Goal: Information Seeking & Learning: Compare options

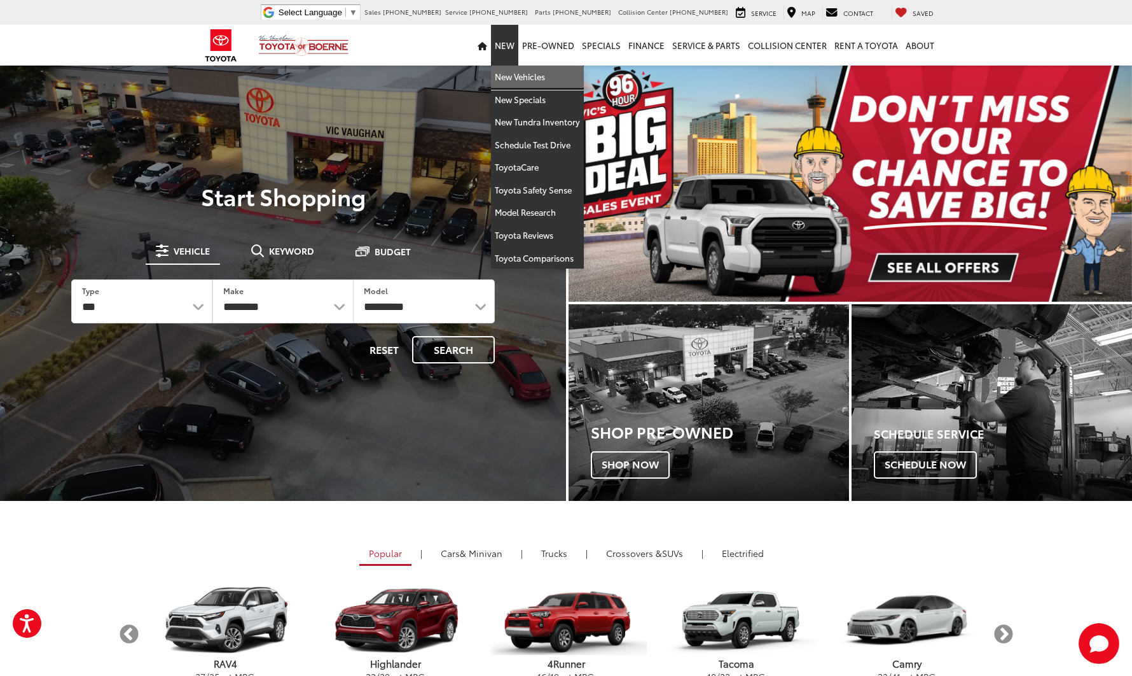
click at [515, 78] on link "New Vehicles" at bounding box center [537, 77] width 93 height 23
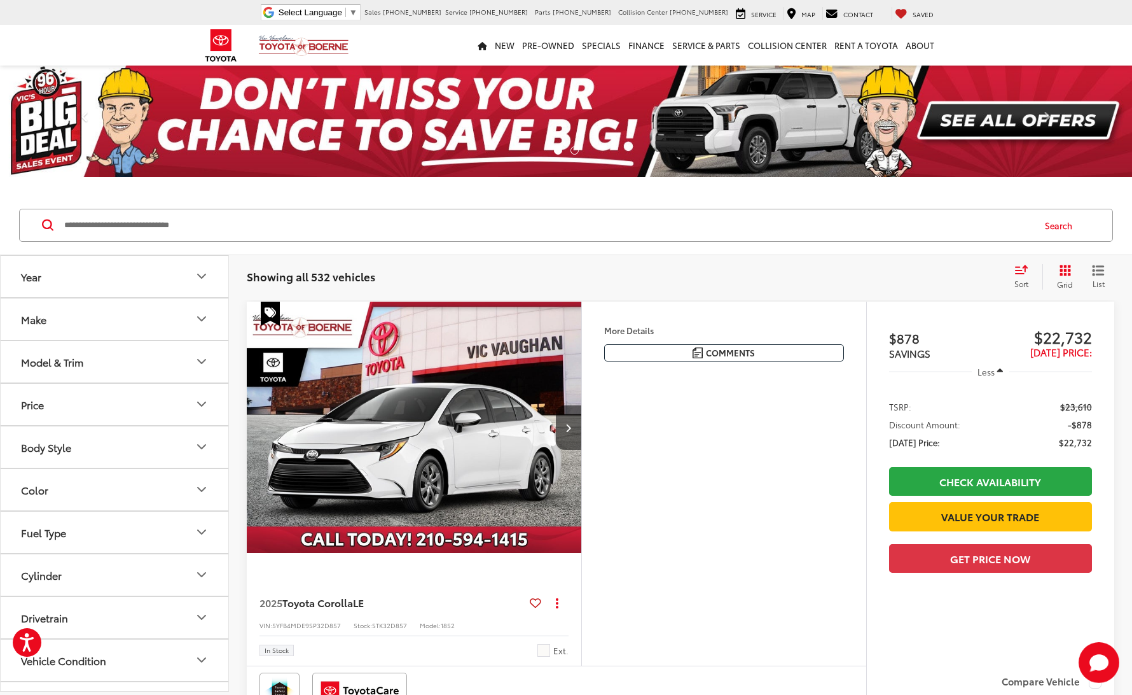
click at [204, 275] on icon "Year" at bounding box center [201, 275] width 15 height 15
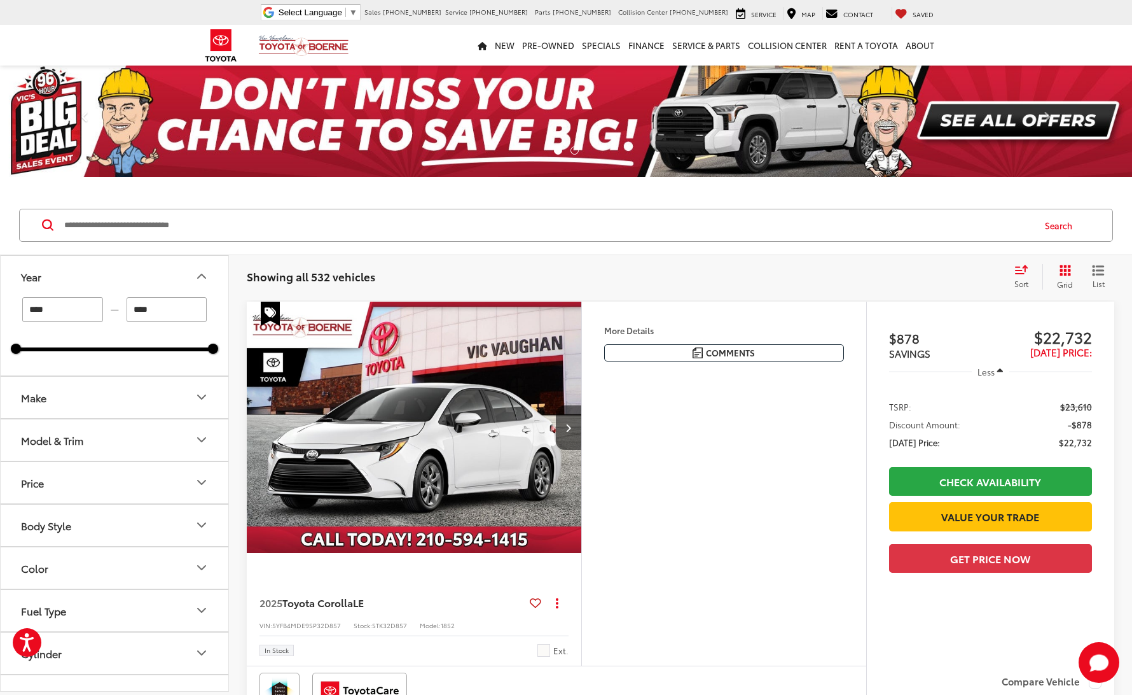
click at [202, 390] on icon "Make" at bounding box center [201, 396] width 15 height 15
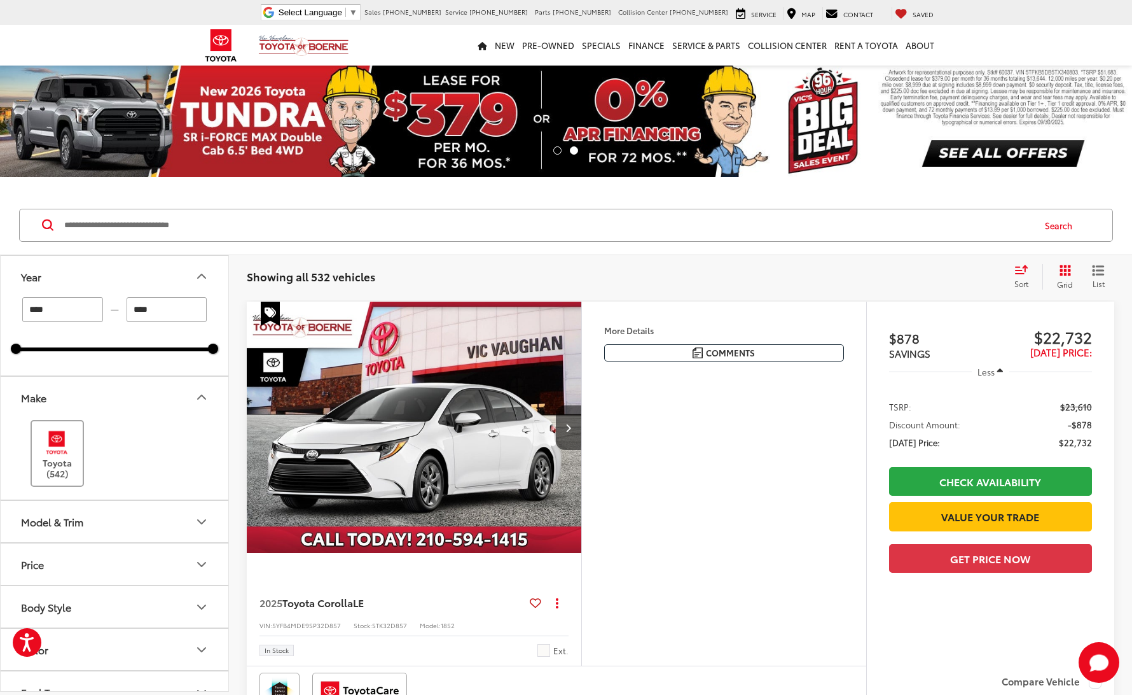
click at [56, 452] on img at bounding box center [56, 442] width 35 height 30
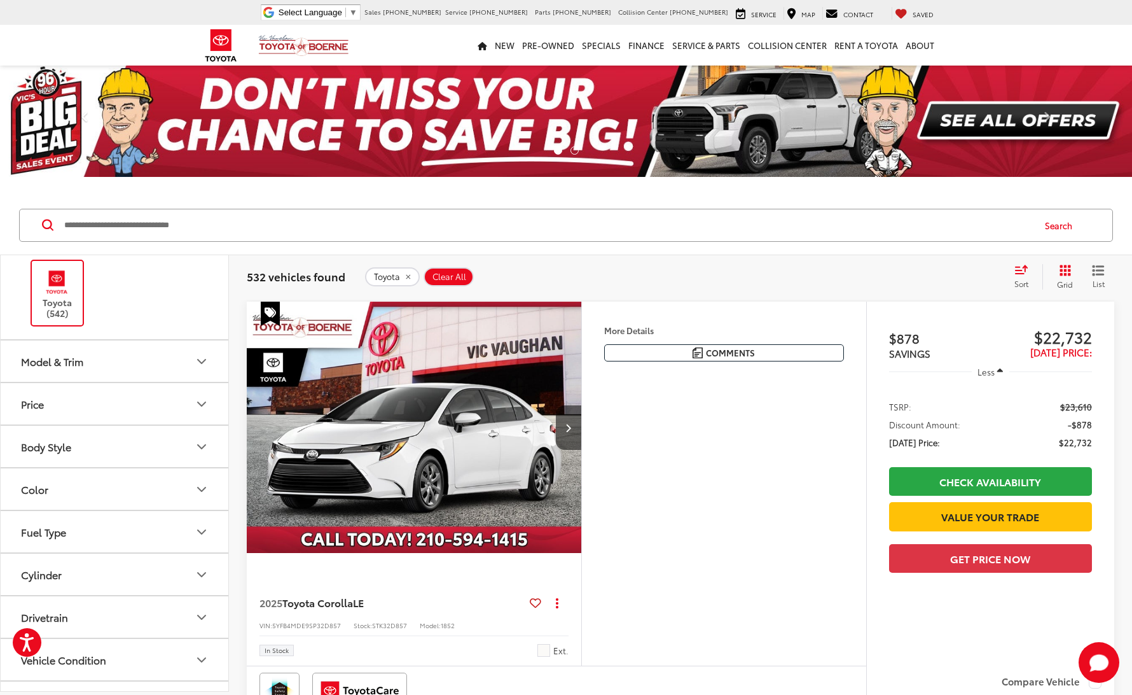
scroll to position [149, 0]
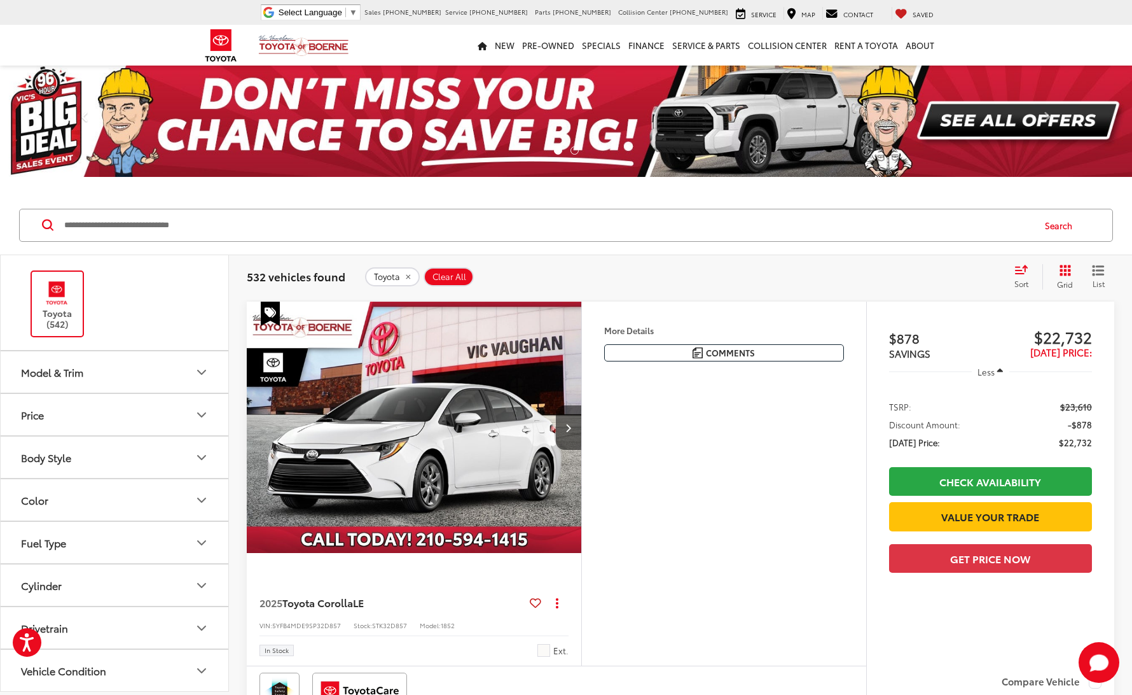
click at [203, 366] on icon "Model & Trim" at bounding box center [201, 371] width 15 height 15
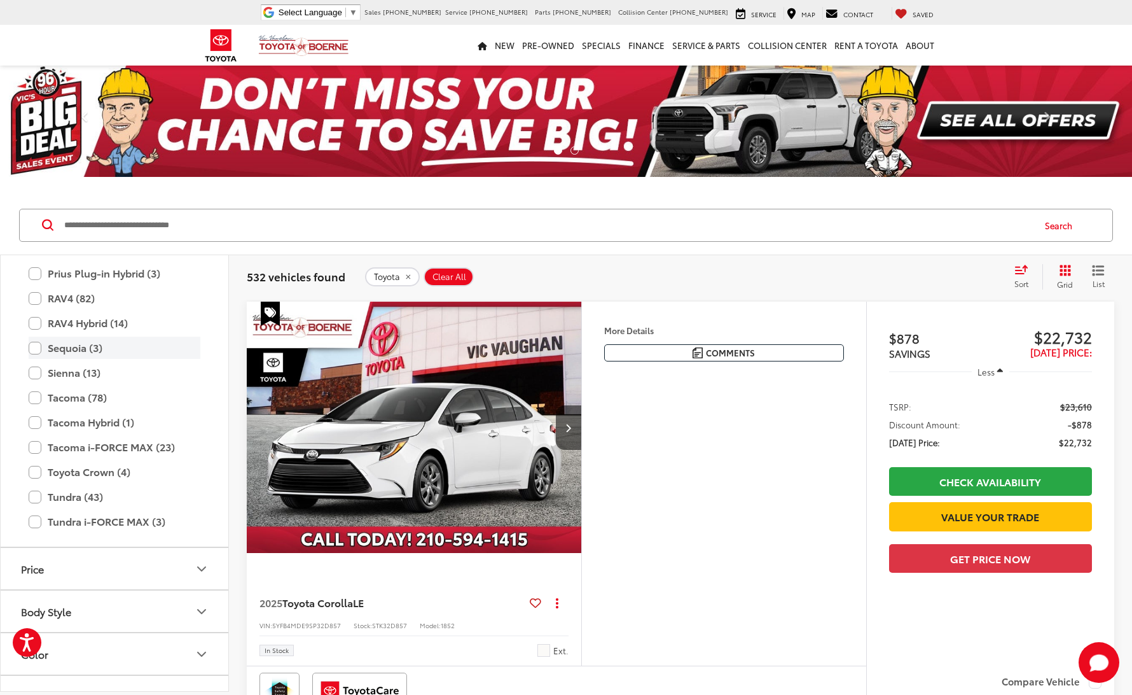
scroll to position [650, 0]
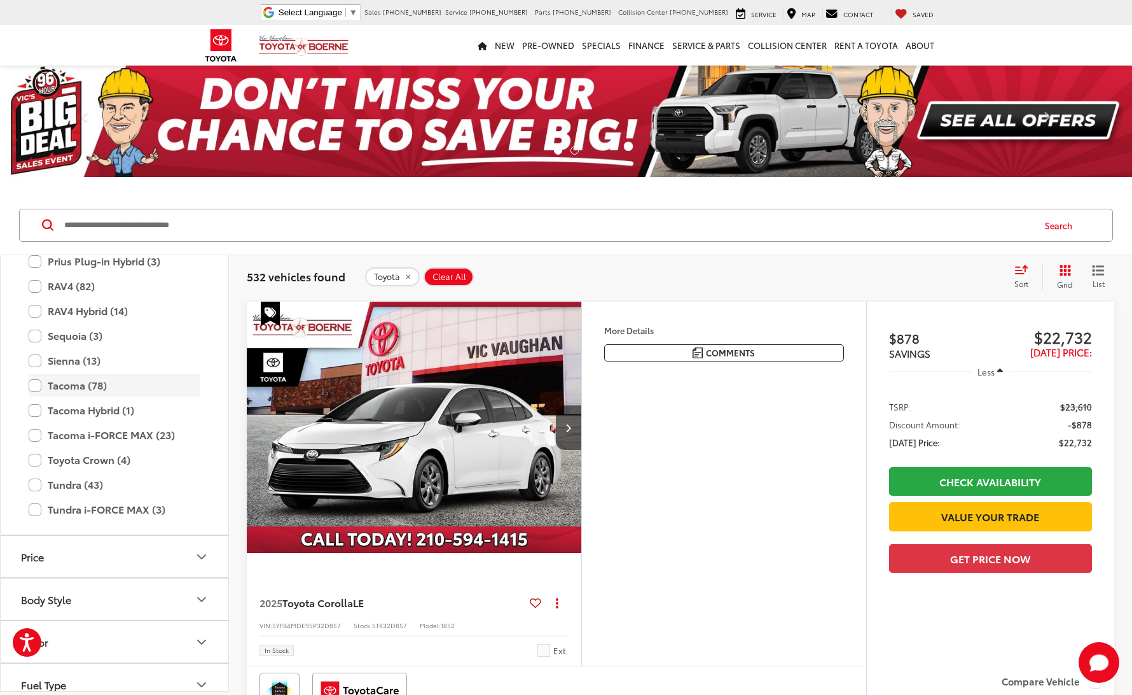
click at [34, 384] on label "Tacoma (78)" at bounding box center [115, 385] width 172 height 22
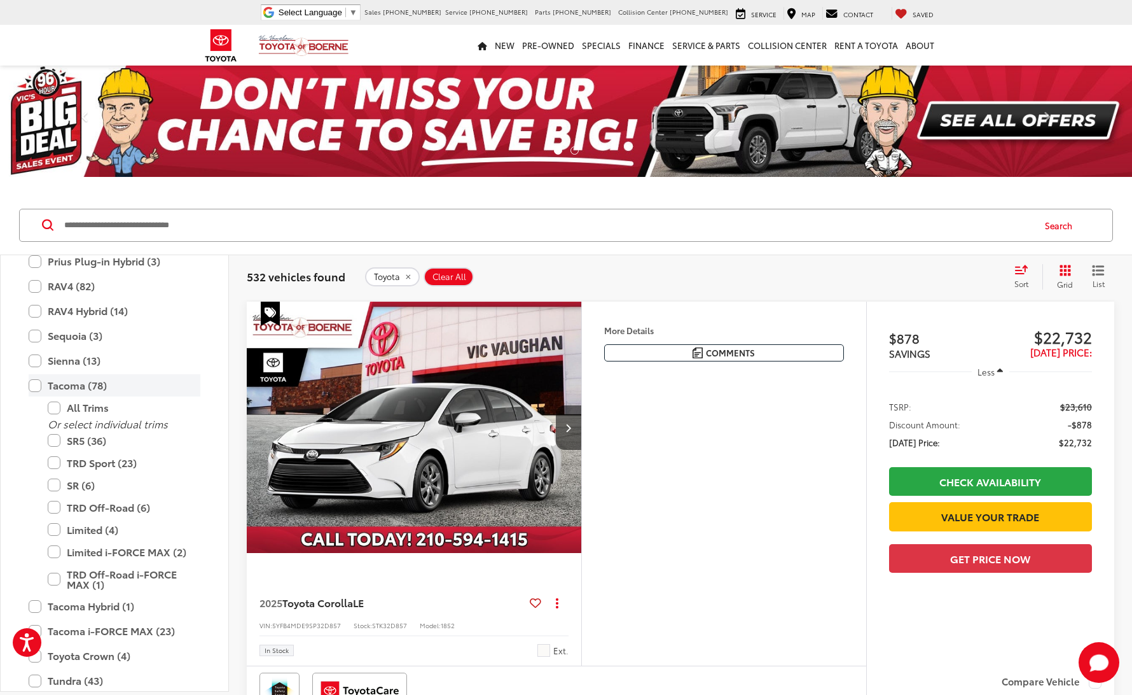
type input "****"
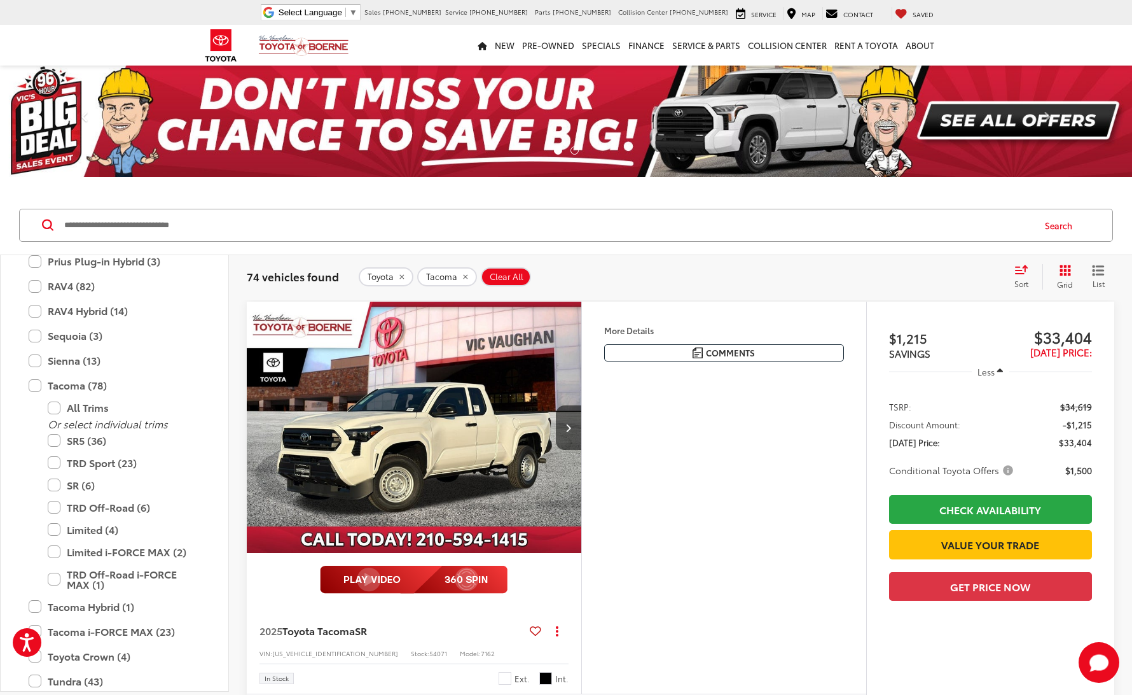
click at [711, 508] on div "More Details Comments Dealer Comments Ice 2025 Toyota Tacoma SR RWD 8-Speed Aut…" at bounding box center [723, 498] width 285 height 392
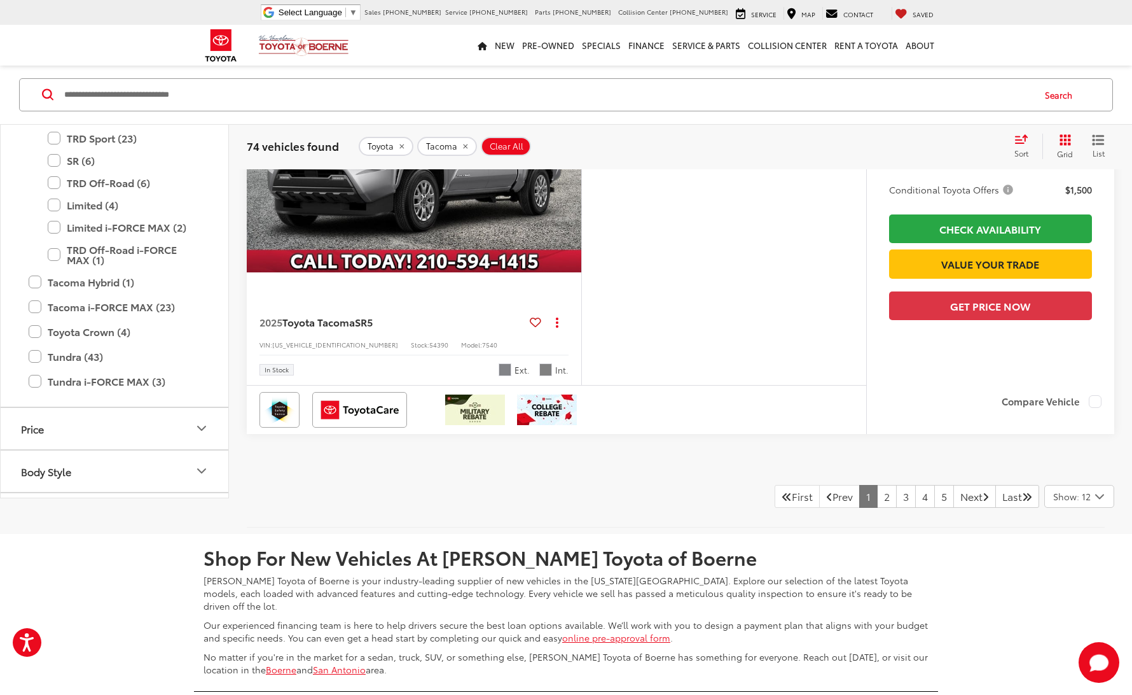
scroll to position [5341, 0]
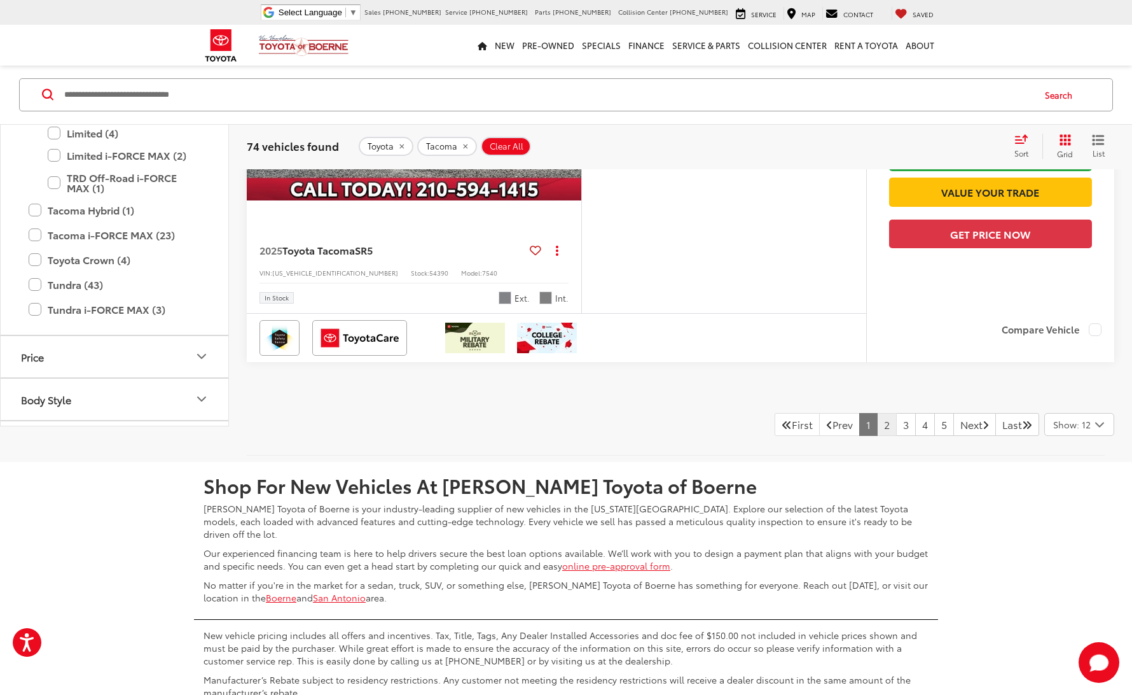
click at [877, 436] on link "2" at bounding box center [887, 424] width 20 height 23
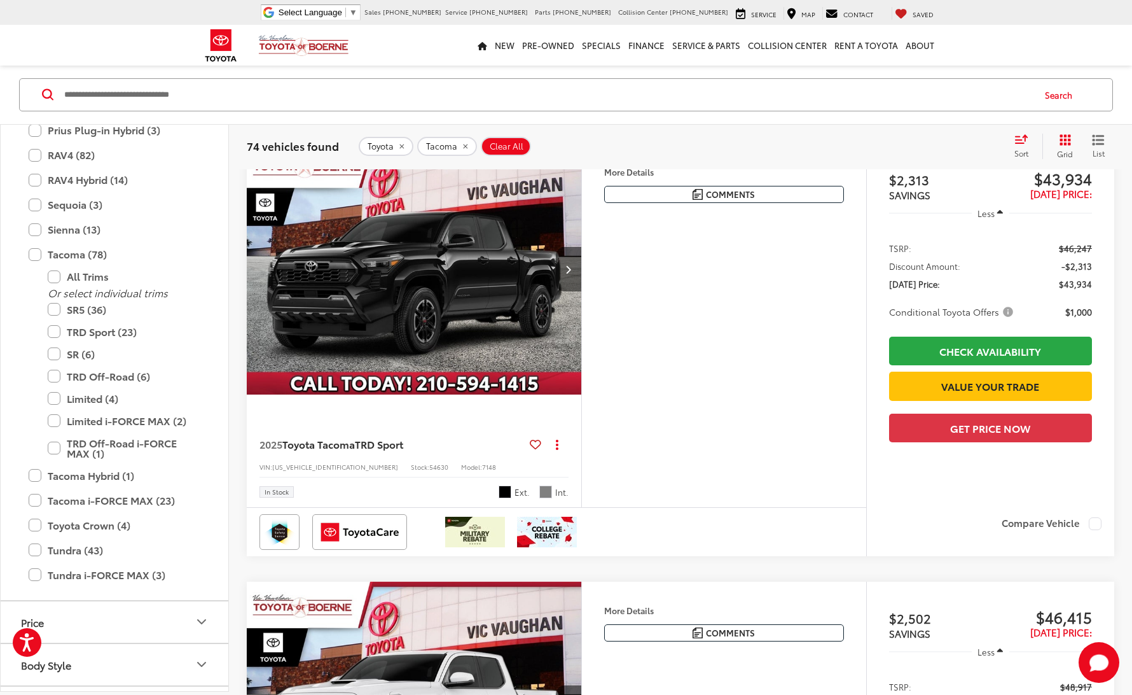
scroll to position [2075, 0]
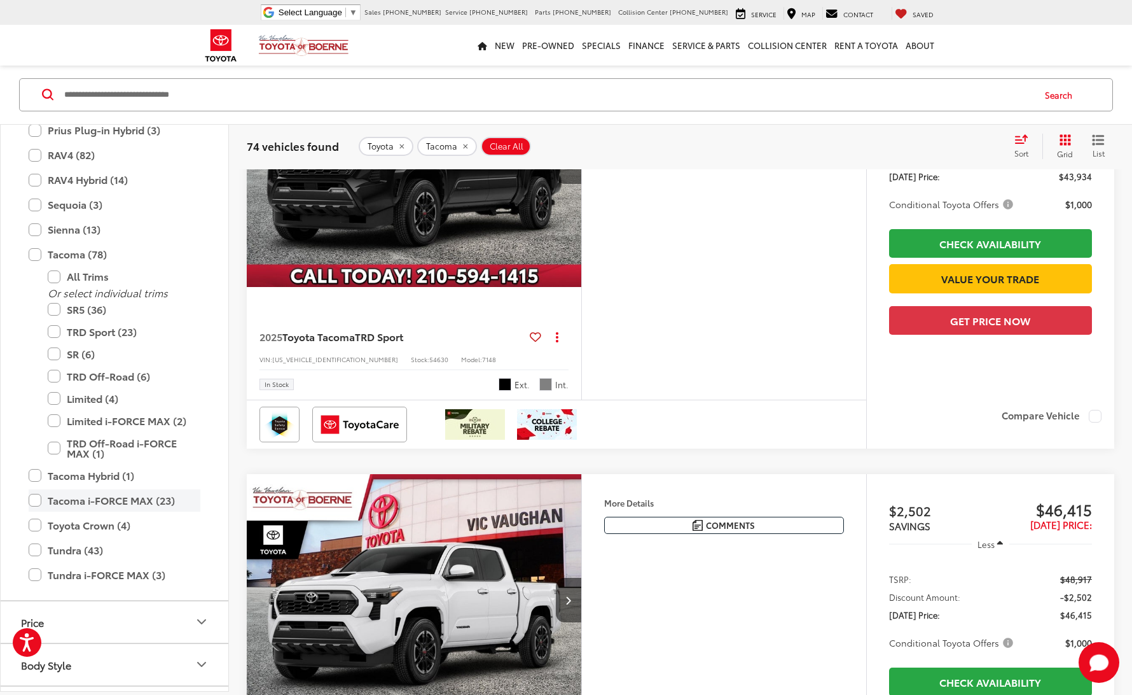
click at [33, 497] on label "Tacoma i-FORCE MAX (23)" at bounding box center [115, 500] width 172 height 22
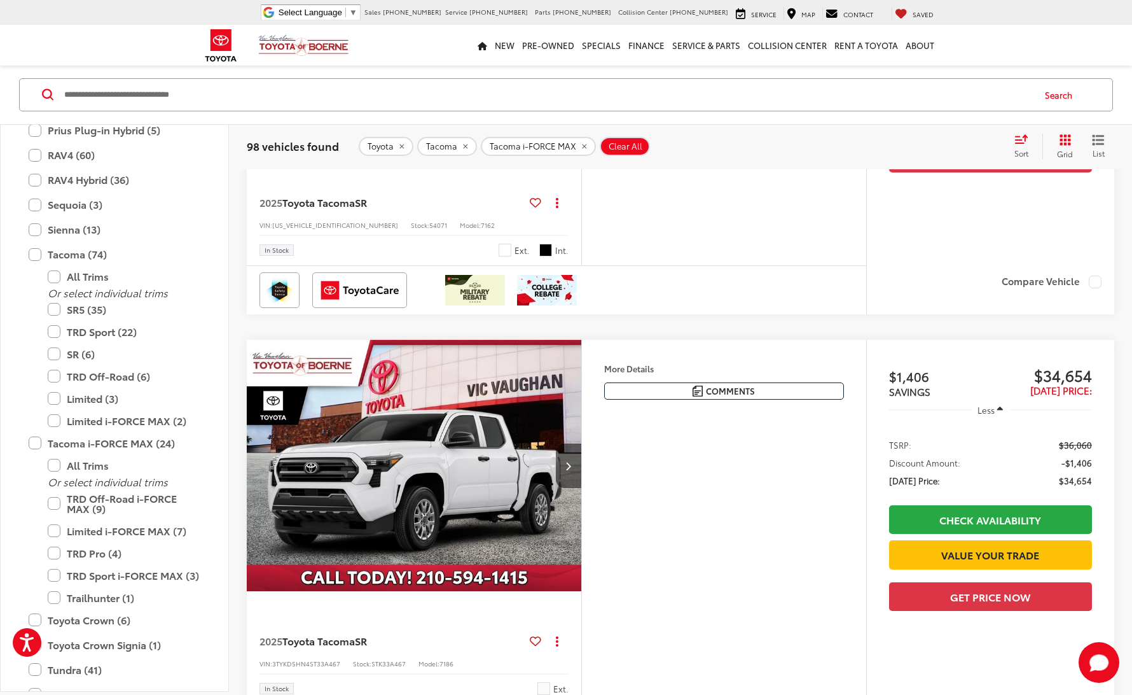
scroll to position [542, 0]
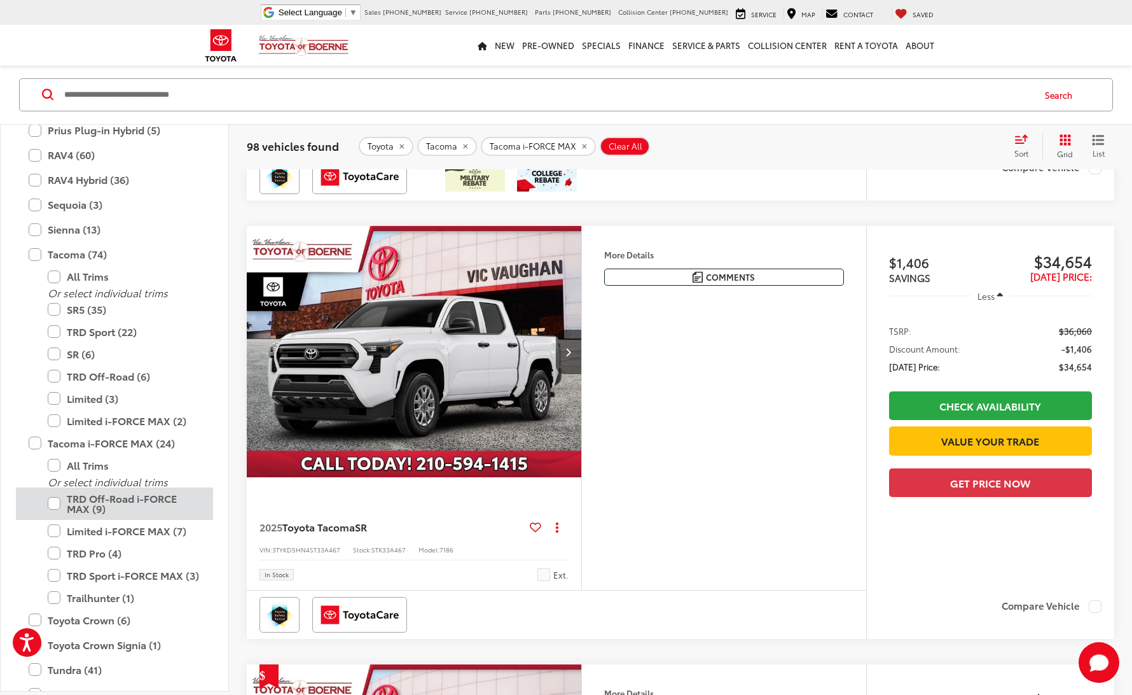
click at [54, 501] on label "TRD Off-Road i-FORCE MAX (9)" at bounding box center [124, 503] width 153 height 32
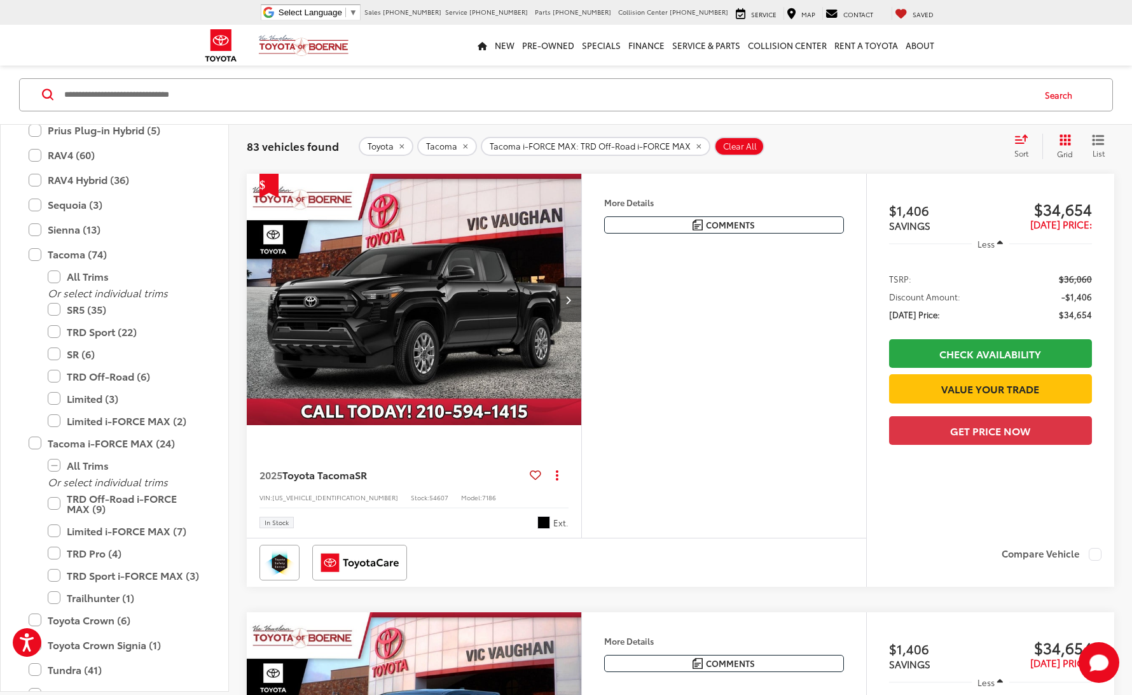
scroll to position [1117, 0]
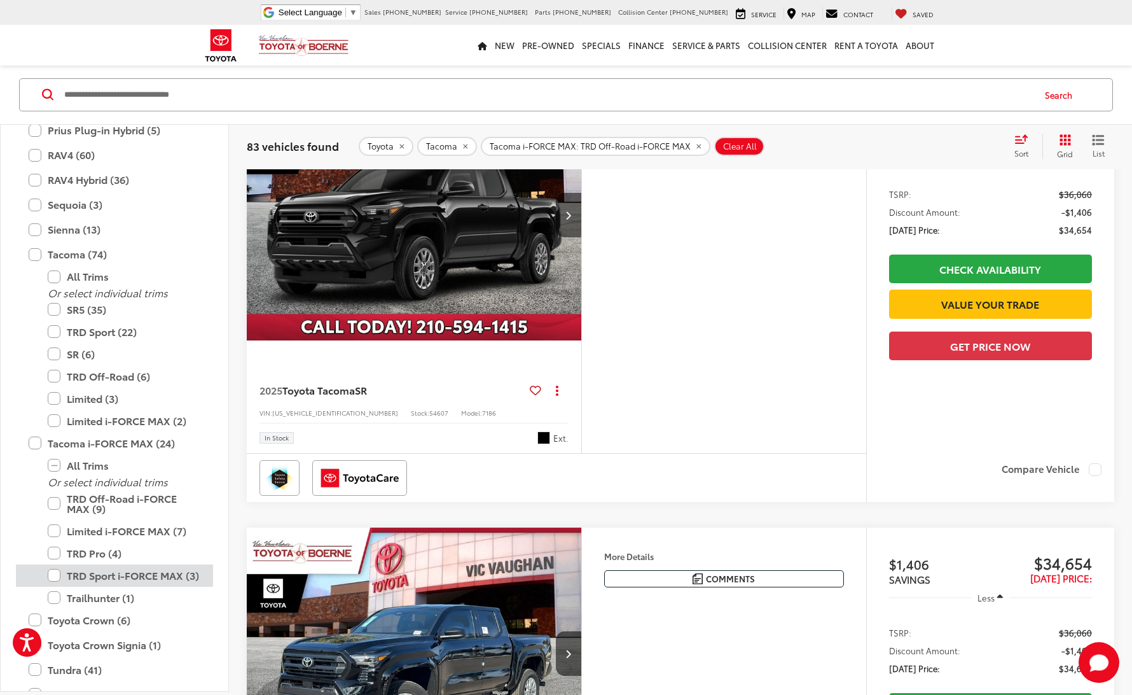
click at [53, 573] on label "TRD Sport i-FORCE MAX (3)" at bounding box center [124, 575] width 153 height 22
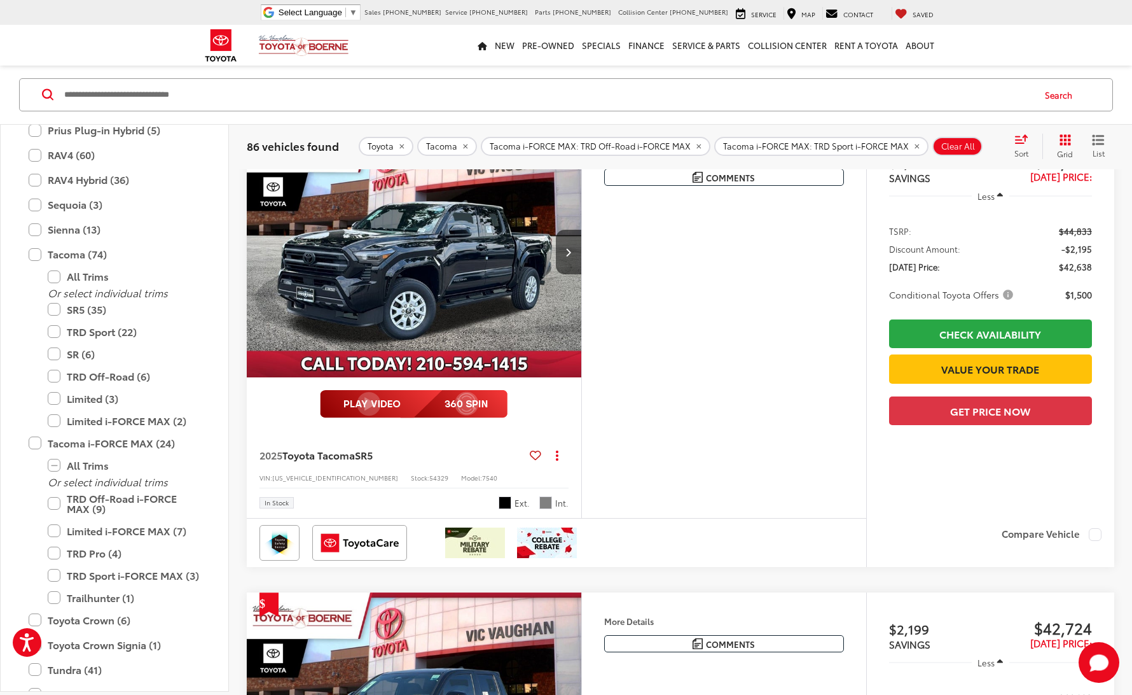
scroll to position [4196, 0]
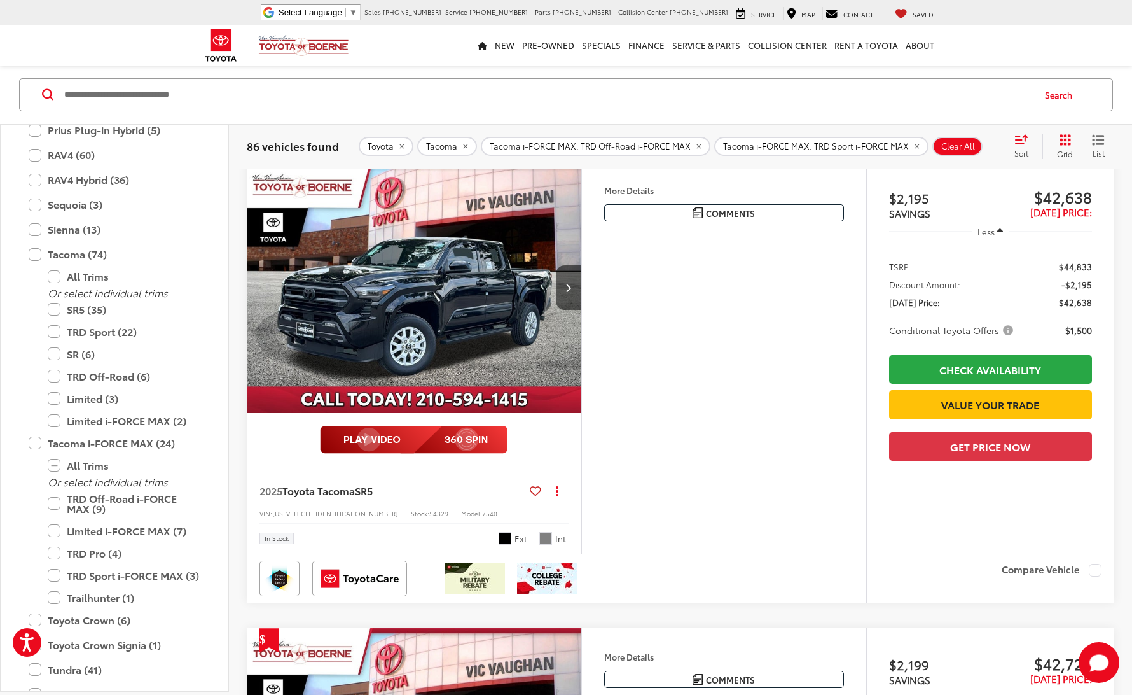
click at [450, 328] on img "2025 Toyota Tacoma SR5 0" at bounding box center [414, 288] width 337 height 253
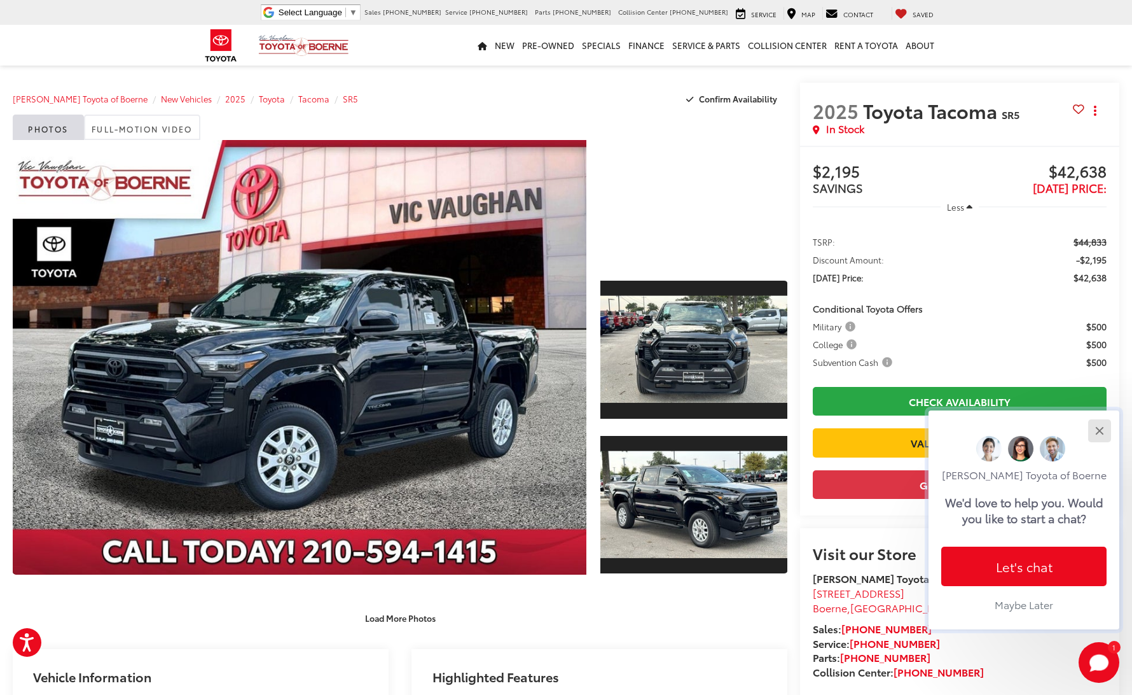
click at [1102, 426] on div "Close" at bounding box center [1099, 430] width 8 height 8
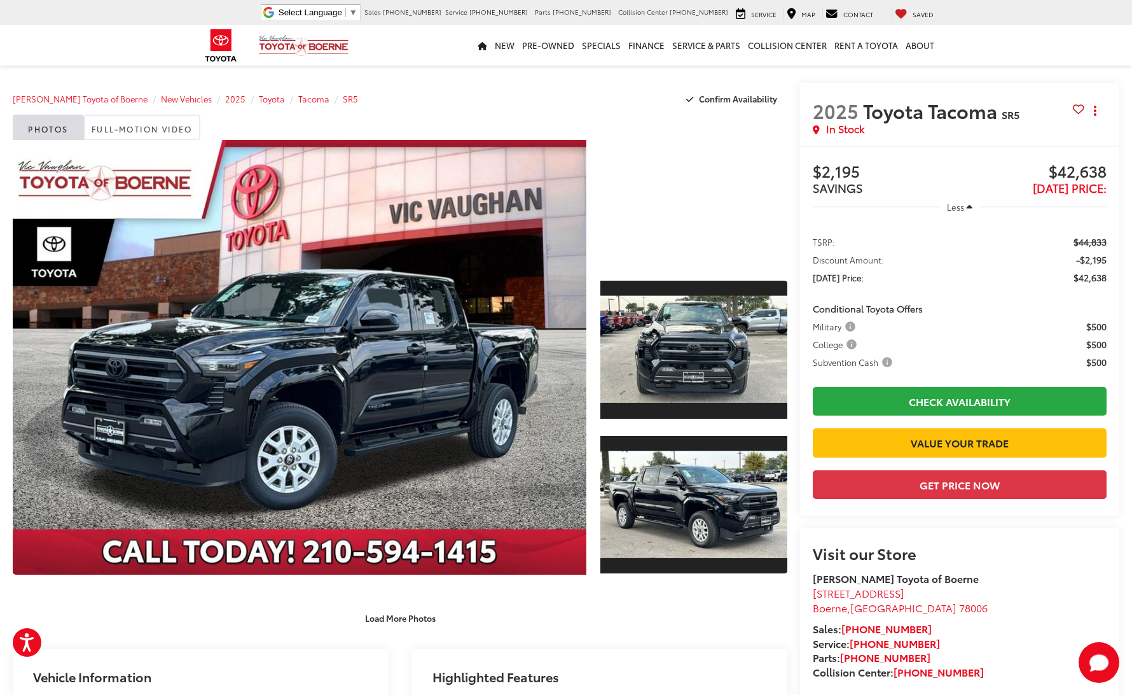
click at [216, 40] on img at bounding box center [221, 45] width 48 height 41
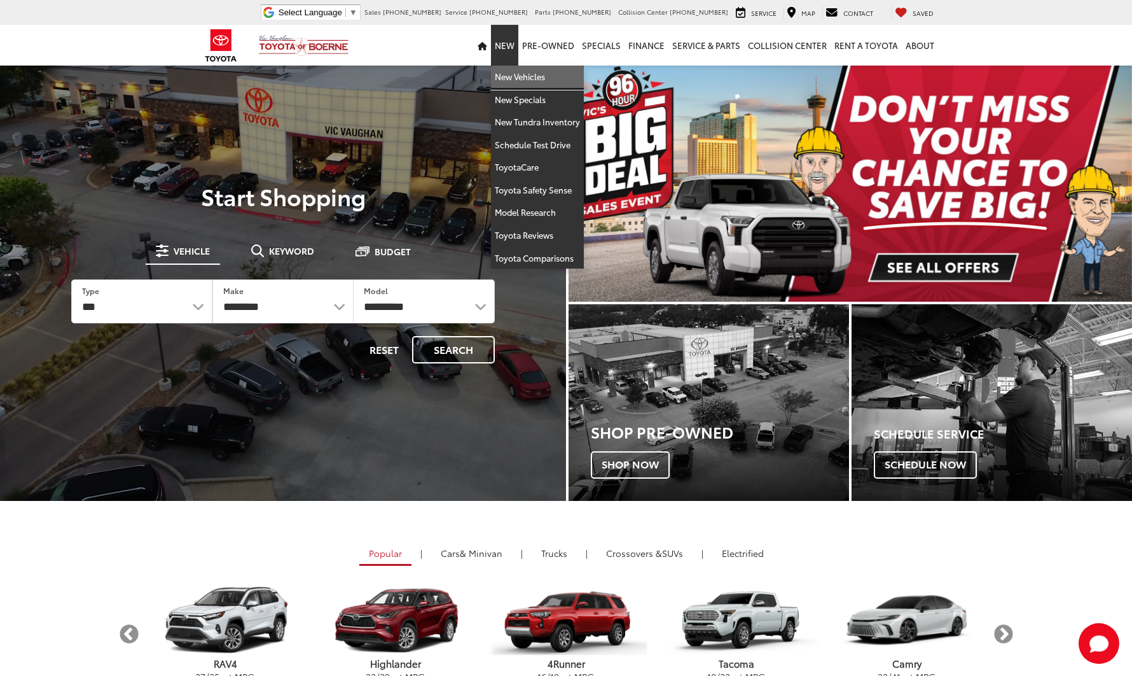
click at [512, 72] on link "New Vehicles" at bounding box center [537, 77] width 93 height 23
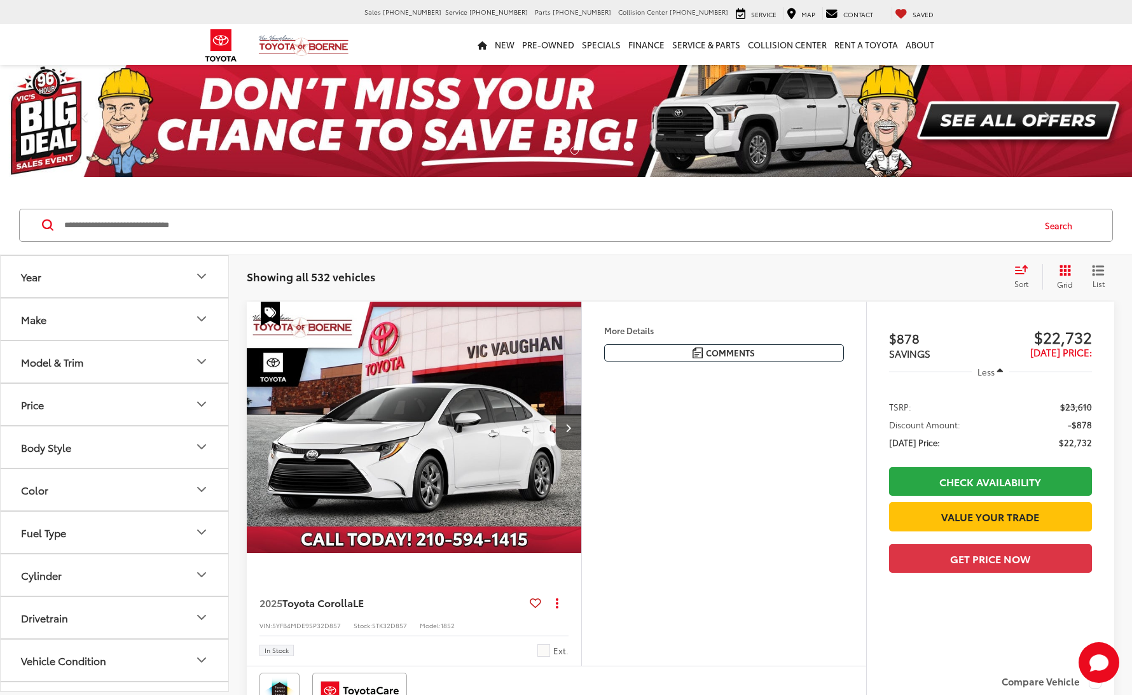
click at [208, 360] on icon "Model & Trim" at bounding box center [201, 361] width 15 height 15
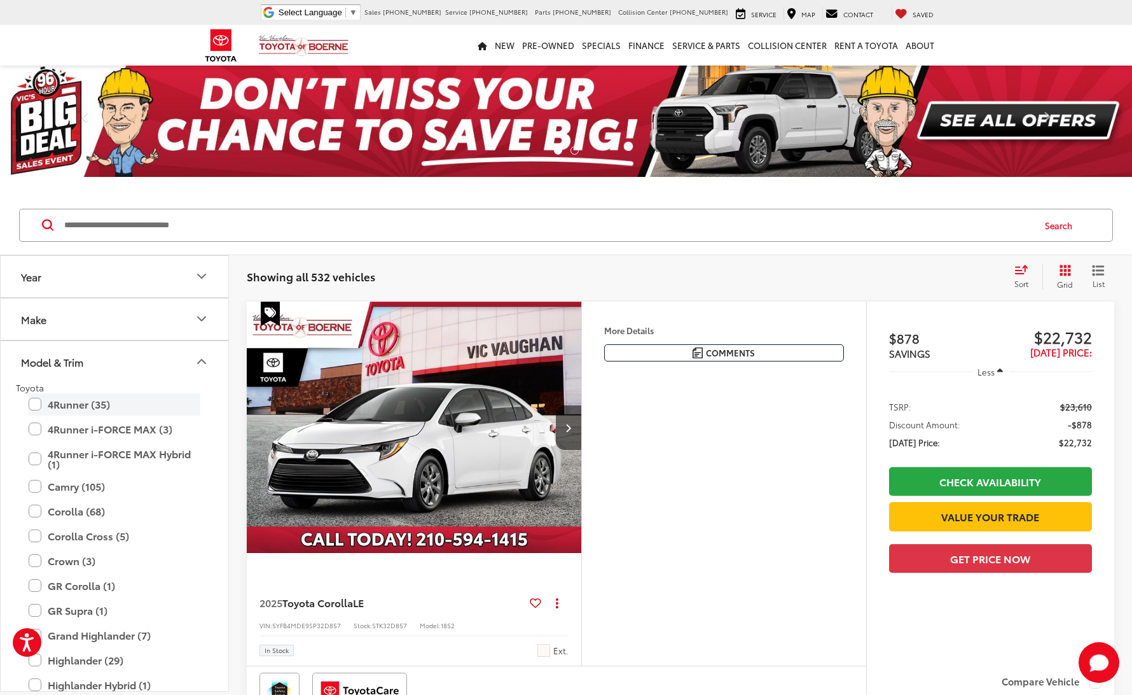
click at [37, 401] on label "4Runner (35)" at bounding box center [115, 404] width 172 height 22
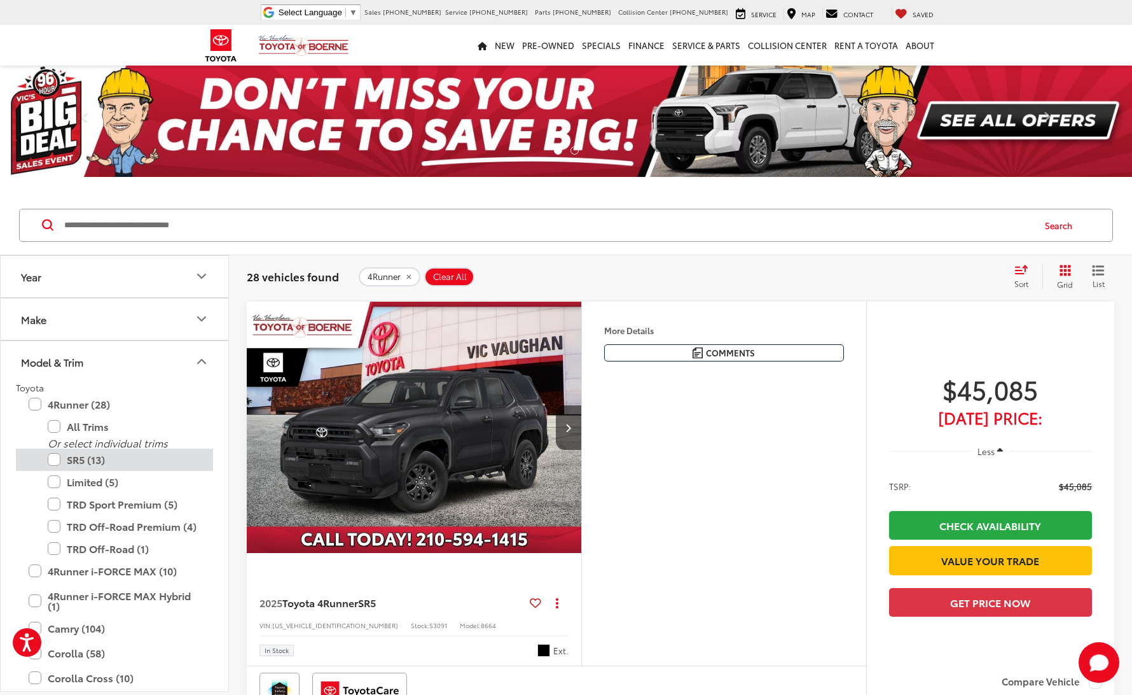
click at [53, 459] on label "SR5 (13)" at bounding box center [124, 459] width 153 height 22
click at [424, 439] on img "2025 Toyota 4Runner SR5 0" at bounding box center [414, 428] width 337 height 253
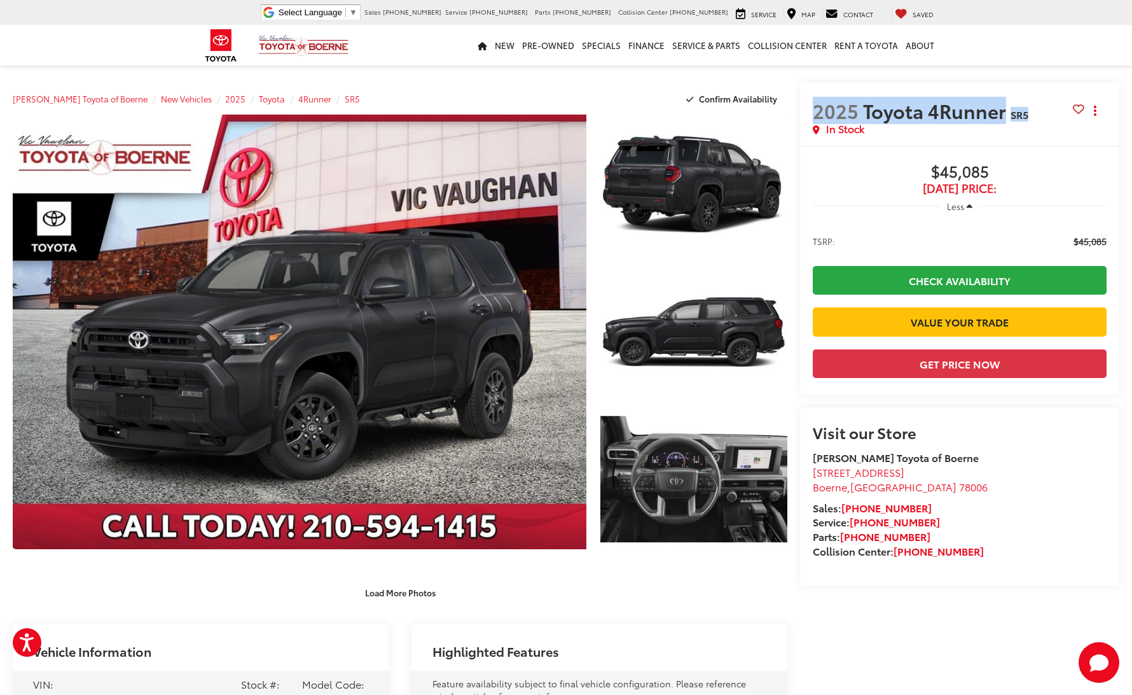
drag, startPoint x: 970, startPoint y: 112, endPoint x: 1046, endPoint y: 118, distance: 76.5
click at [1046, 118] on h2 "2025 Toyota 4Runner SR5" at bounding box center [943, 110] width 260 height 22
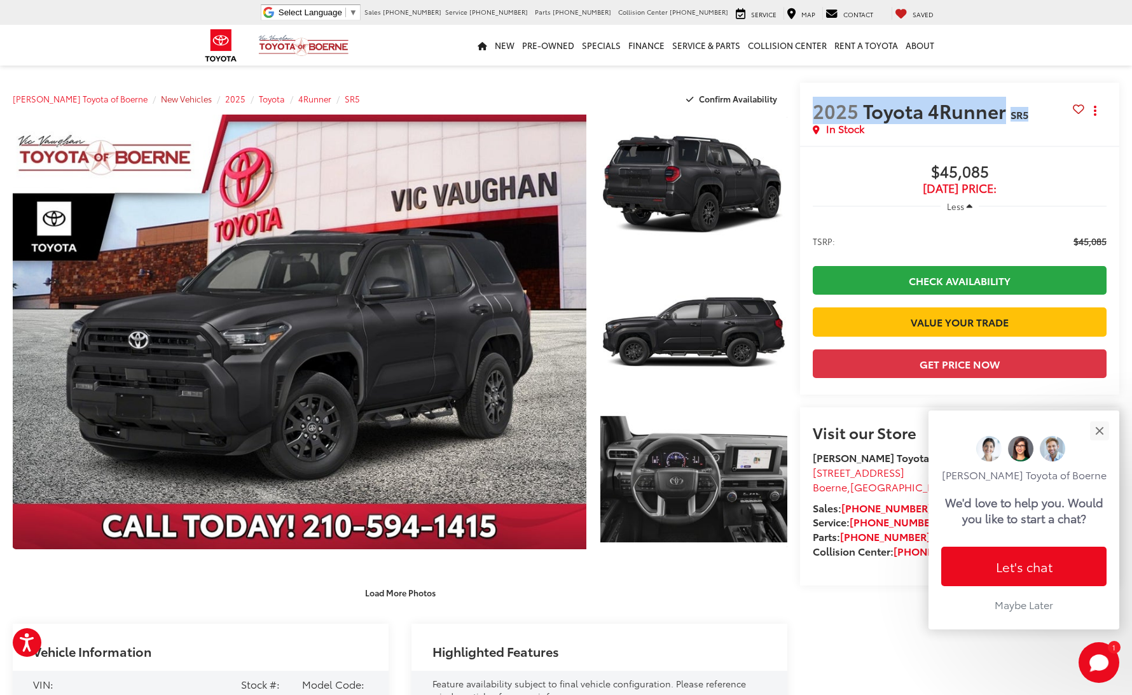
click at [179, 101] on span "New Vehicles" at bounding box center [186, 98] width 51 height 11
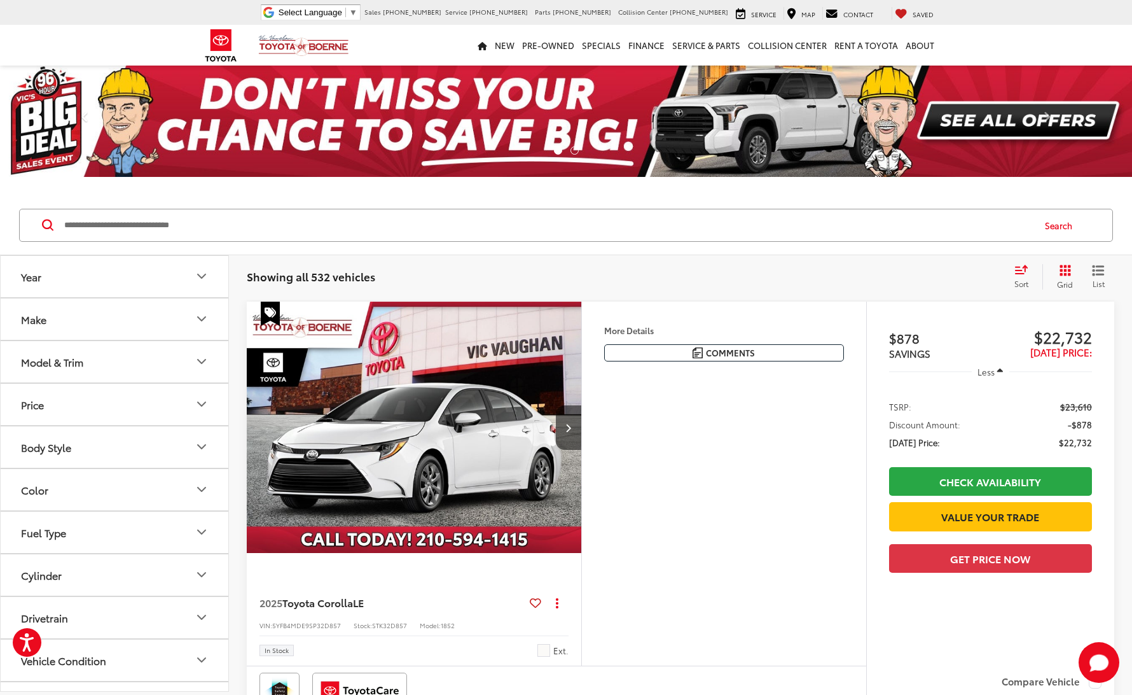
click at [94, 316] on button "Make" at bounding box center [115, 318] width 229 height 41
click at [56, 366] on img at bounding box center [56, 364] width 35 height 30
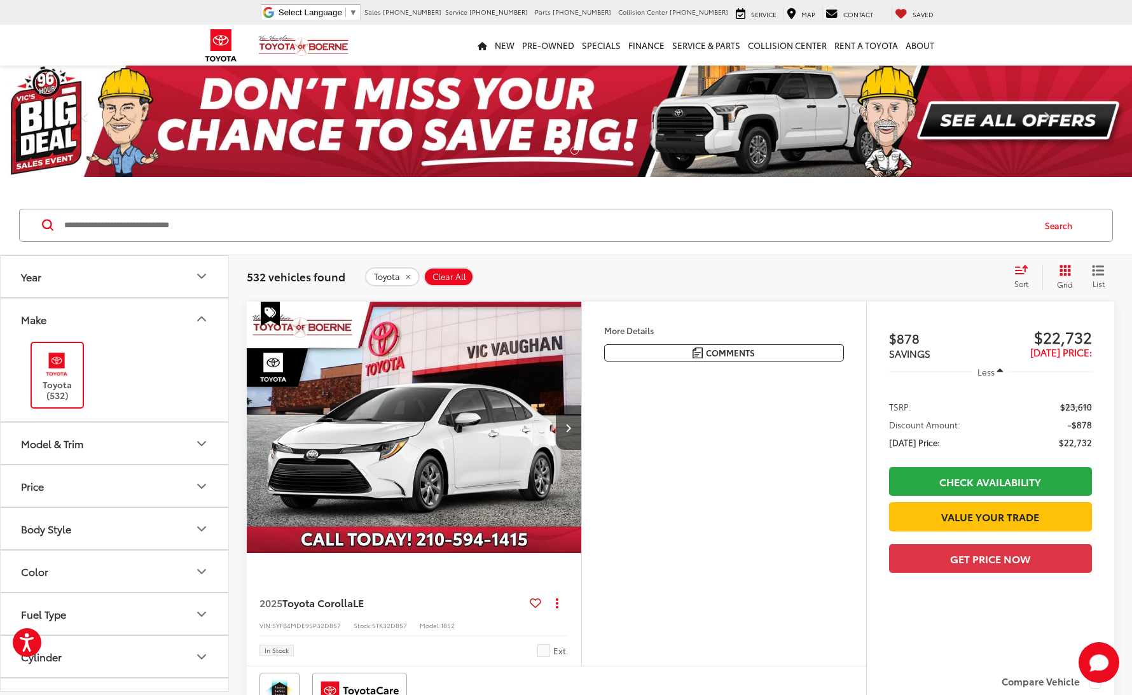
click at [199, 444] on icon "Model & Trim" at bounding box center [201, 443] width 15 height 15
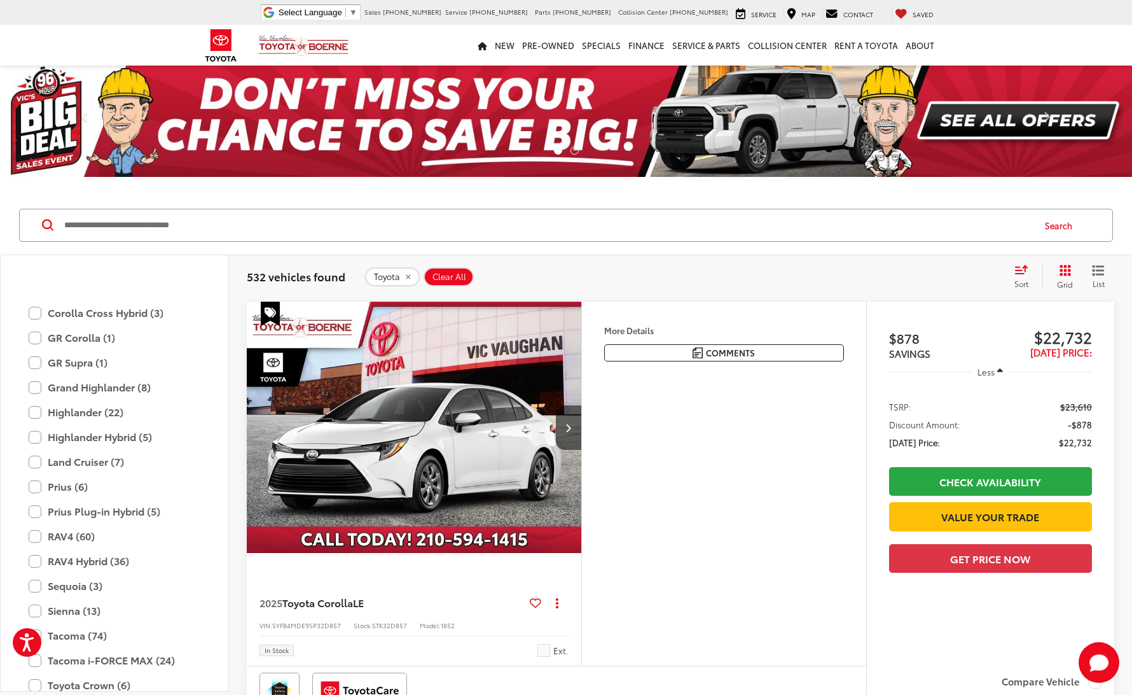
scroll to position [413, 0]
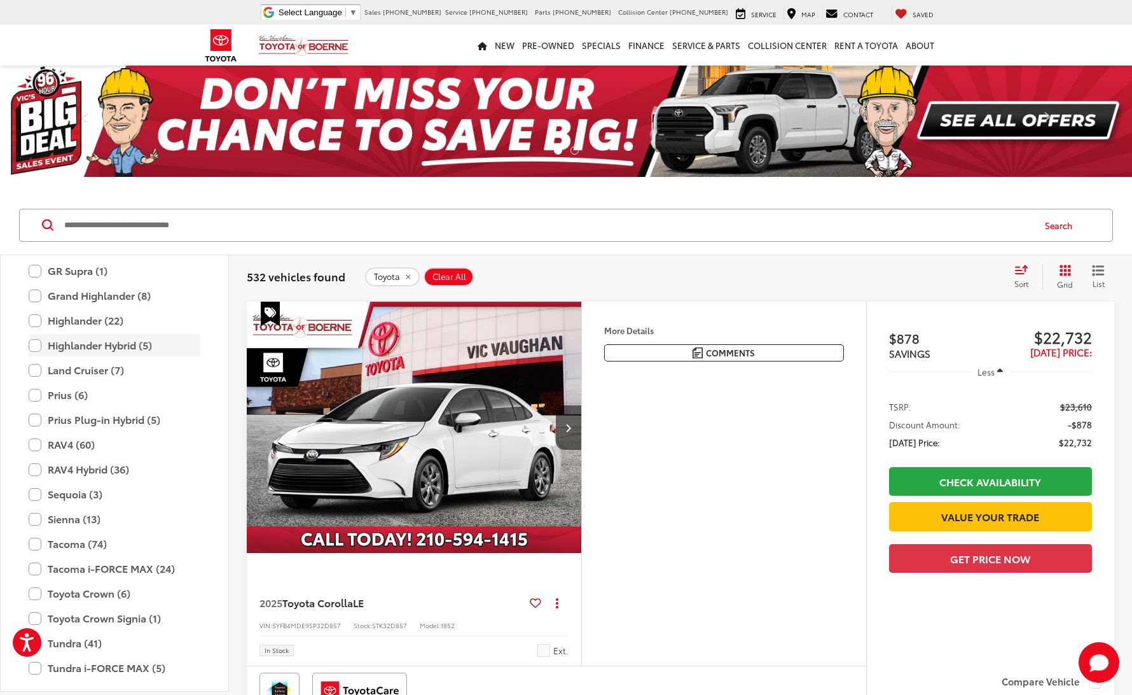
click at [34, 342] on label "Highlander Hybrid (5)" at bounding box center [115, 345] width 172 height 22
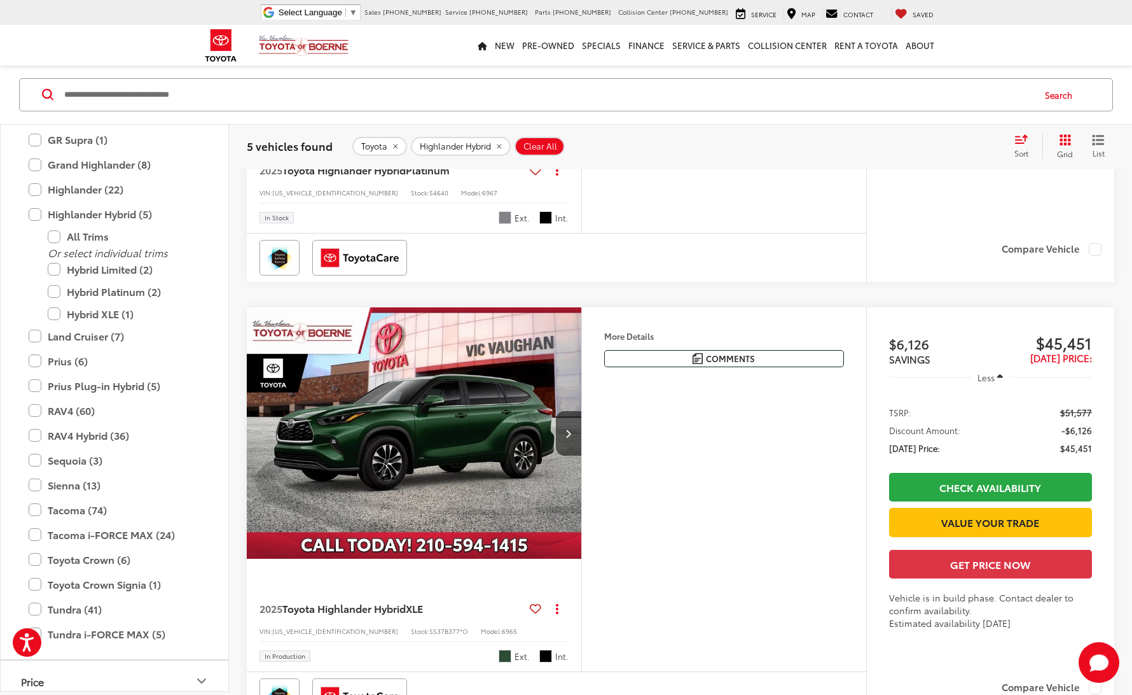
scroll to position [30, 0]
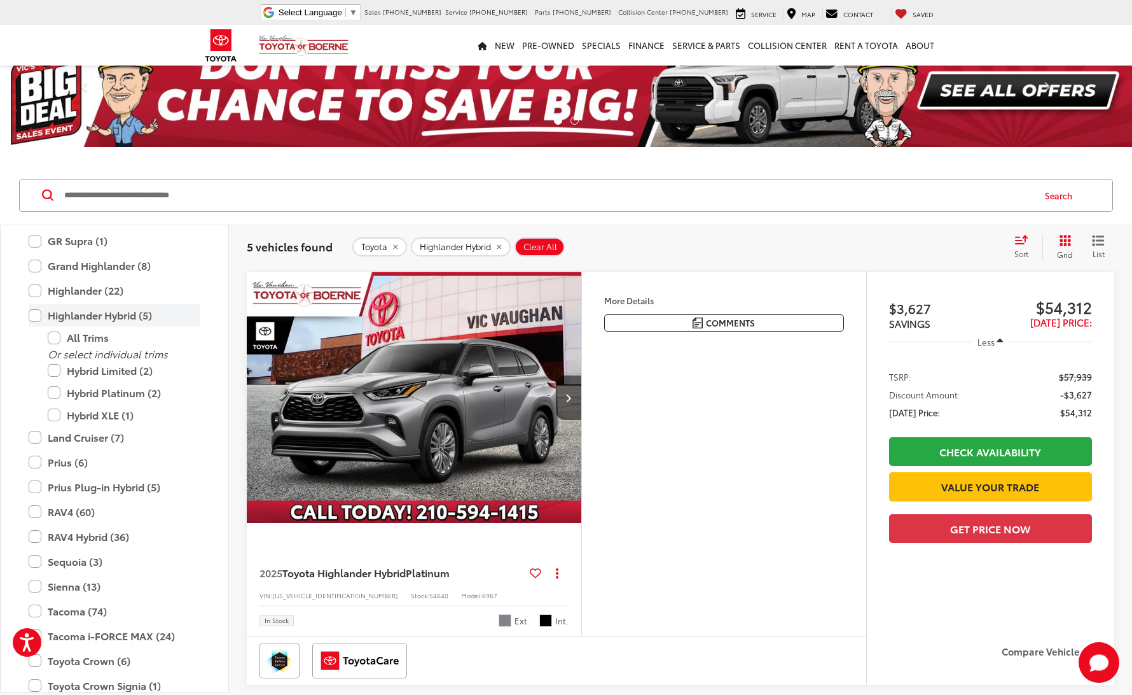
click at [38, 312] on label "Highlander Hybrid (5)" at bounding box center [115, 315] width 172 height 22
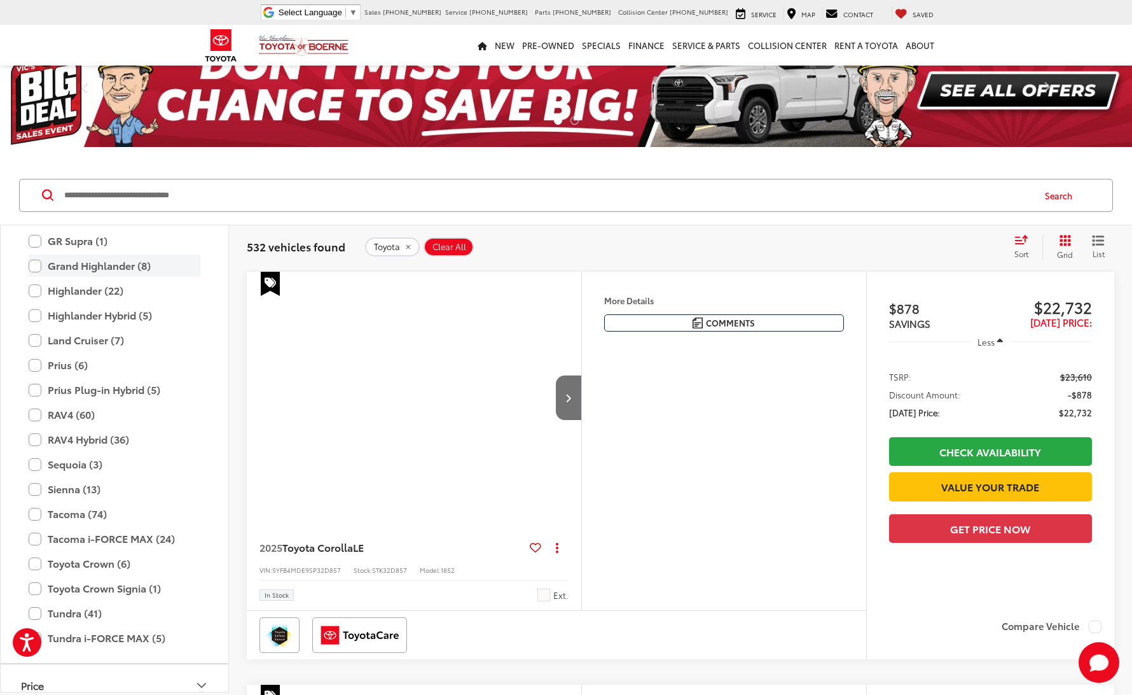
click at [36, 268] on label "Grand Highlander (8)" at bounding box center [115, 265] width 172 height 22
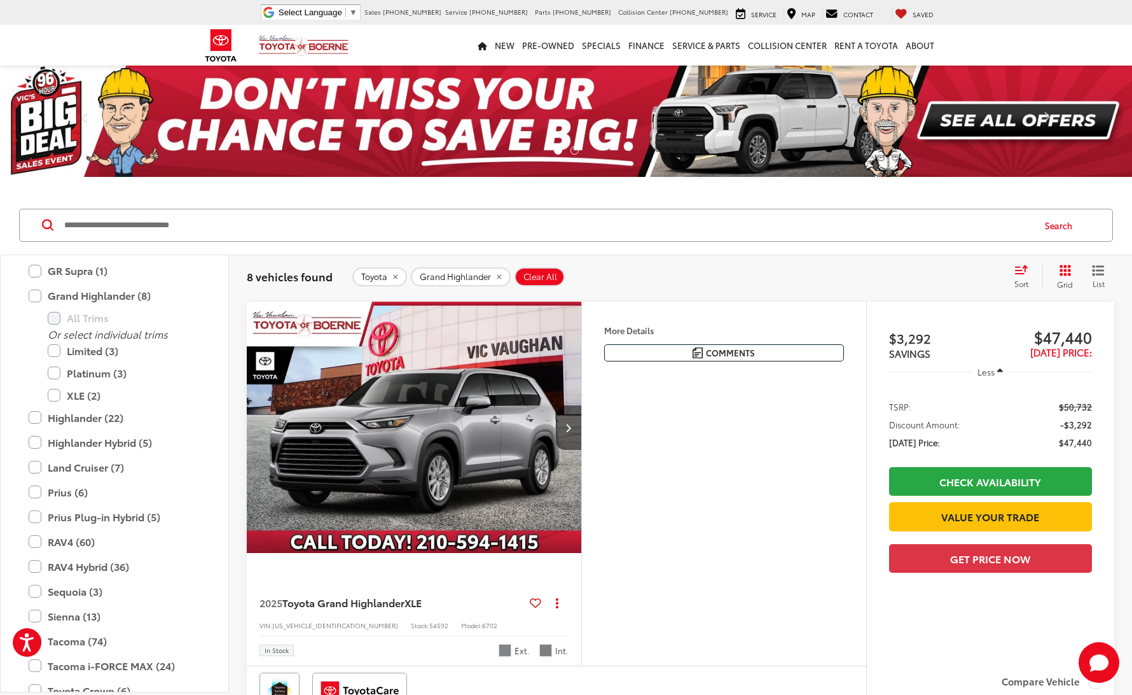
click at [462, 438] on img "2025 Toyota Grand Highlander XLE 0" at bounding box center [414, 428] width 337 height 253
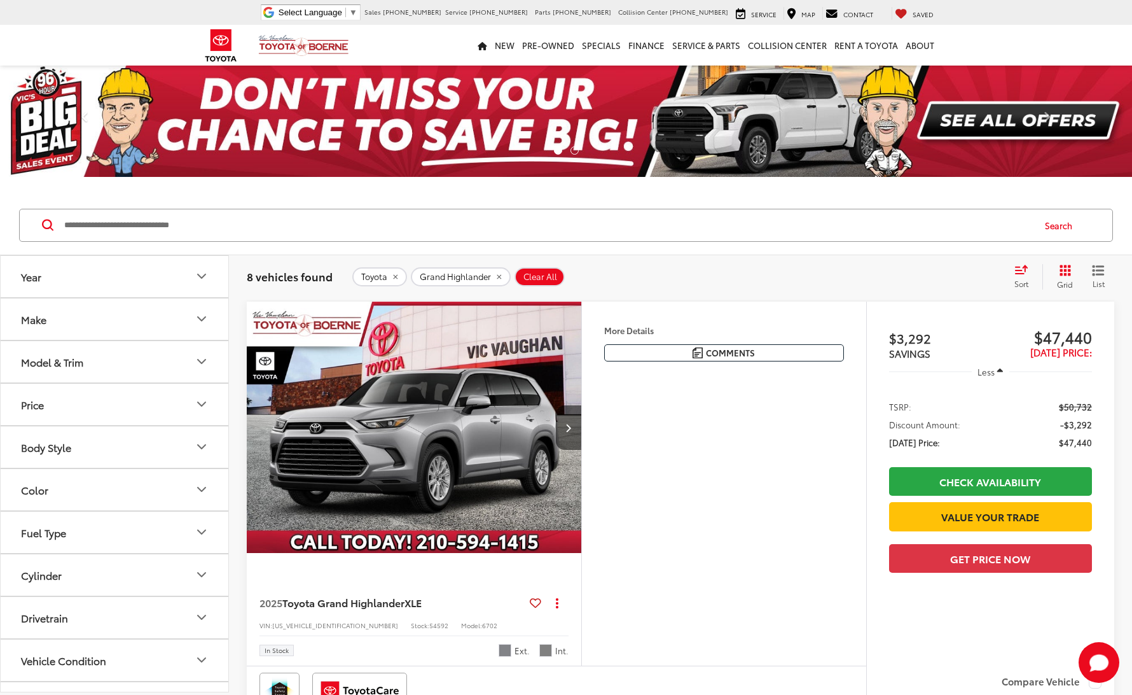
click at [186, 319] on button "Make" at bounding box center [115, 318] width 229 height 41
click at [74, 360] on img at bounding box center [56, 364] width 35 height 30
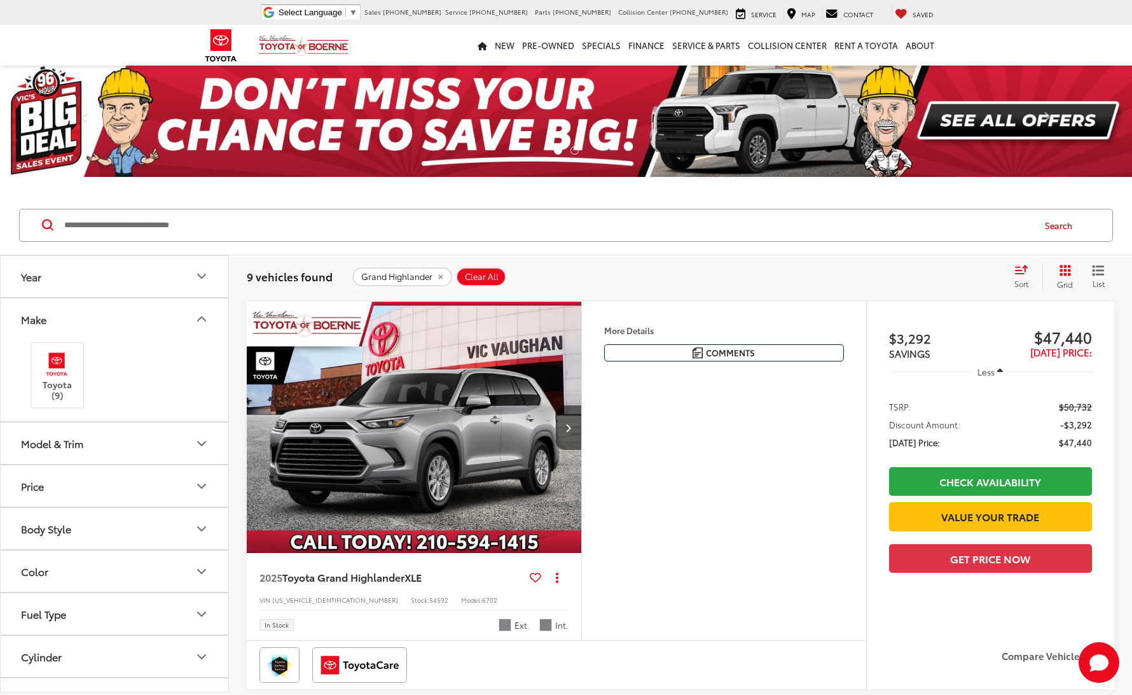
click at [209, 447] on button "Model & Trim" at bounding box center [115, 442] width 229 height 41
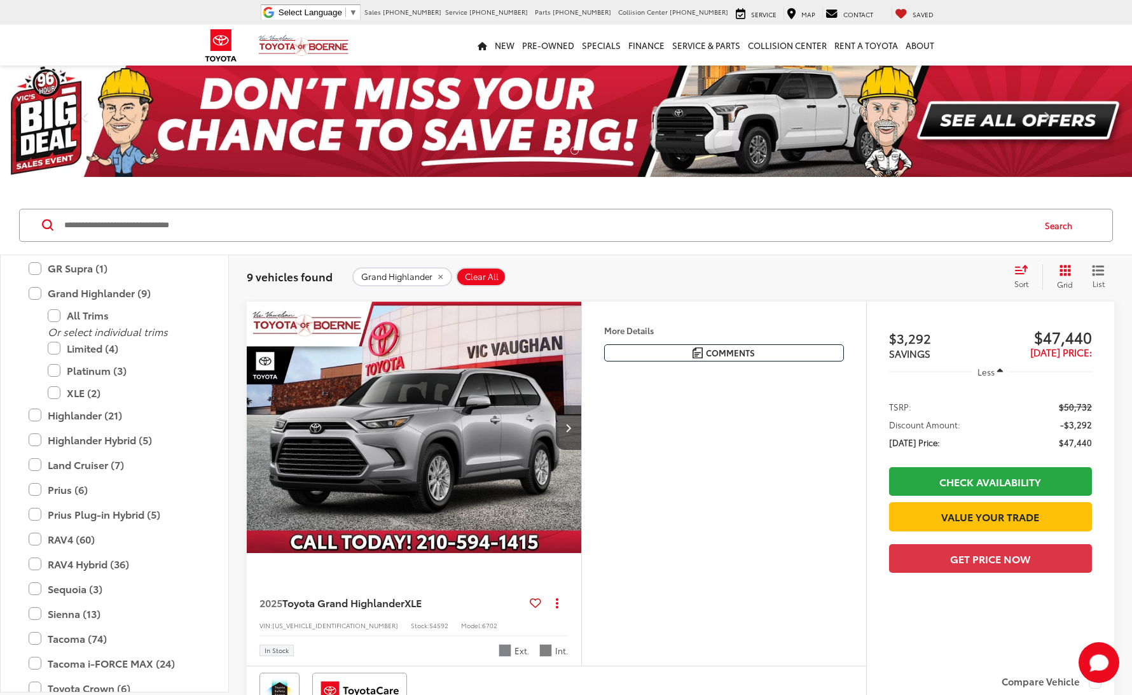
scroll to position [428, 0]
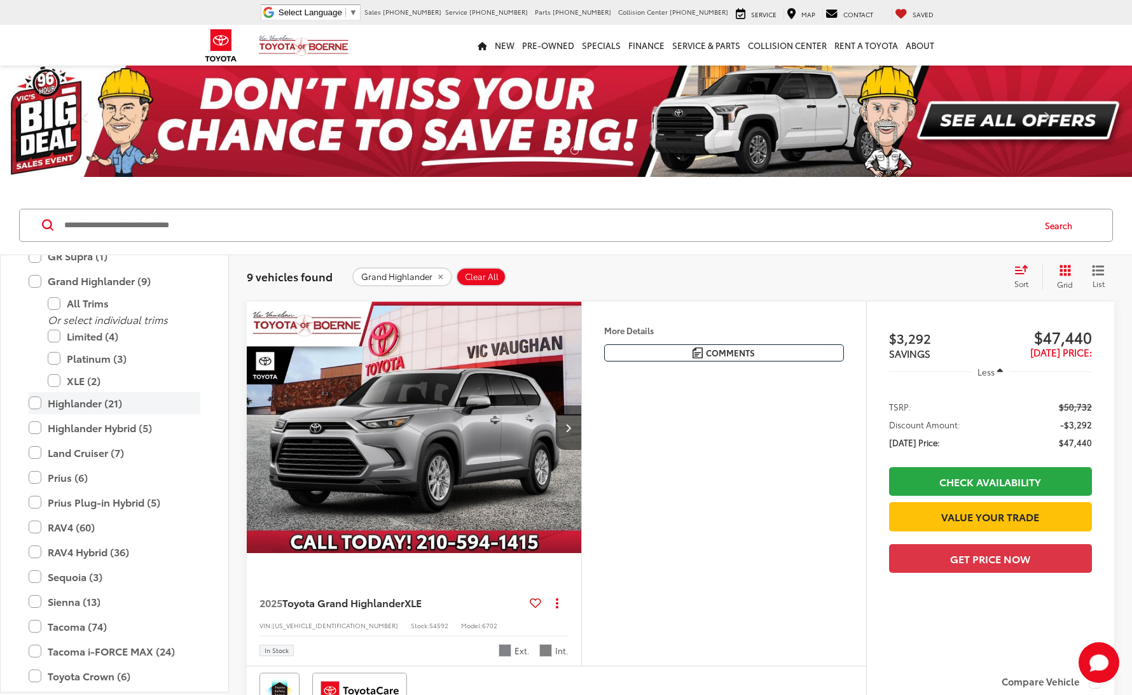
click at [36, 401] on label "Highlander (21)" at bounding box center [115, 403] width 172 height 22
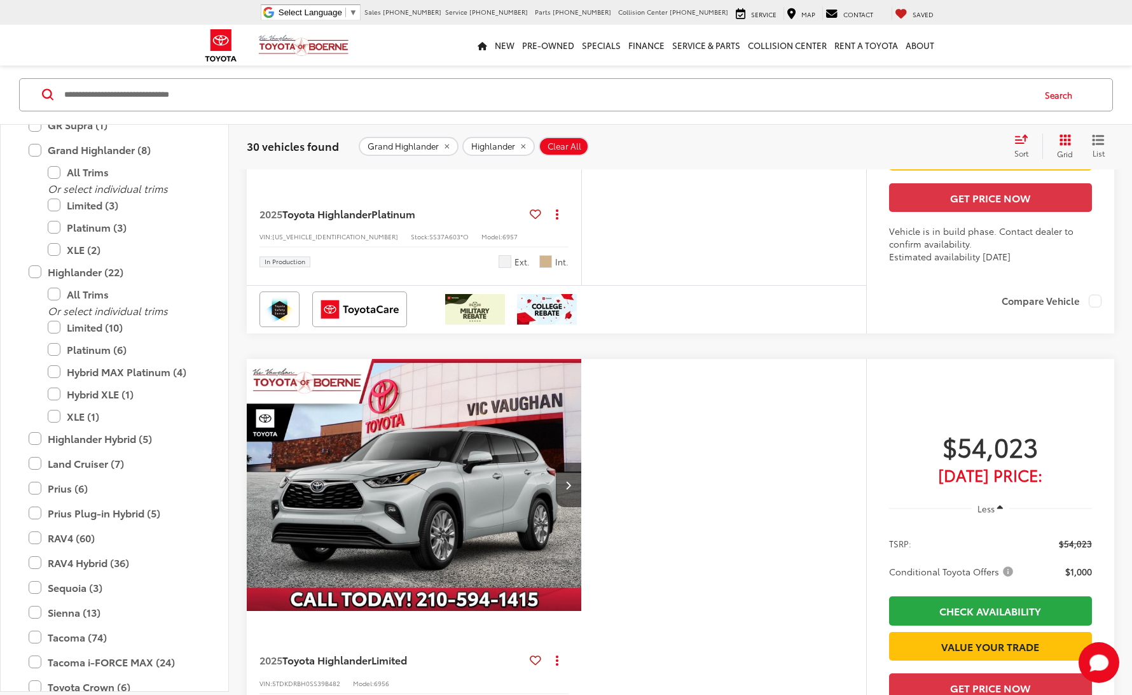
scroll to position [4001, 0]
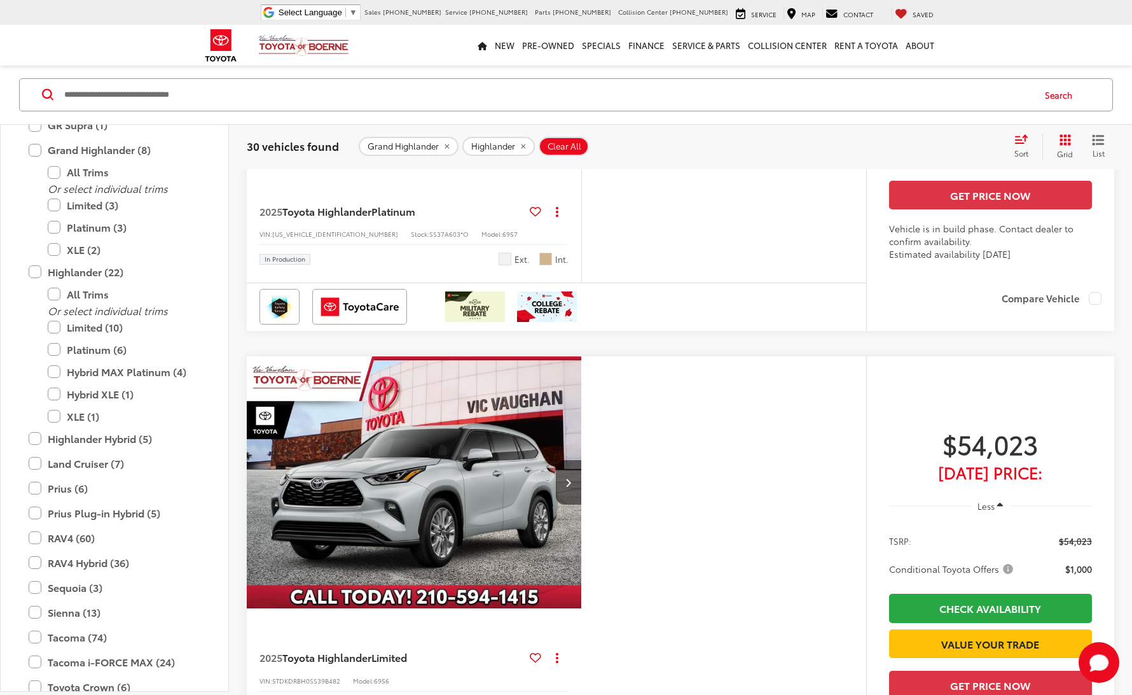
click at [1019, 140] on icon "Select sort value" at bounding box center [1021, 139] width 11 height 8
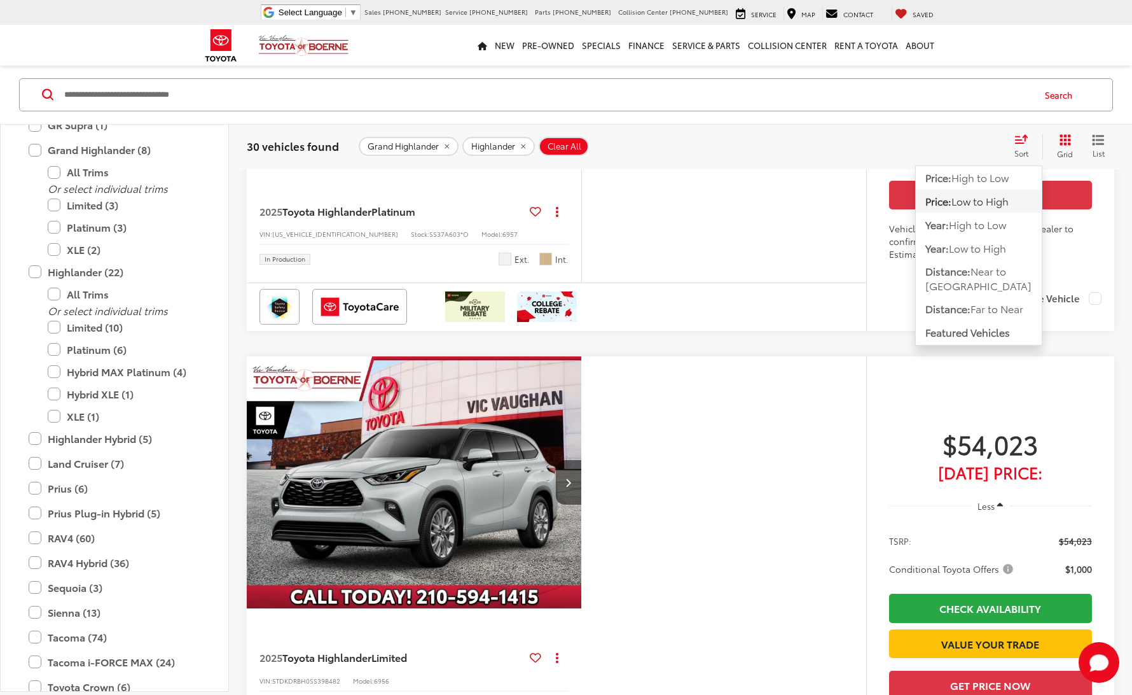
click at [973, 204] on span "Low to High" at bounding box center [980, 200] width 57 height 15
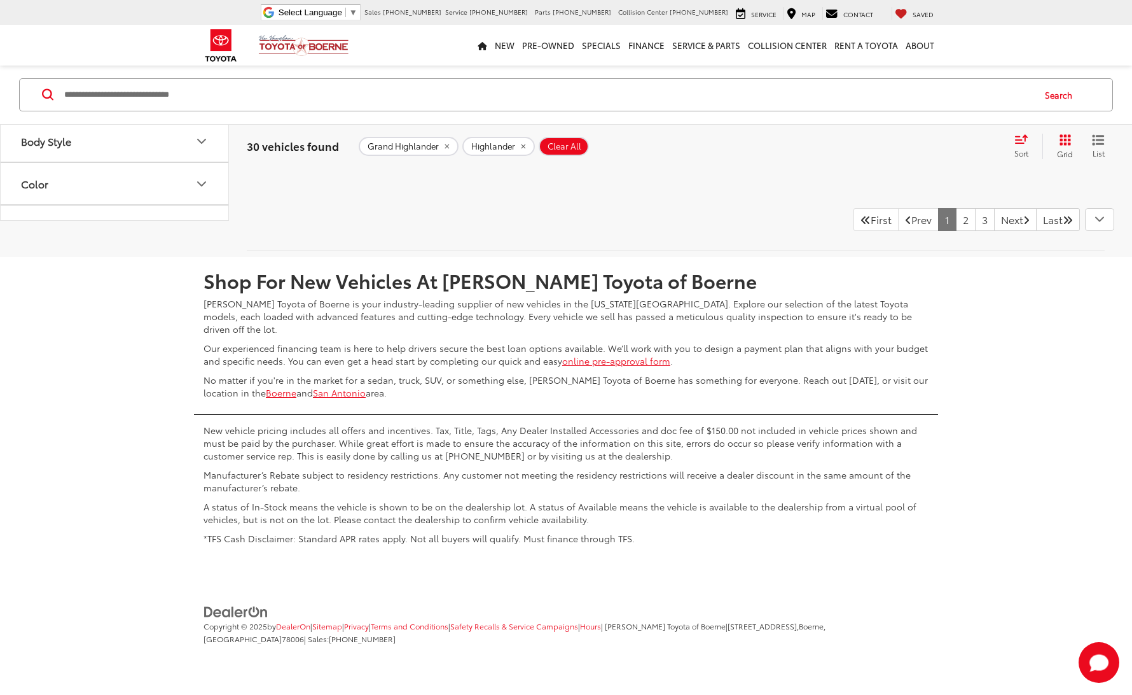
scroll to position [5956, 0]
click at [956, 231] on link "2" at bounding box center [966, 219] width 20 height 23
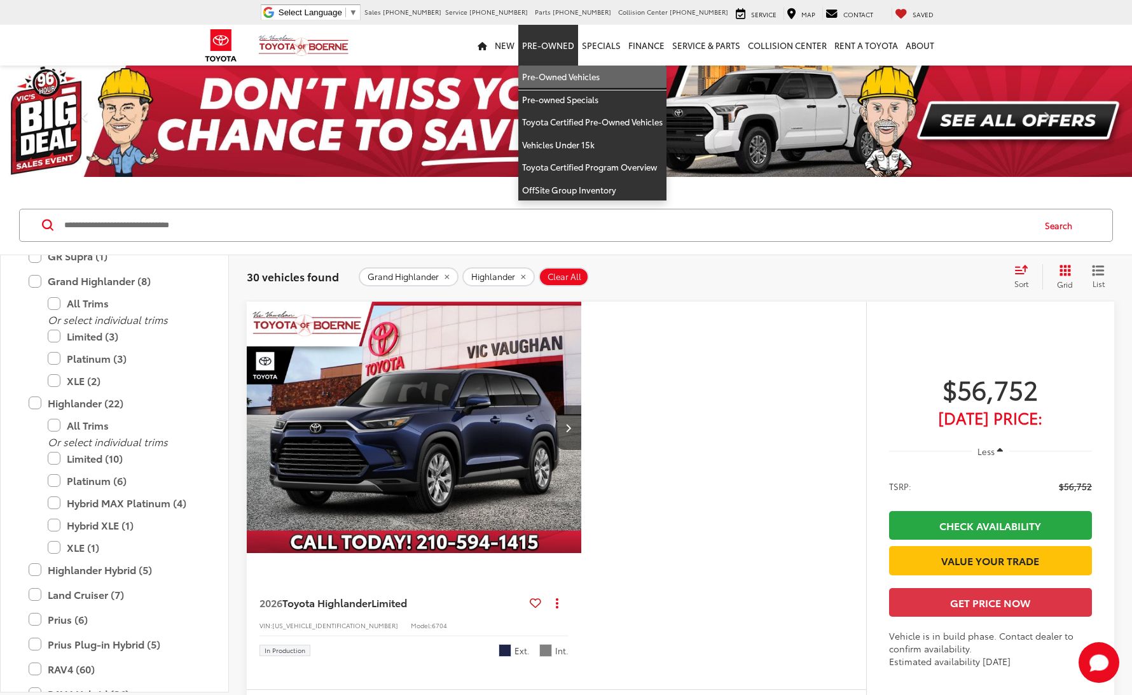
click at [566, 83] on link "Pre-Owned Vehicles" at bounding box center [592, 77] width 148 height 23
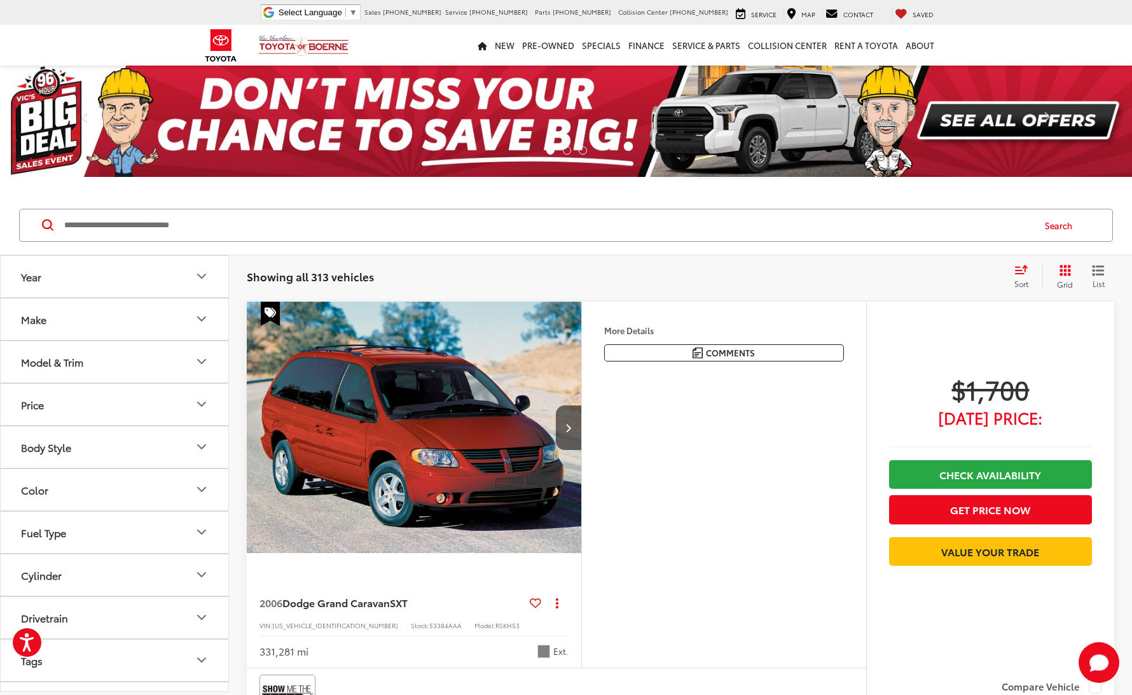
click at [205, 274] on icon "Year" at bounding box center [201, 275] width 15 height 15
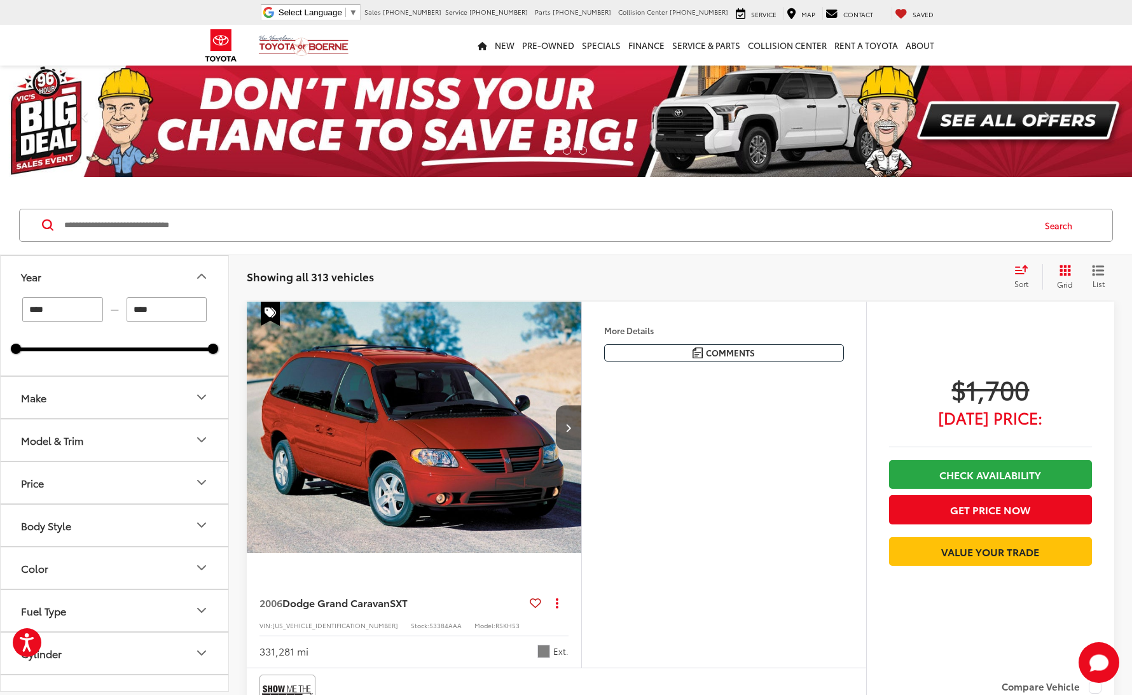
click at [71, 319] on input "****" at bounding box center [62, 309] width 81 height 25
drag, startPoint x: 71, startPoint y: 319, endPoint x: -20, endPoint y: 286, distance: 96.0
click at [0, 286] on html "Press Option+1 for screen-reader mode, Option+0 to cancel Accessibility Screen-…" at bounding box center [566, 347] width 1132 height 695
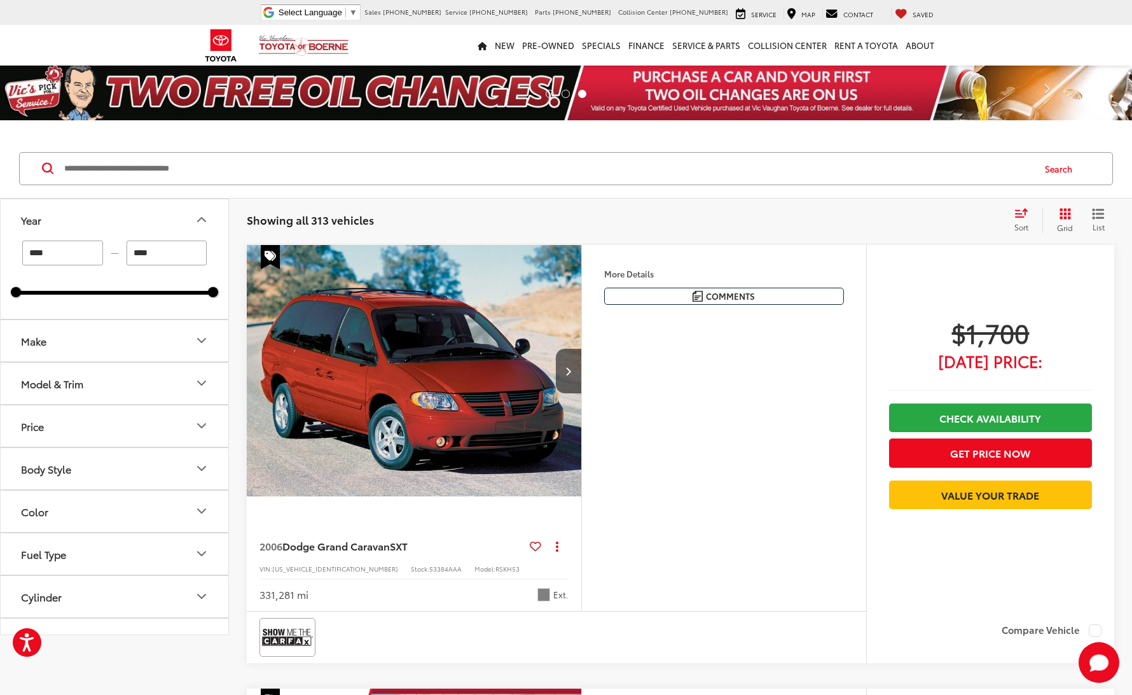
type input "****"
click at [129, 314] on div "**** — **** 2000 2025" at bounding box center [115, 279] width 228 height 78
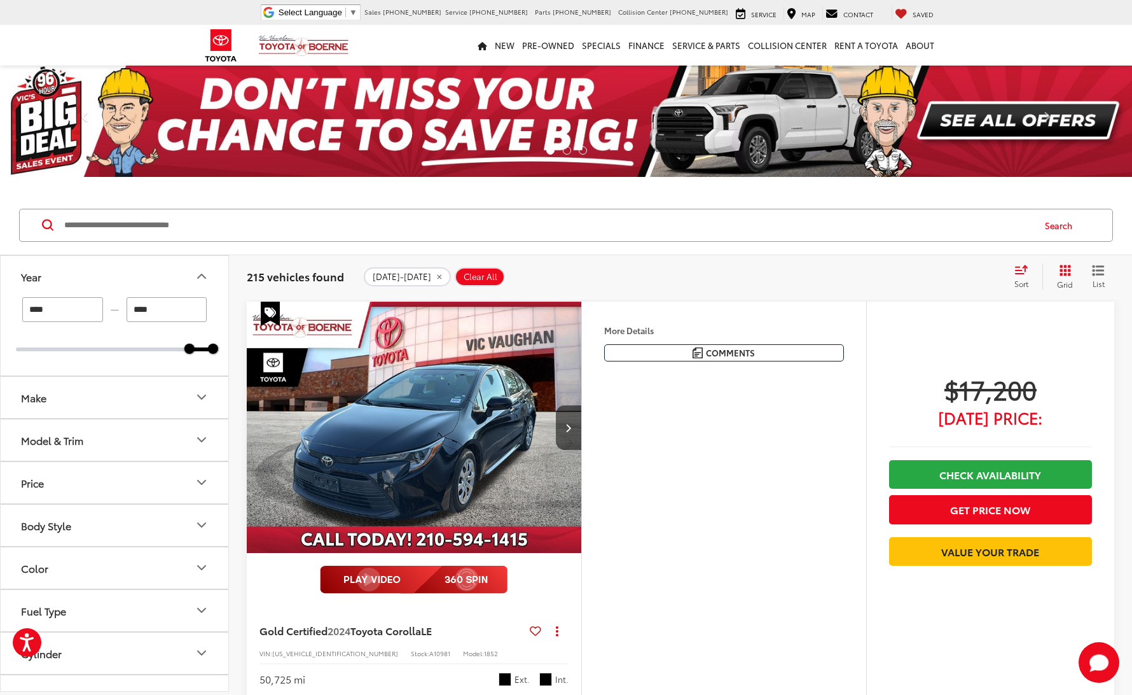
click at [200, 395] on icon "Make" at bounding box center [201, 396] width 15 height 15
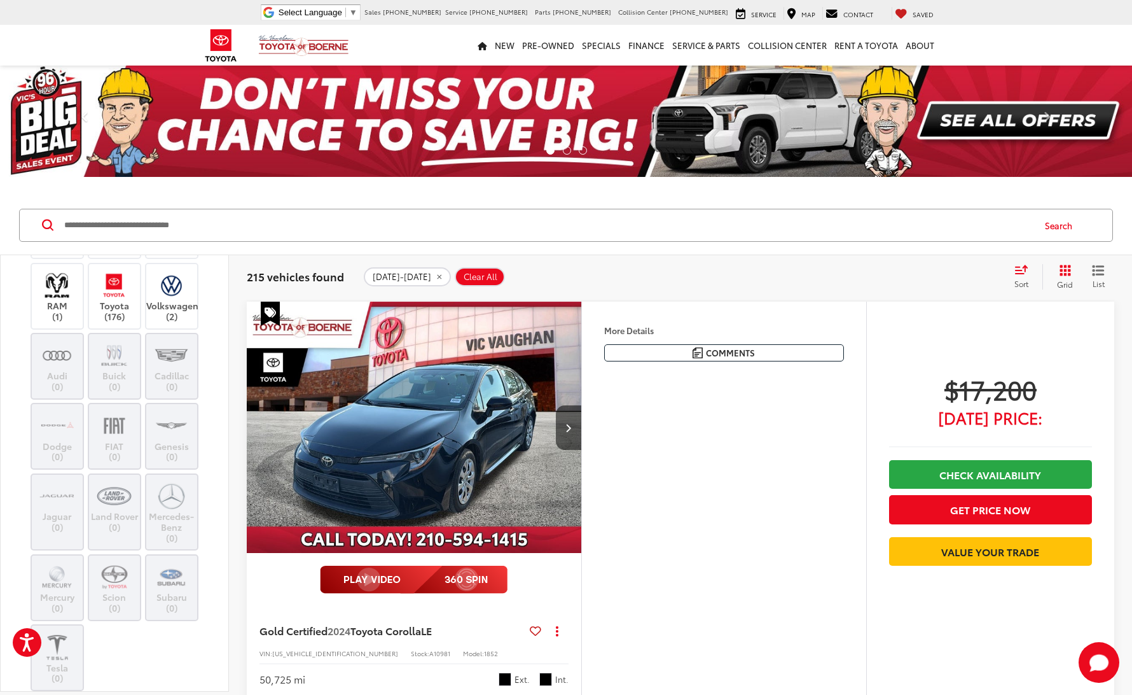
scroll to position [357, 0]
click at [115, 301] on img at bounding box center [114, 286] width 35 height 30
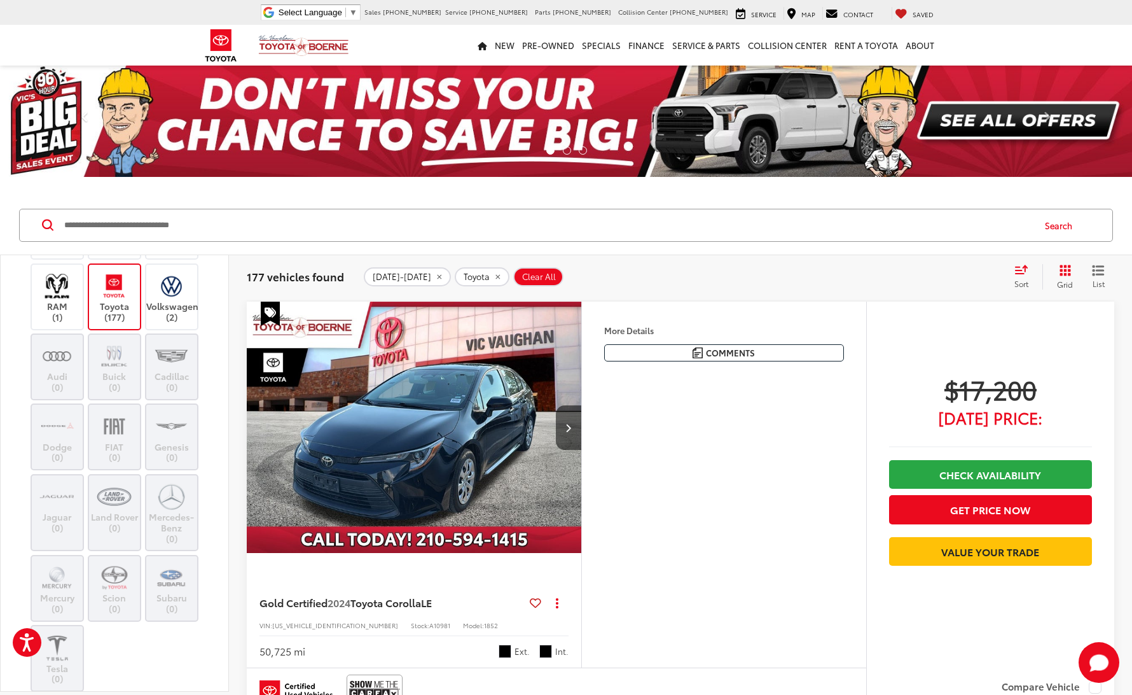
click at [20, 396] on div "Acura (1) BMW (1) Chevrolet (5) Ford (6) GMC (4) Honda (2) Hyundai (2) INFINITI…" at bounding box center [114, 377] width 197 height 632
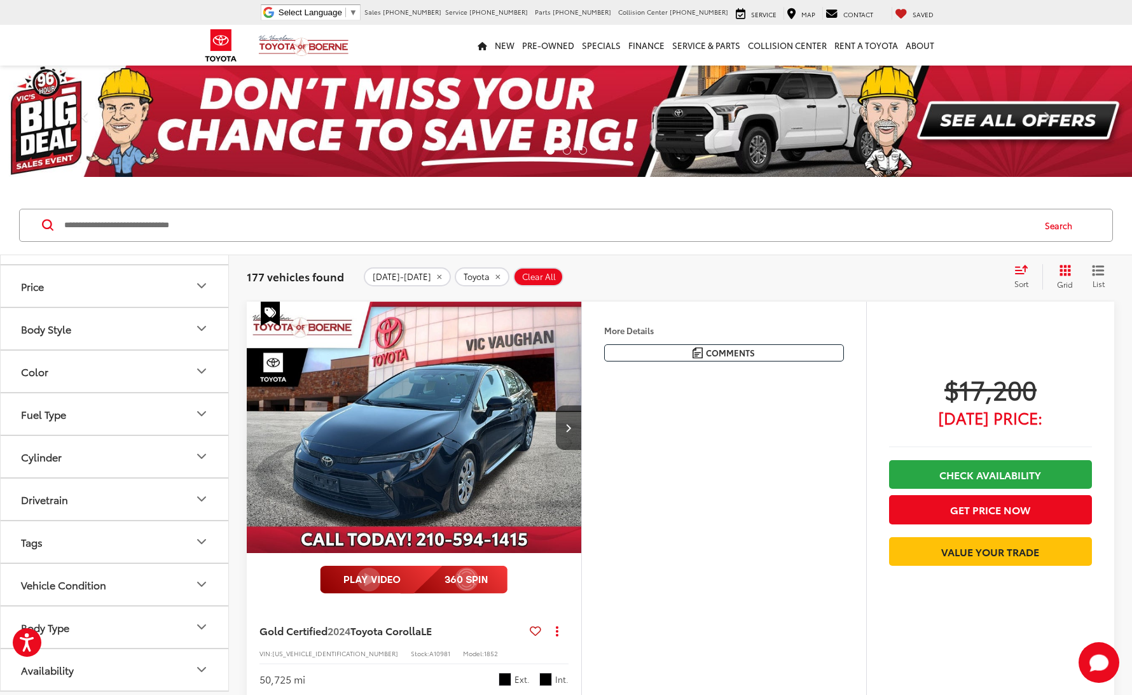
scroll to position [877, 0]
click at [201, 251] on icon "Model & Trim" at bounding box center [201, 242] width 15 height 15
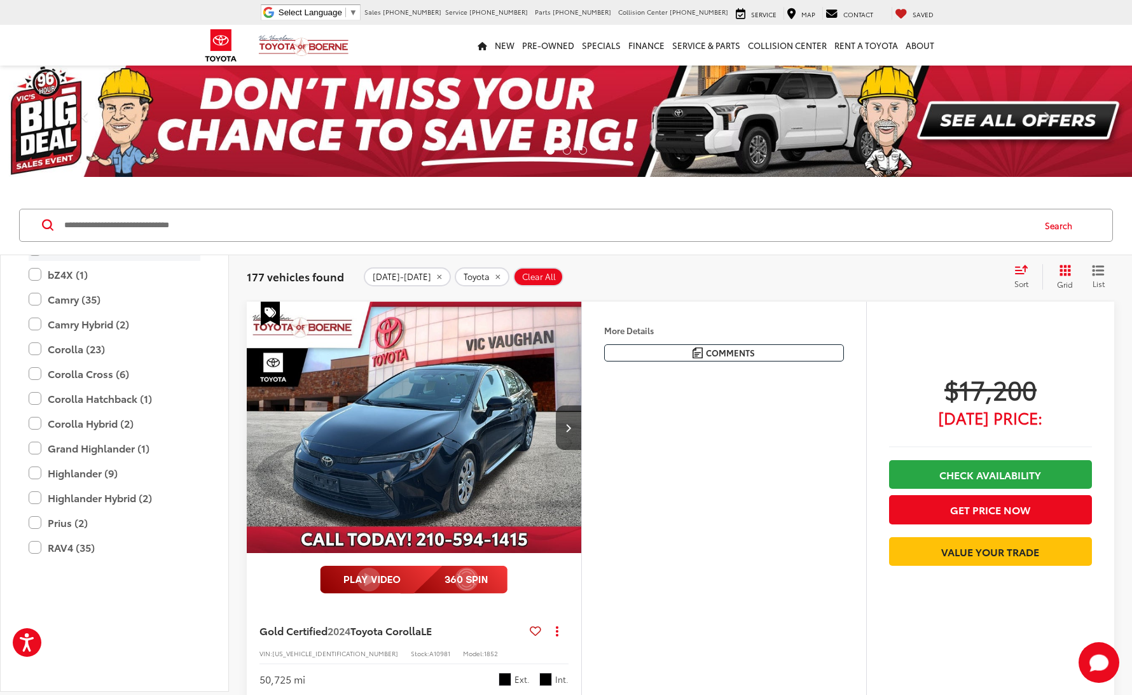
click at [33, 261] on label "4Runner (15)" at bounding box center [115, 250] width 172 height 22
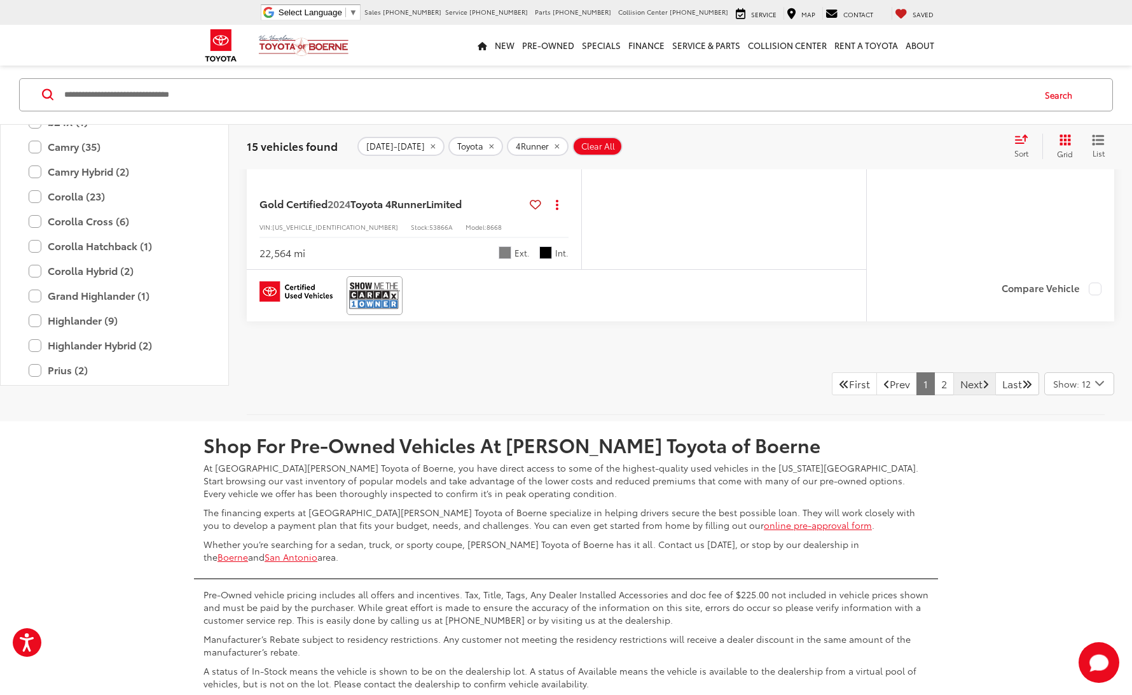
scroll to position [5598, 0]
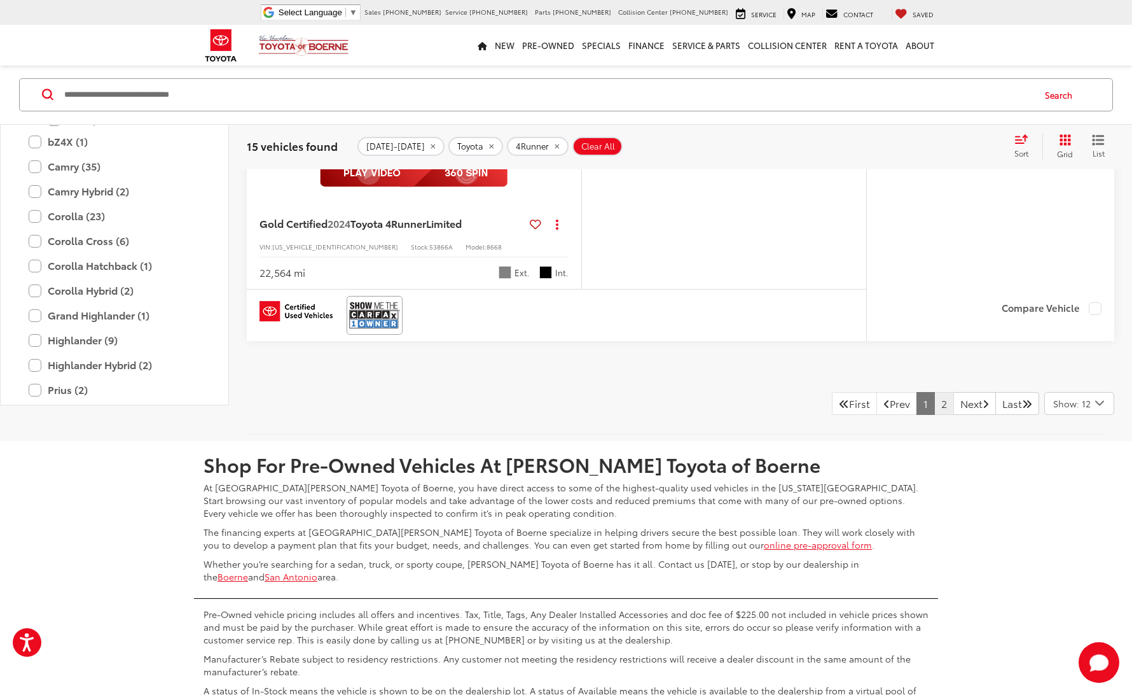
click at [934, 399] on link "2" at bounding box center [944, 403] width 20 height 23
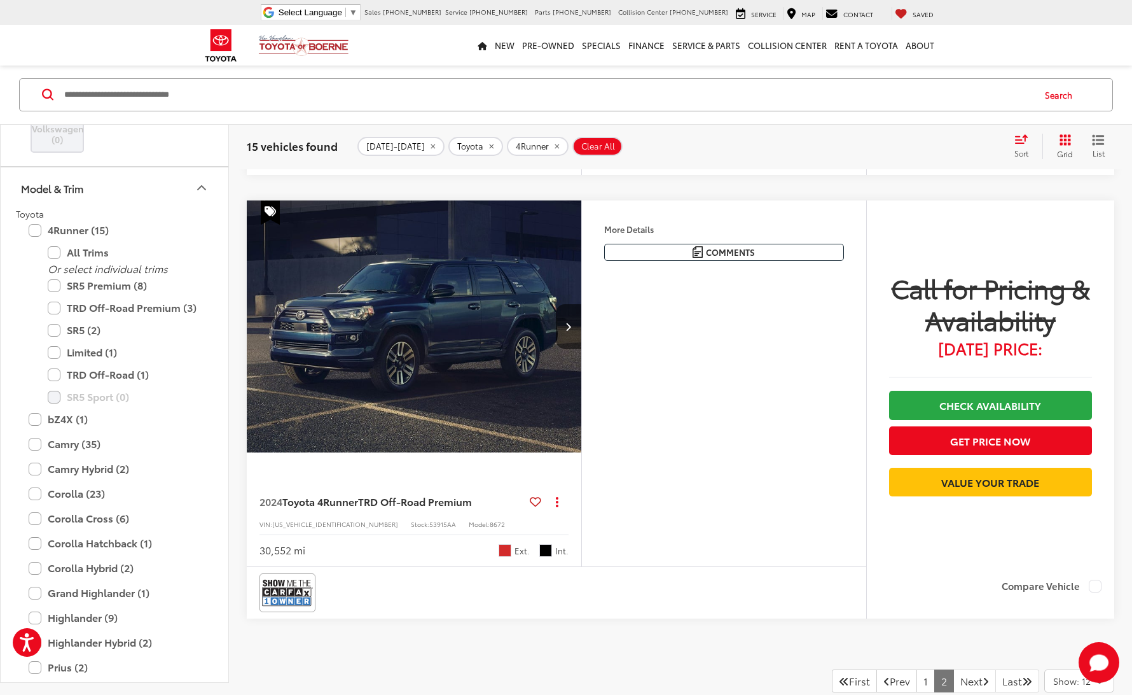
scroll to position [692, 0]
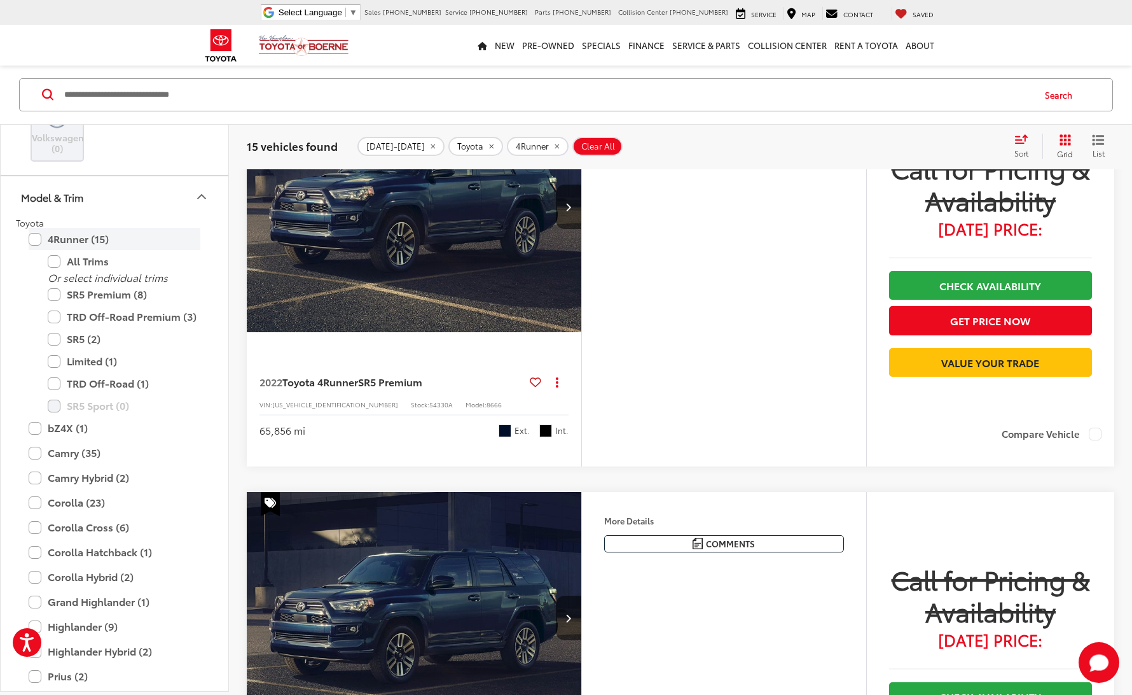
click at [38, 250] on label "4Runner (15)" at bounding box center [115, 239] width 172 height 22
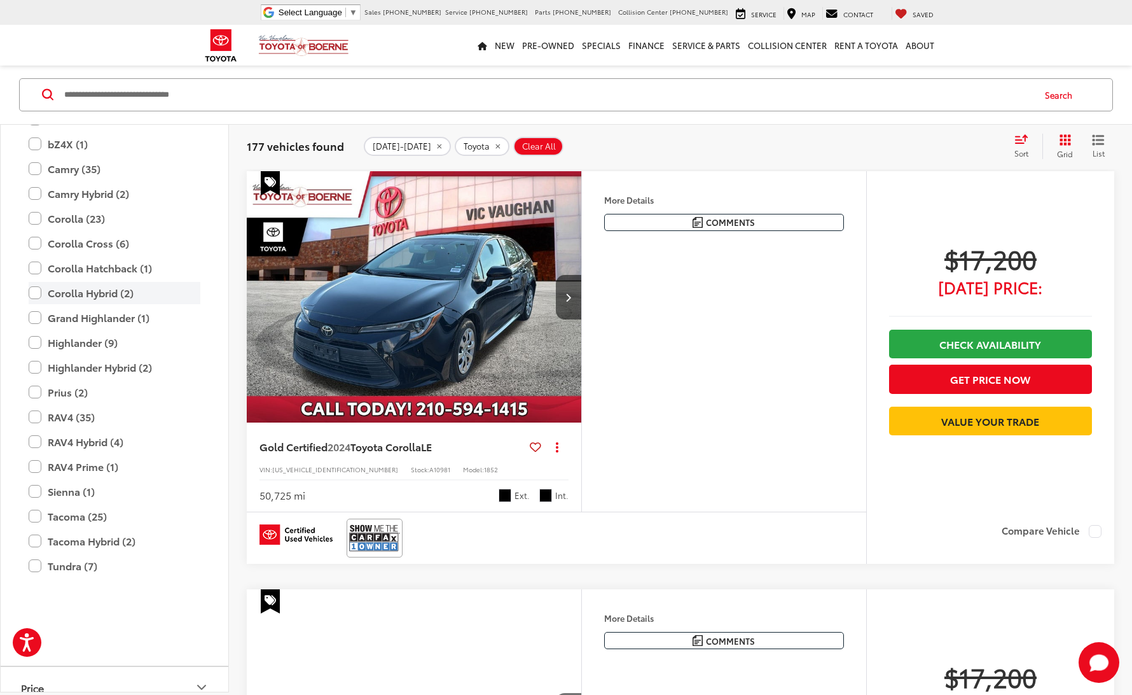
scroll to position [950, 0]
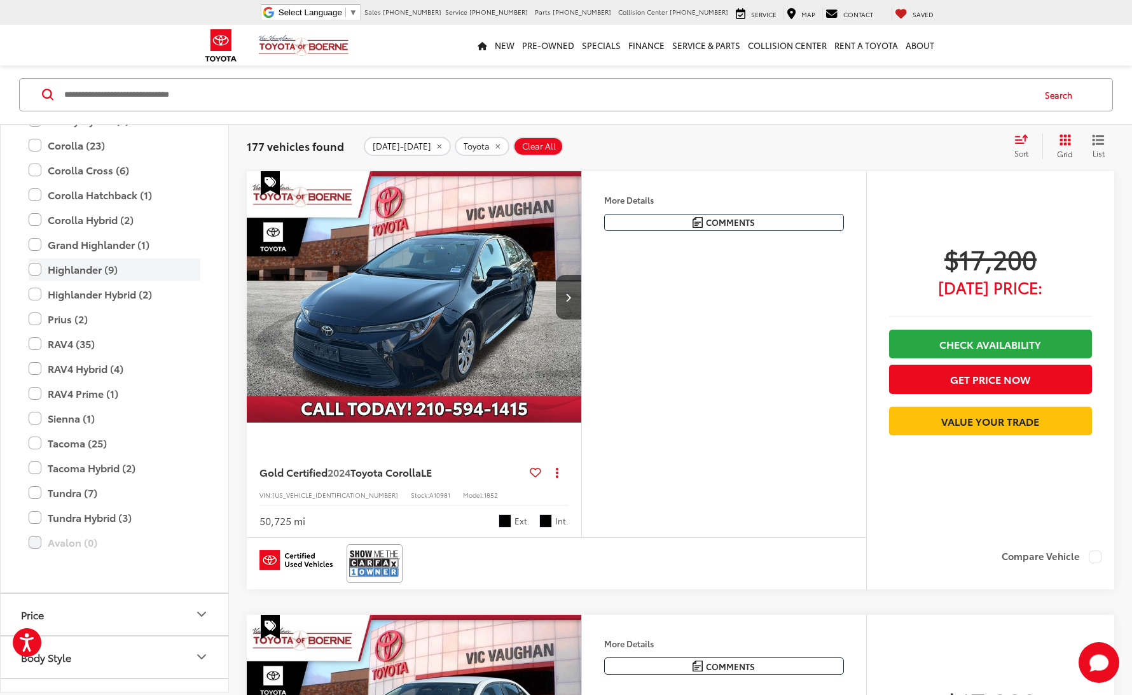
click at [36, 281] on label "Highlander (9)" at bounding box center [115, 269] width 172 height 22
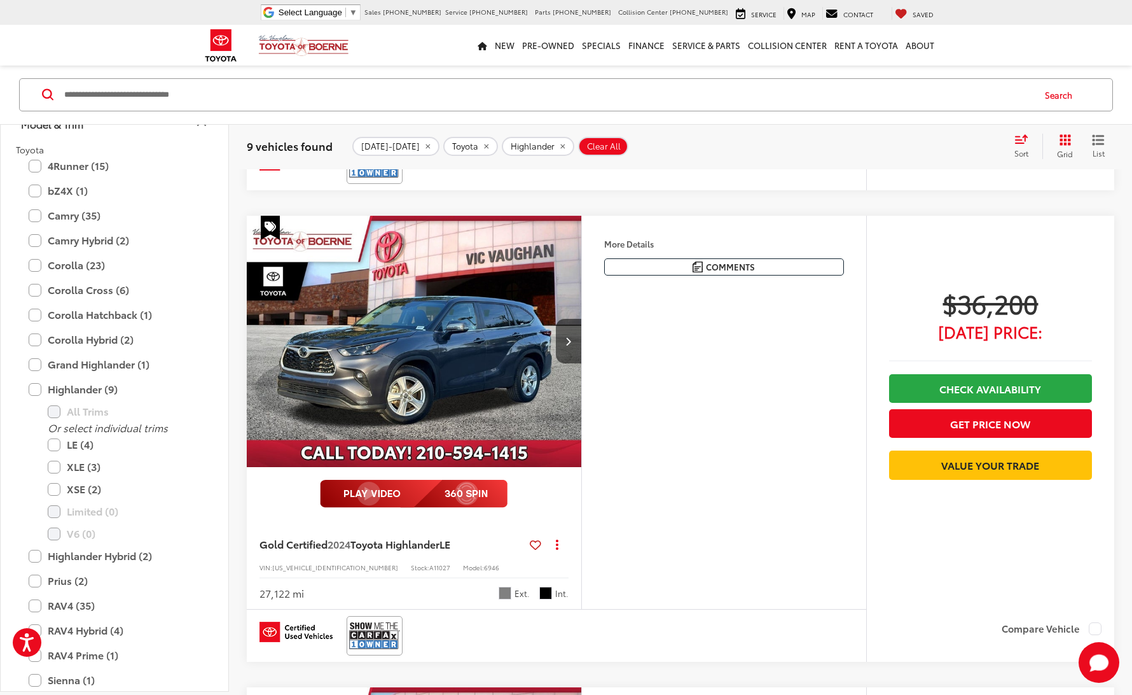
scroll to position [2442, 0]
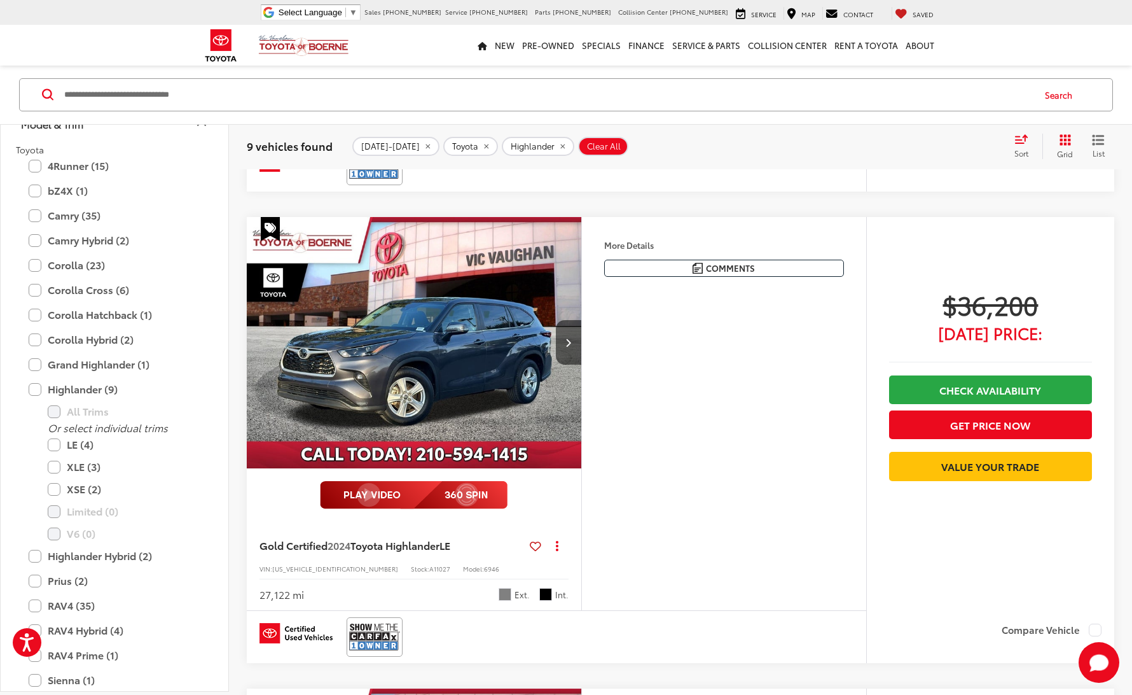
click at [394, 357] on img "2024 Toyota Highlander LE 0" at bounding box center [414, 343] width 337 height 253
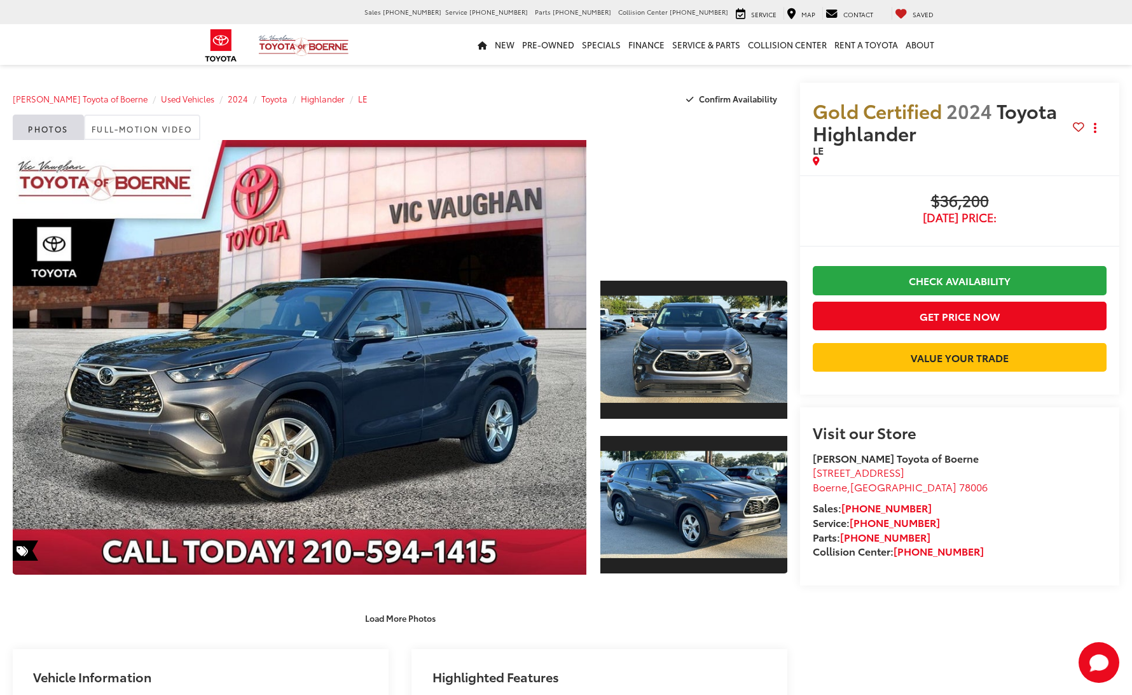
click at [676, 457] on link "Expand Photo 2" at bounding box center [693, 504] width 187 height 140
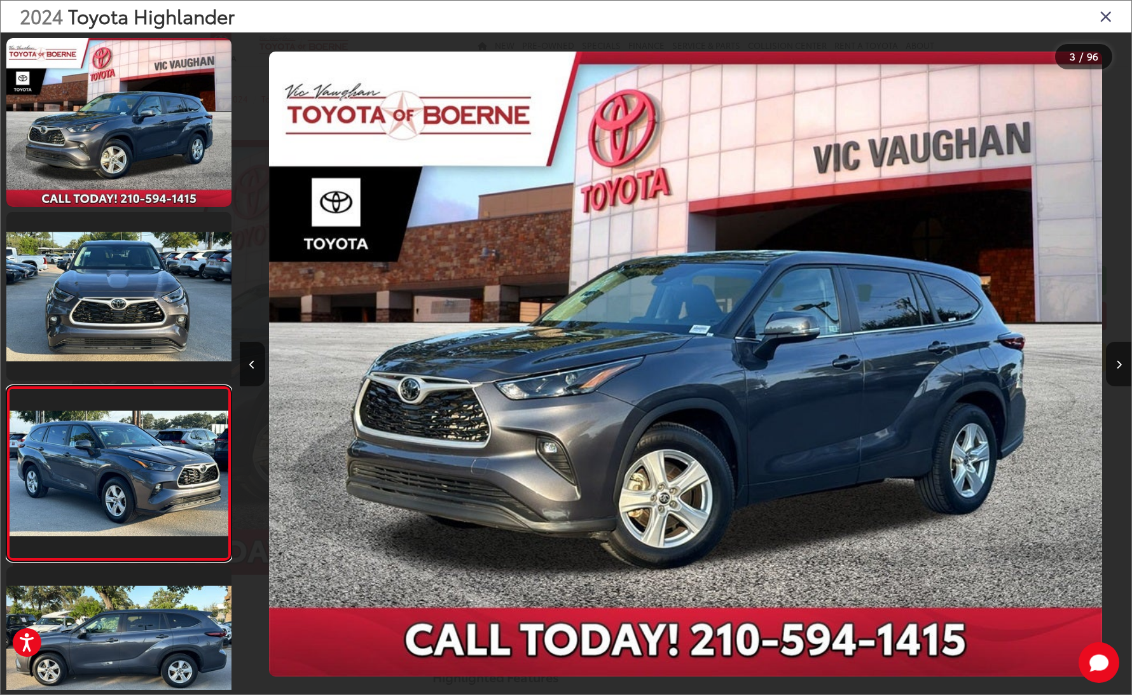
scroll to position [146, 0]
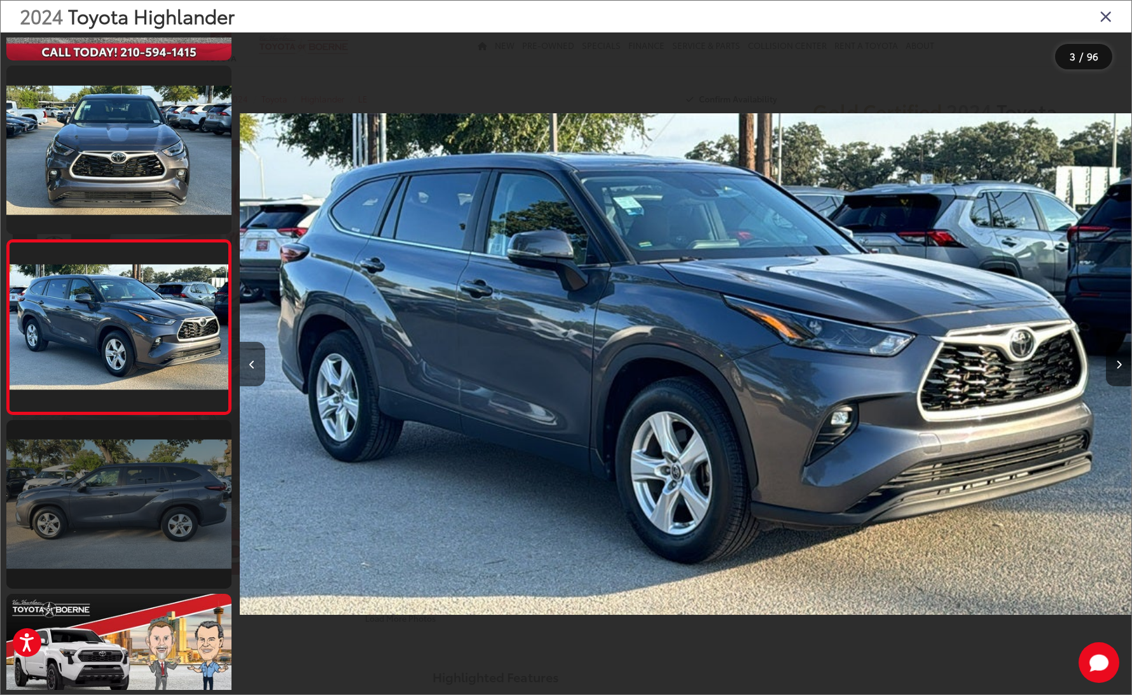
click at [190, 506] on link at bounding box center [118, 504] width 225 height 169
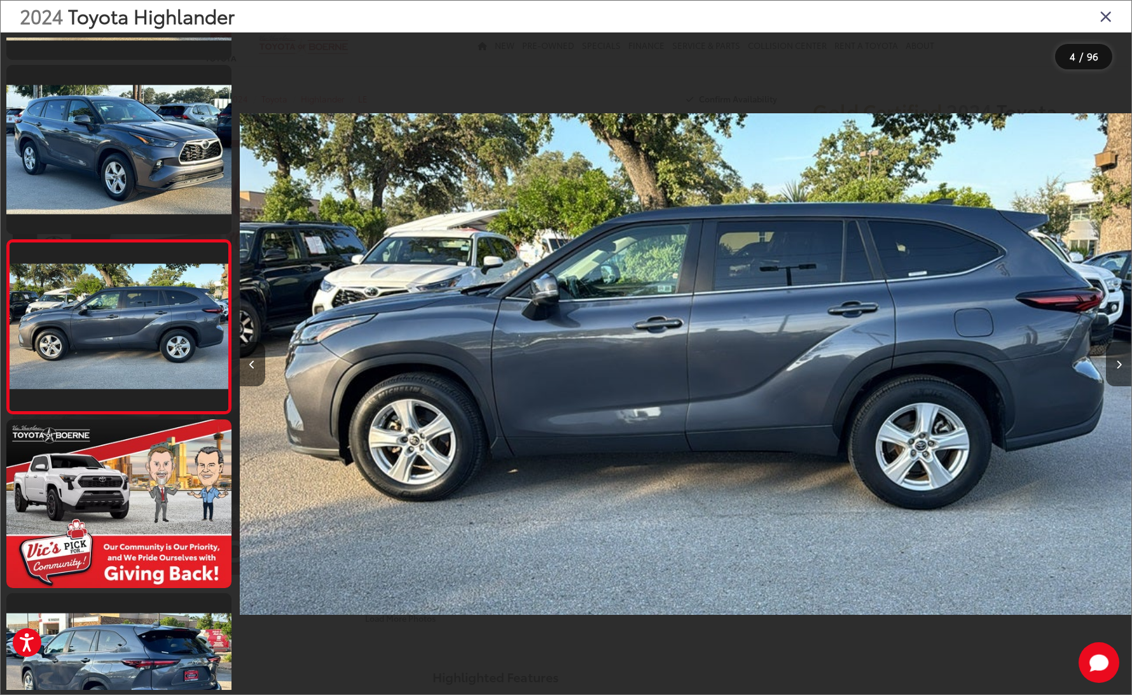
scroll to position [0, 0]
click at [1107, 18] on icon "Close gallery" at bounding box center [1106, 16] width 13 height 17
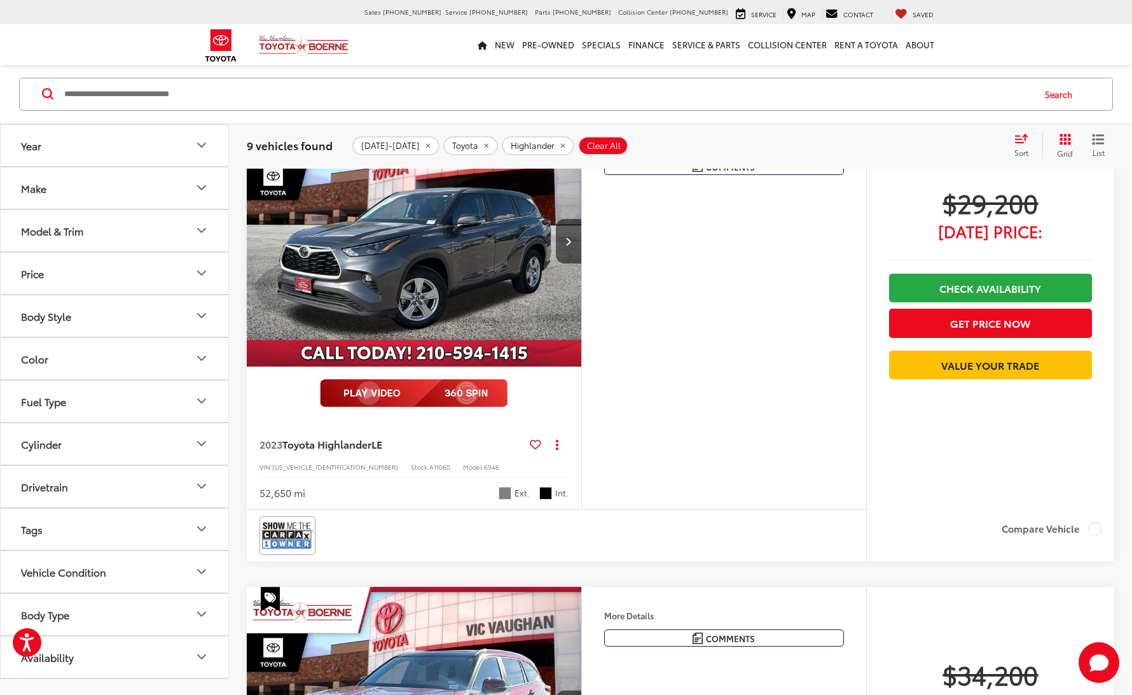
scroll to position [638, 0]
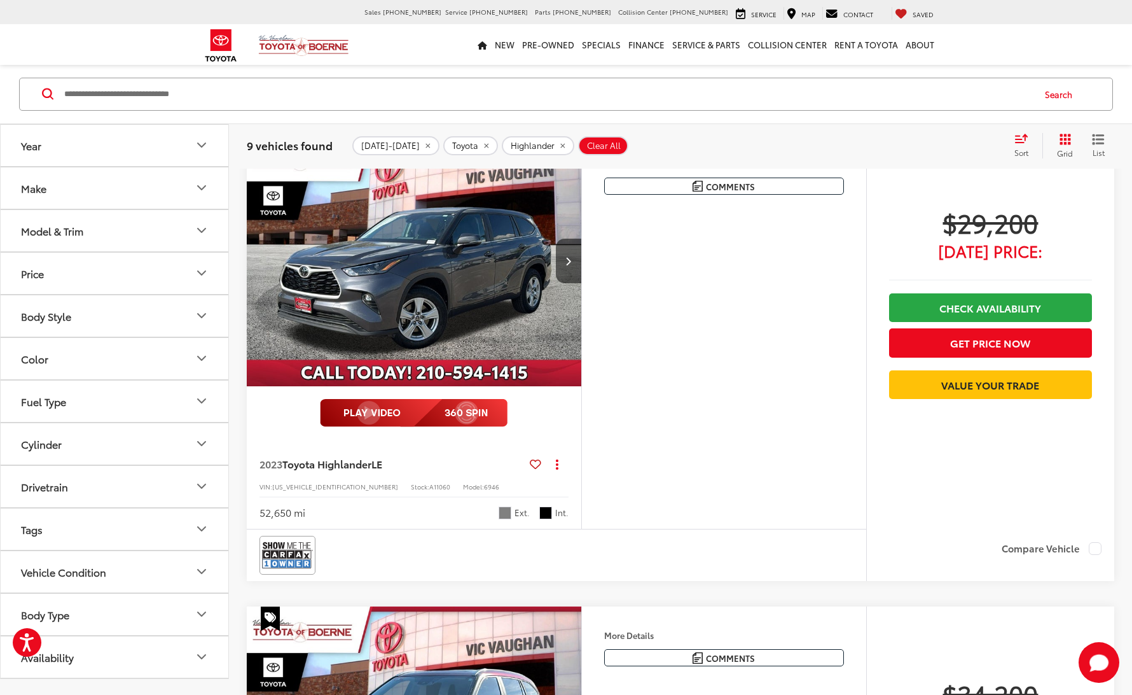
click at [202, 232] on icon "Model & Trim" at bounding box center [202, 230] width 8 height 4
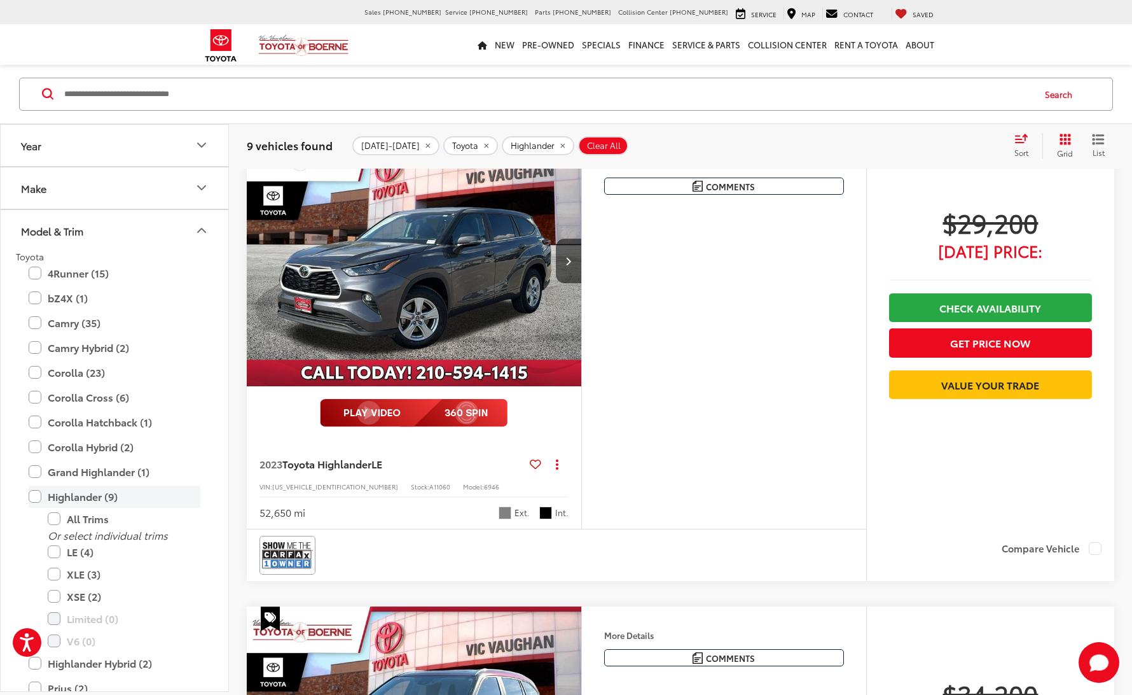
click at [36, 494] on label "Highlander (9)" at bounding box center [115, 496] width 172 height 22
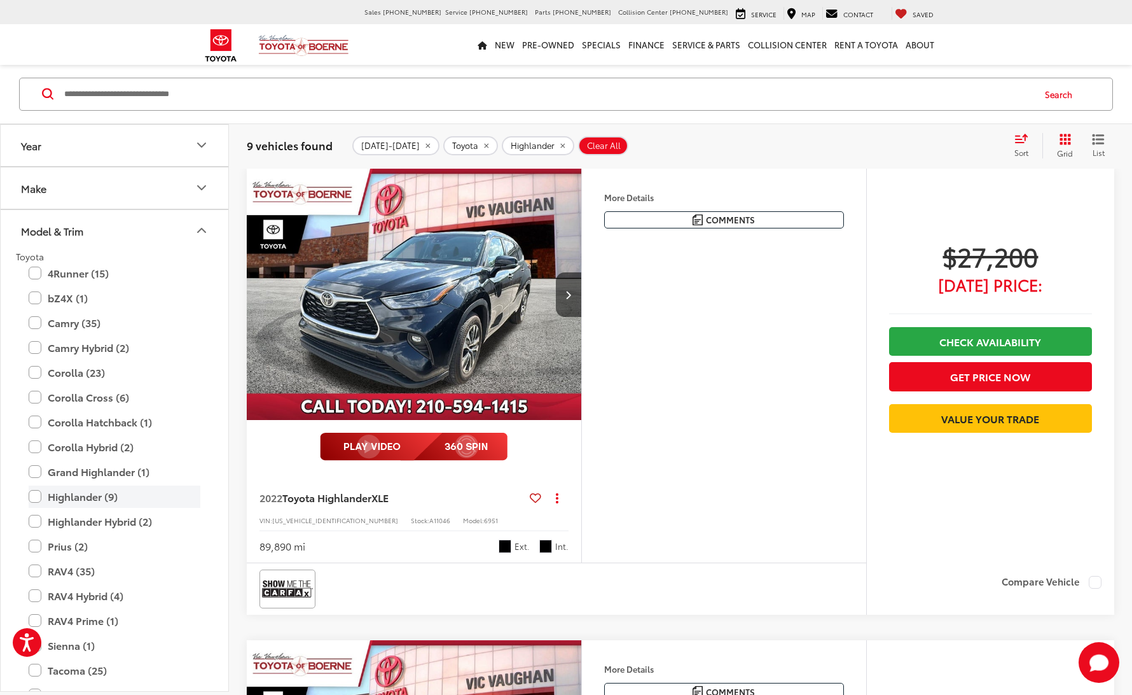
scroll to position [131, 0]
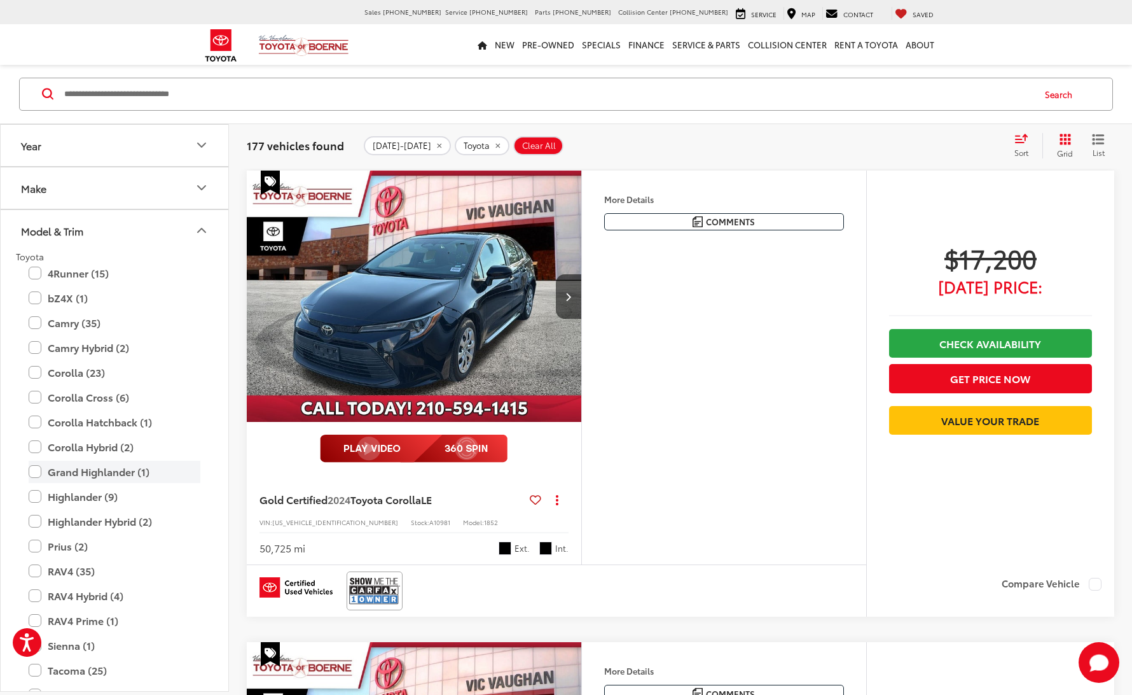
click at [34, 472] on label "Grand Highlander (1)" at bounding box center [115, 472] width 172 height 22
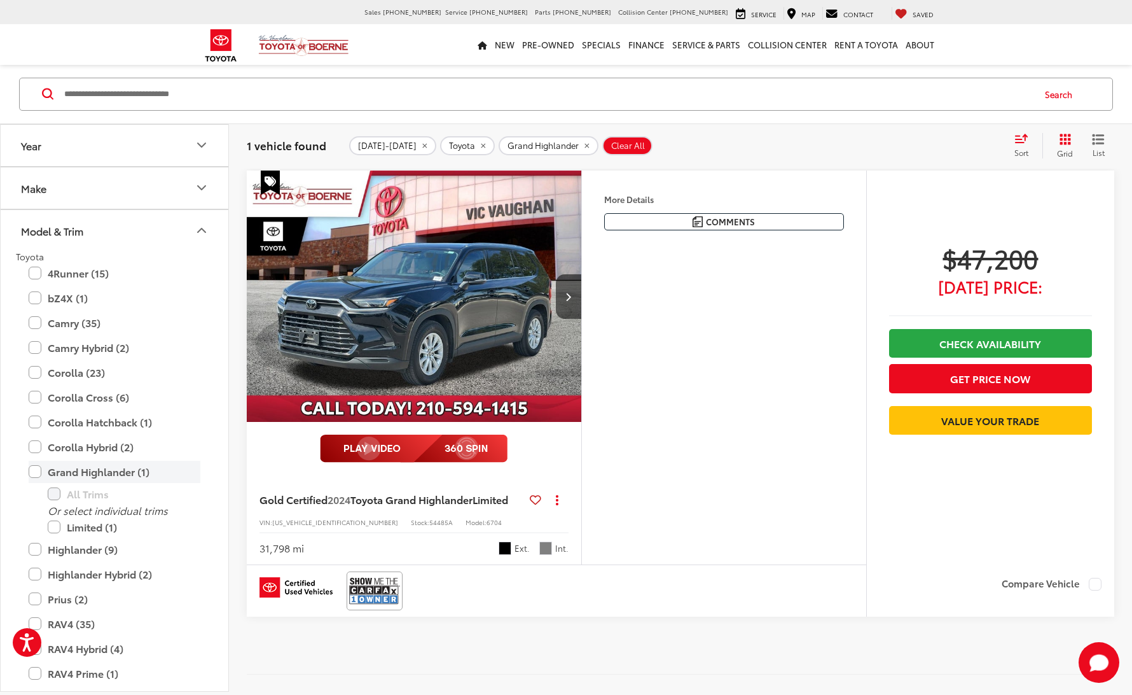
click at [34, 473] on label "Grand Highlander (1)" at bounding box center [115, 472] width 172 height 22
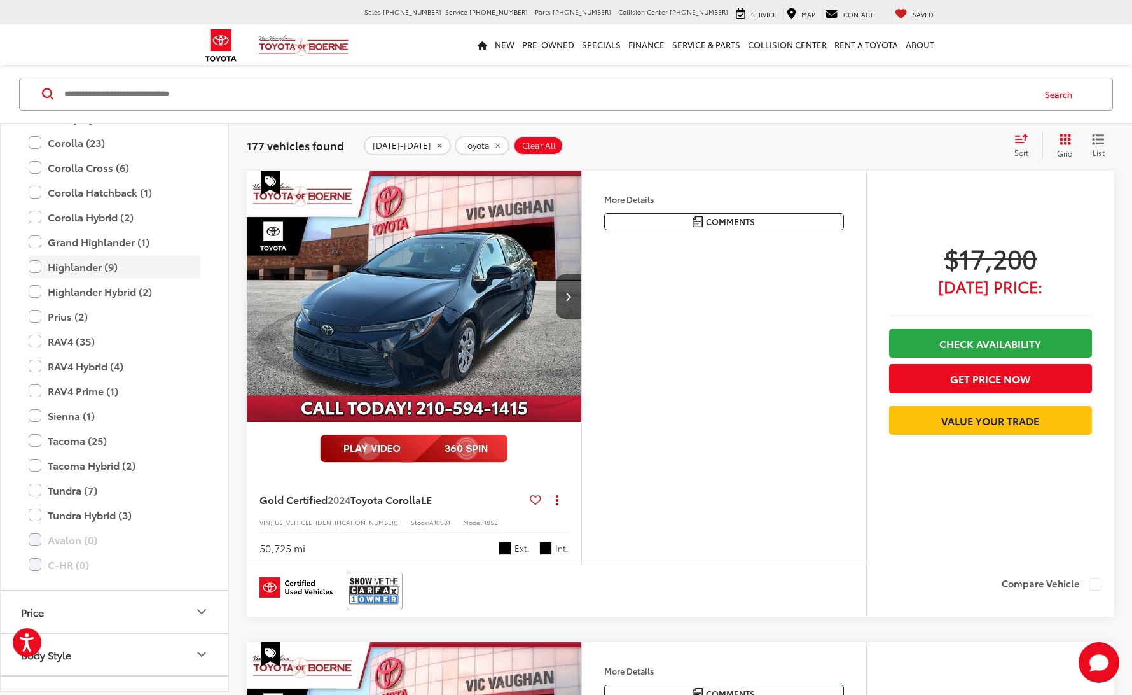
scroll to position [232, 0]
click at [35, 410] on label "Sienna (1)" at bounding box center [115, 414] width 172 height 22
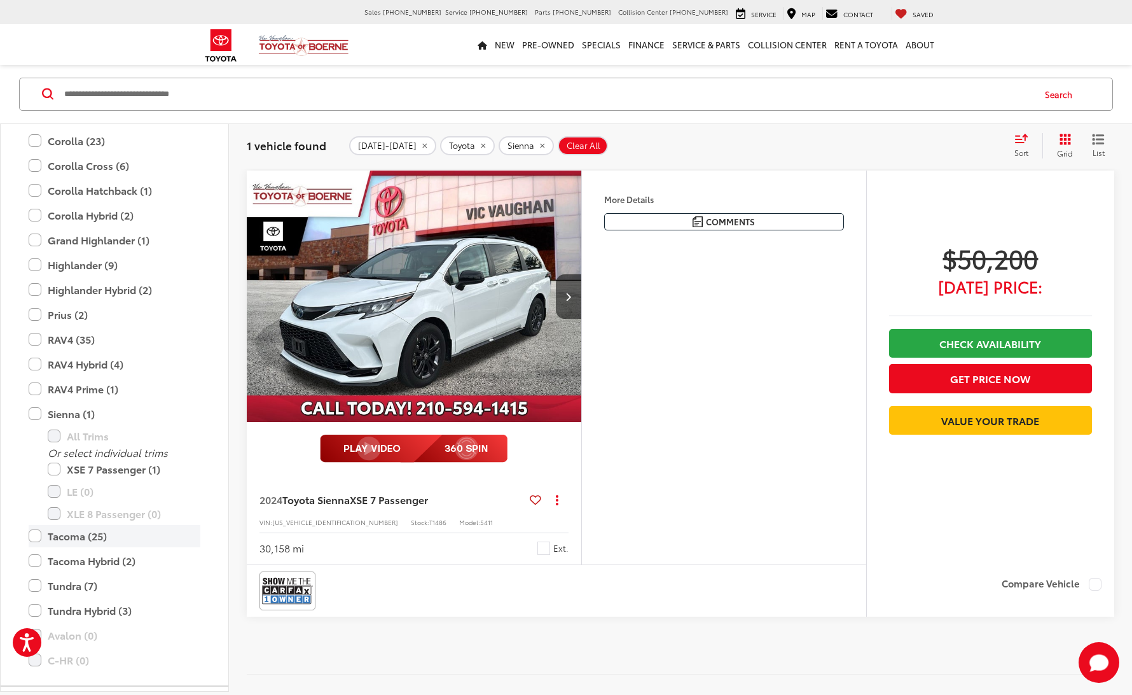
click at [33, 534] on label "Tacoma (25)" at bounding box center [115, 536] width 172 height 22
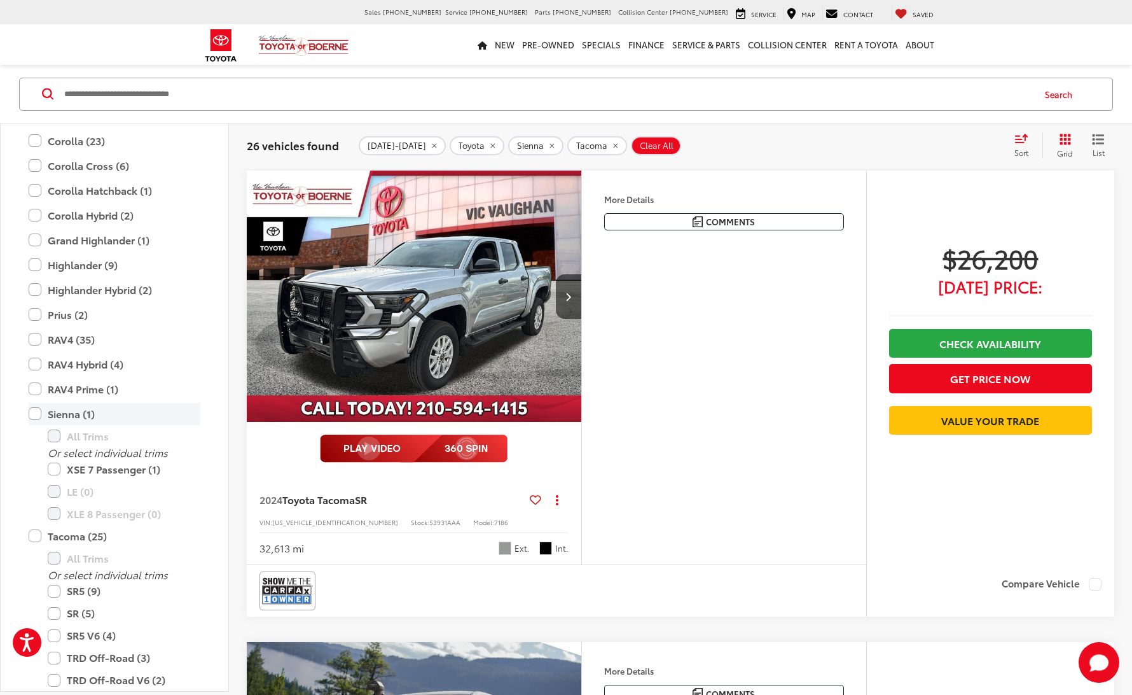
click at [36, 415] on label "Sienna (1)" at bounding box center [115, 414] width 172 height 22
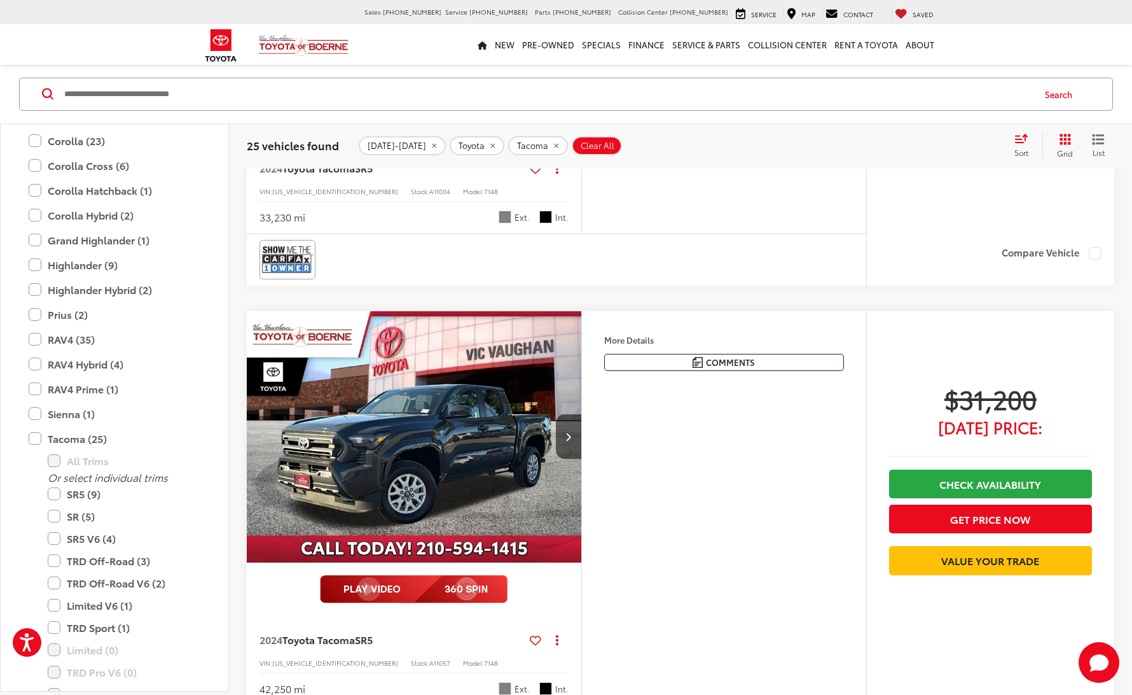
scroll to position [3929, 0]
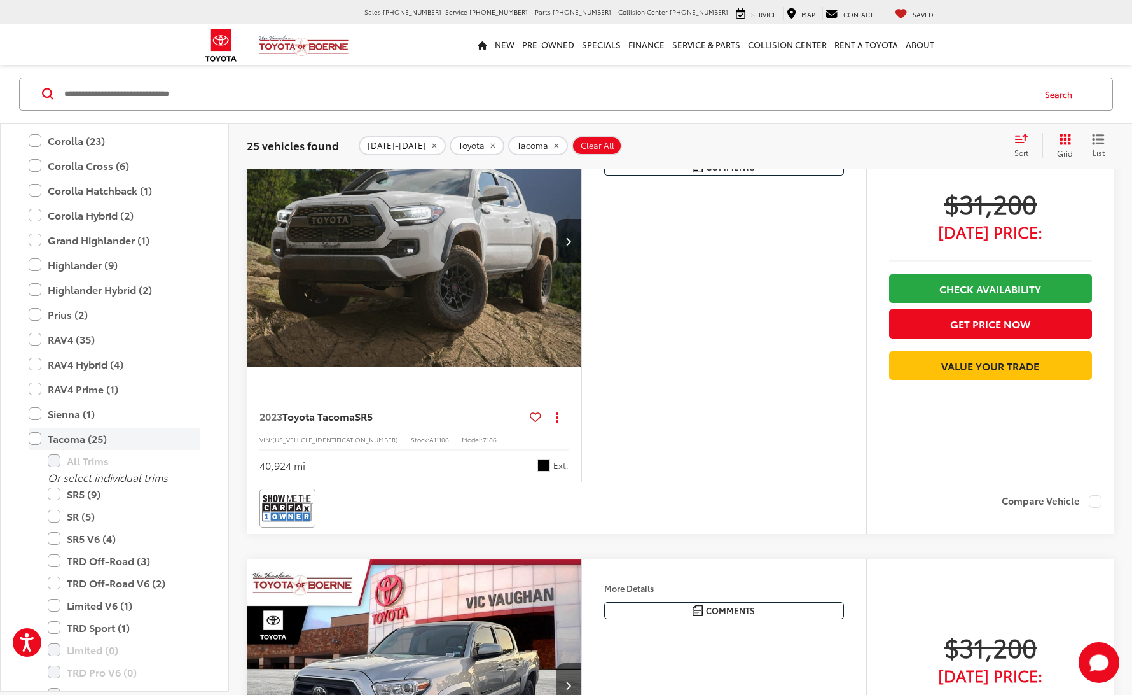
click at [35, 438] on label "Tacoma (25)" at bounding box center [115, 438] width 172 height 22
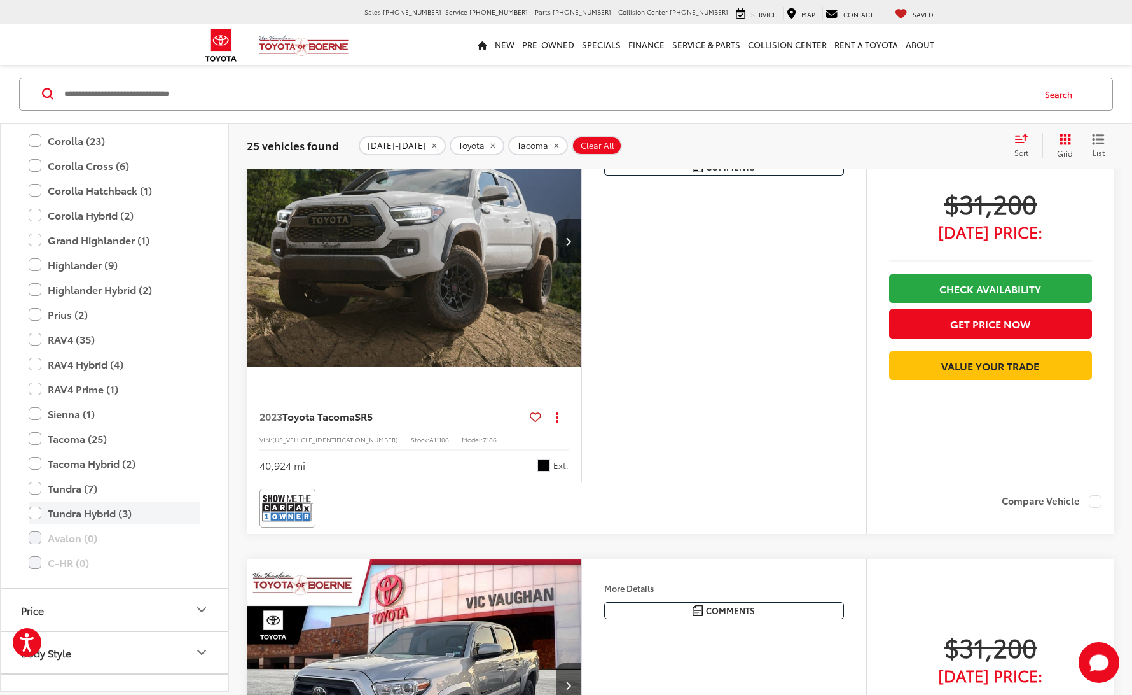
scroll to position [131, 0]
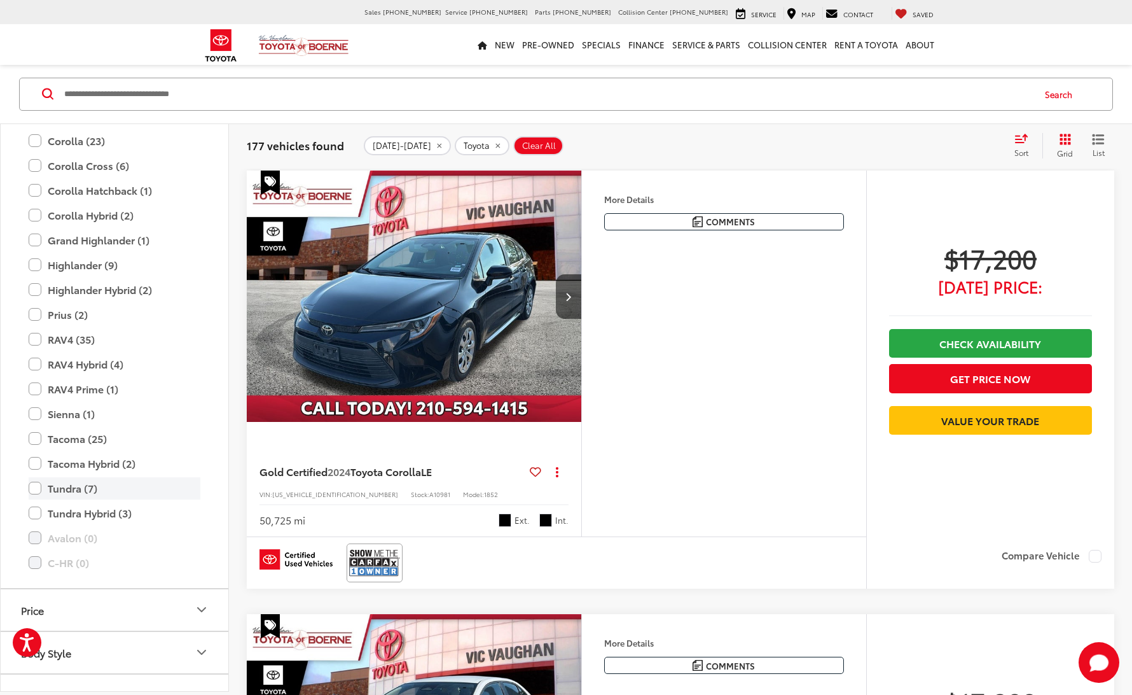
click at [35, 485] on label "Tundra (7)" at bounding box center [115, 488] width 172 height 22
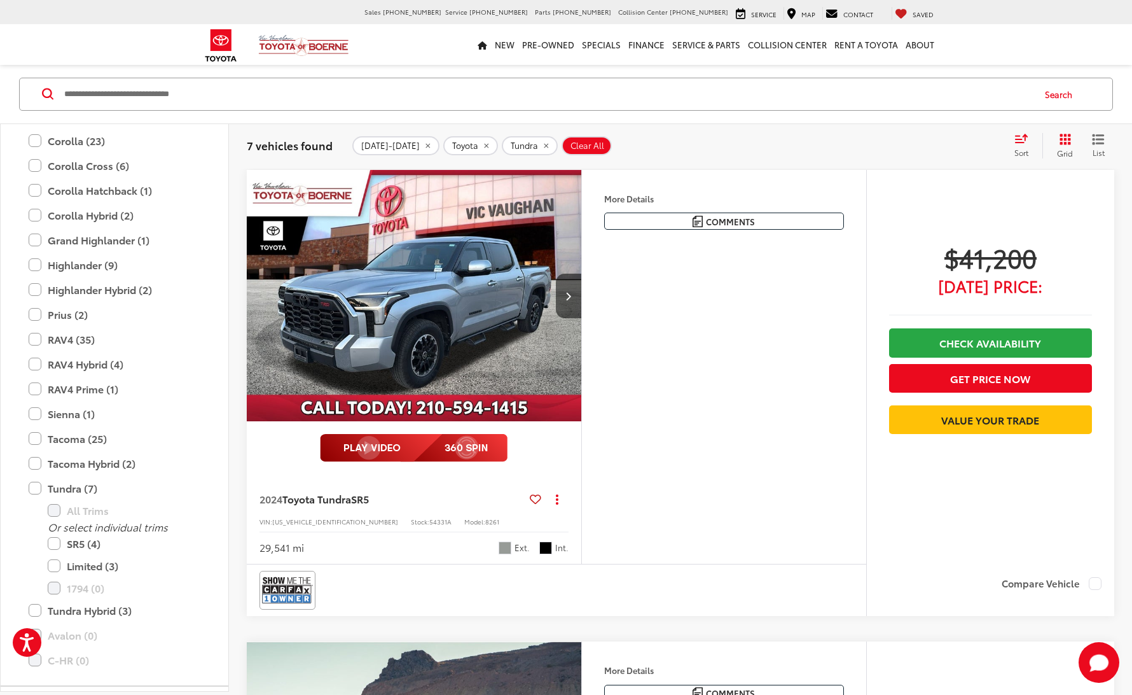
scroll to position [1074, 0]
click at [515, 342] on img "2024 Toyota Tundra SR5 0" at bounding box center [414, 296] width 337 height 253
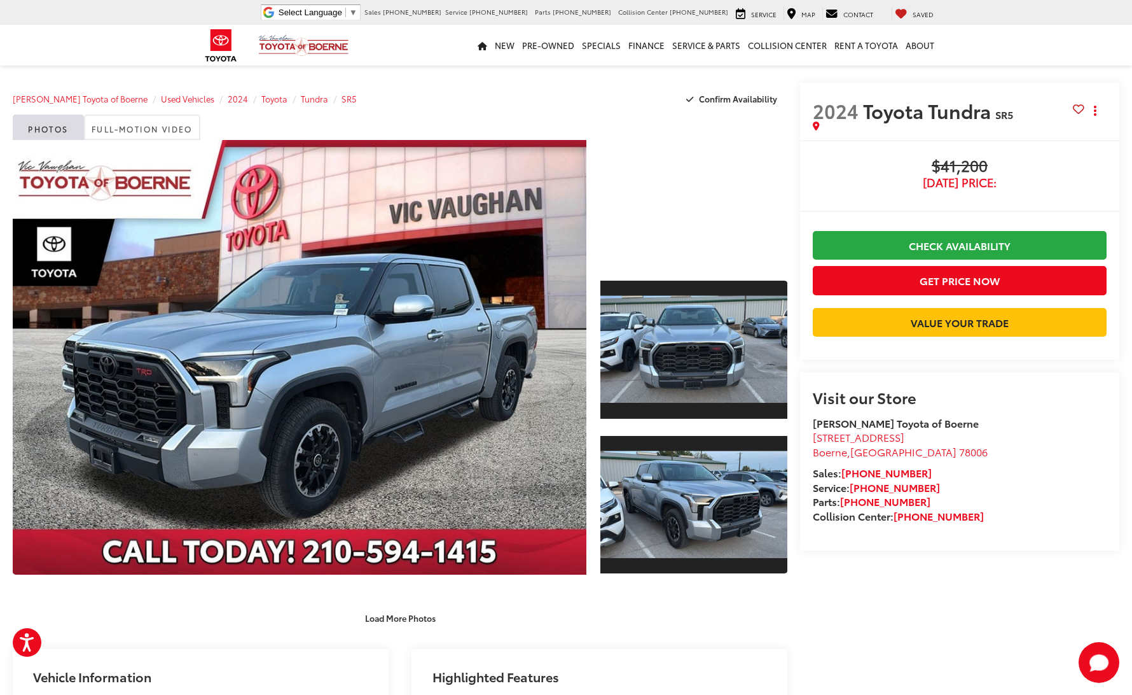
scroll to position [316, 0]
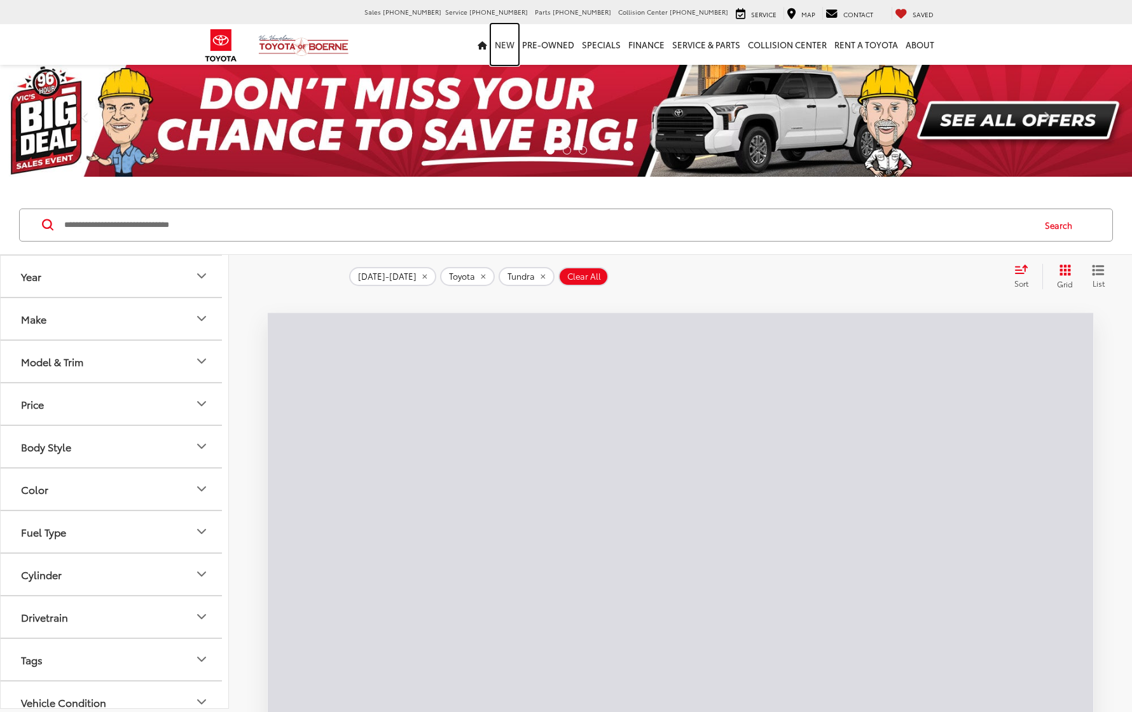
click at [508, 41] on link "New" at bounding box center [504, 44] width 27 height 41
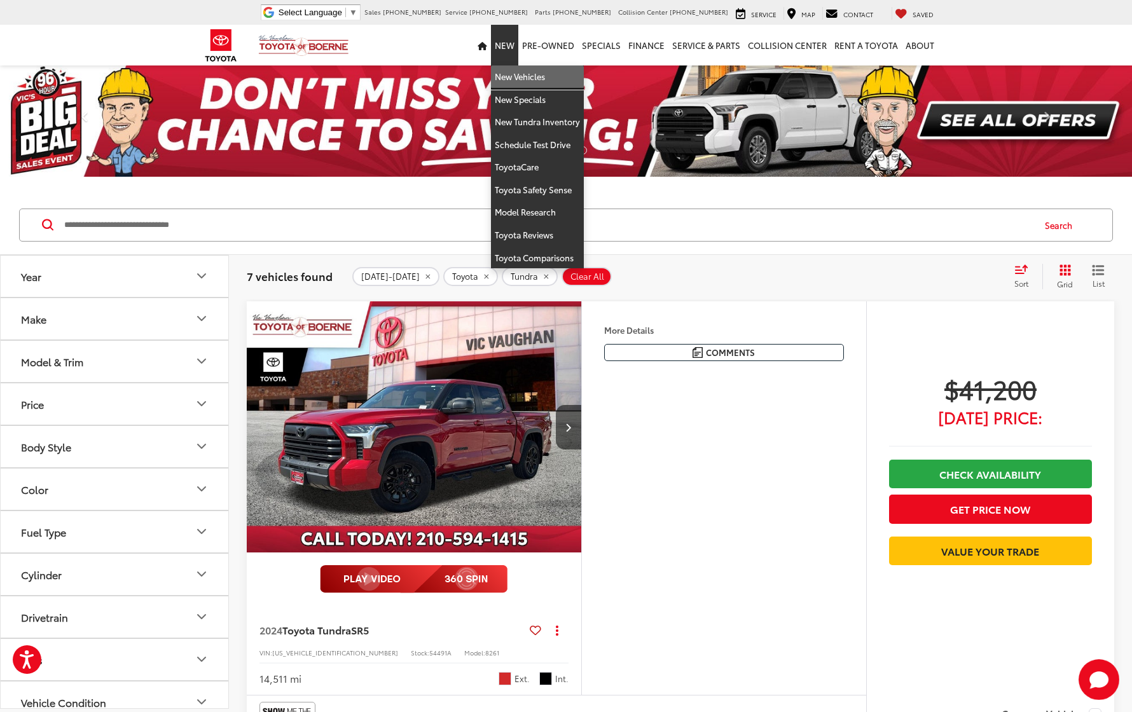
click at [513, 74] on link "New Vehicles" at bounding box center [537, 77] width 93 height 23
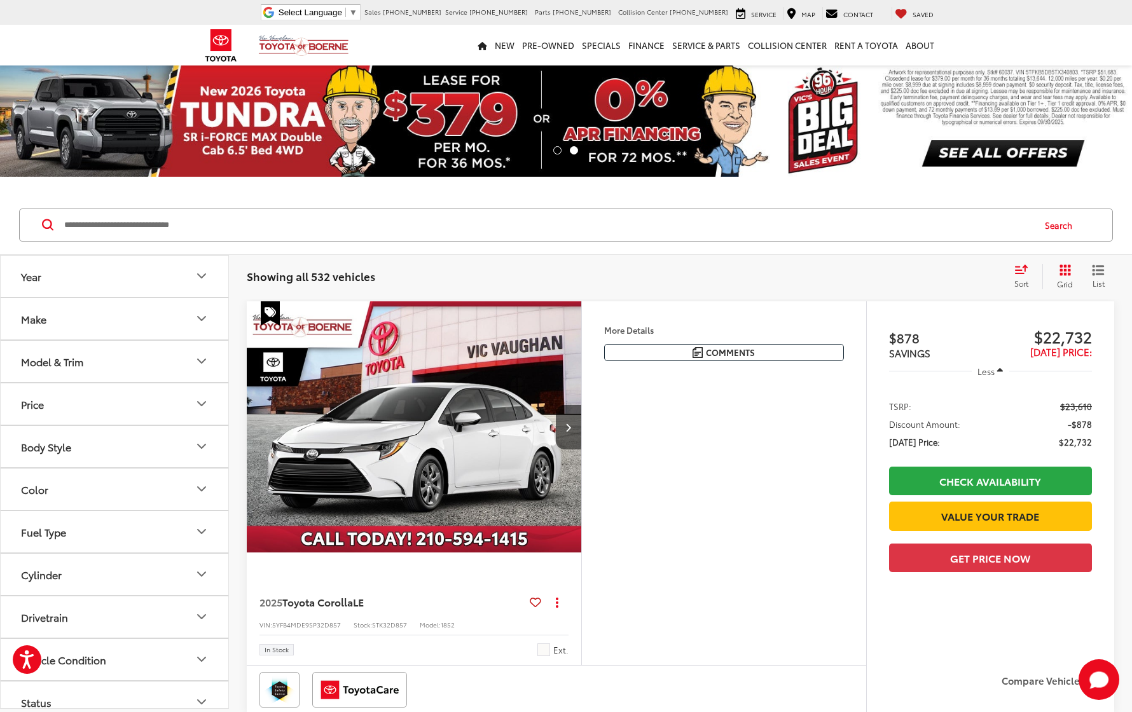
click at [71, 363] on div "Model & Trim" at bounding box center [52, 362] width 62 height 12
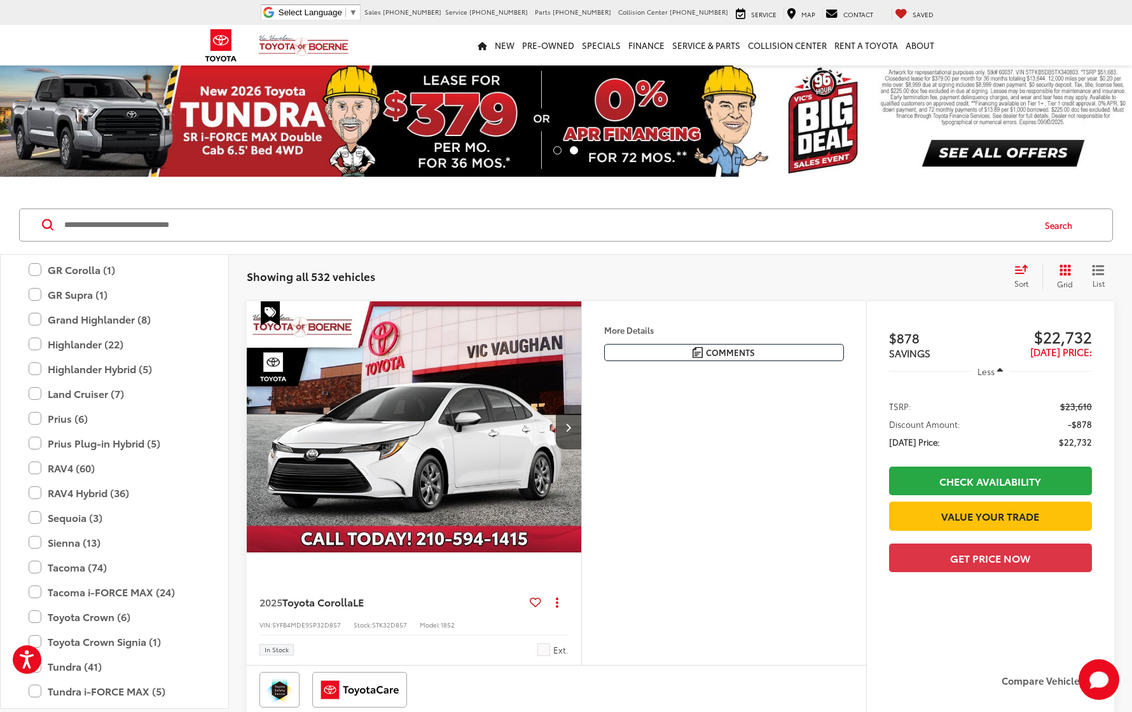
scroll to position [354, 0]
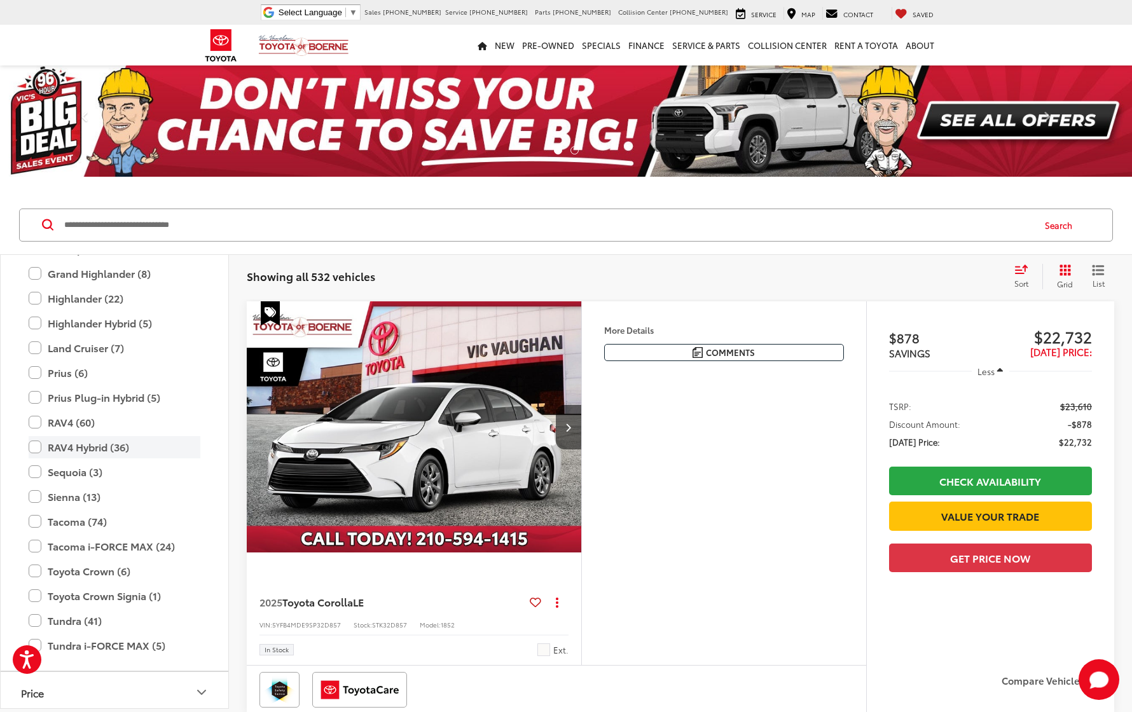
click at [33, 447] on label "RAV4 Hybrid (36)" at bounding box center [115, 447] width 172 height 22
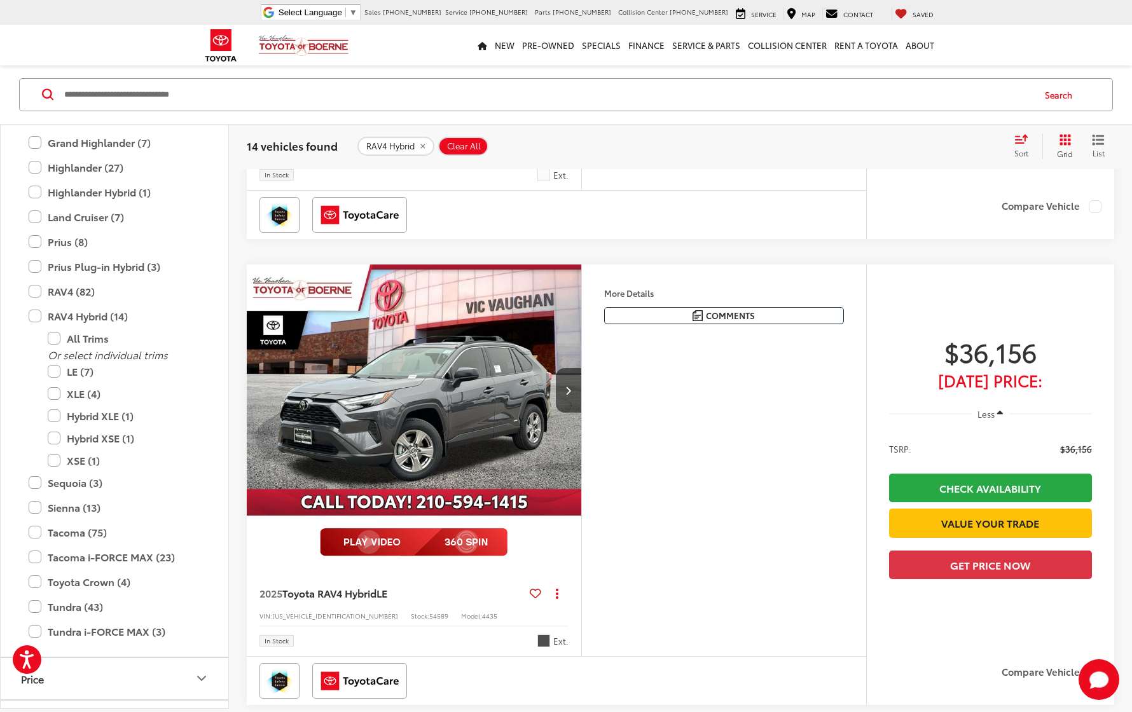
scroll to position [2231, 0]
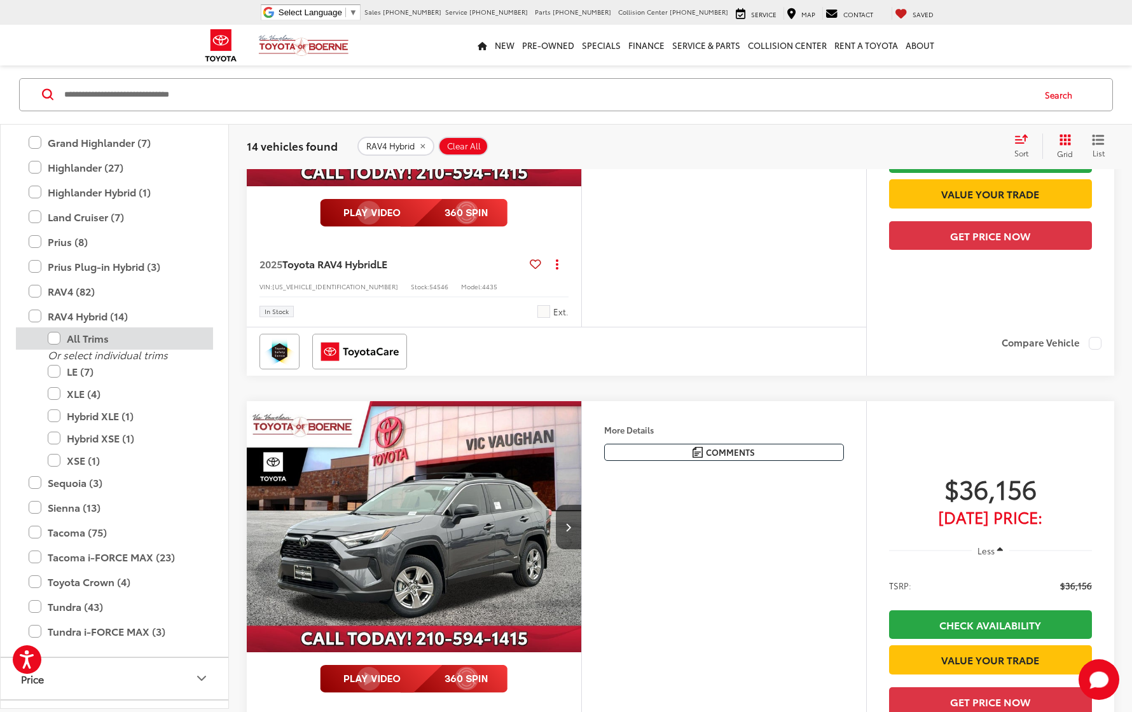
click at [52, 335] on label "All Trims" at bounding box center [124, 339] width 153 height 22
click at [36, 316] on label "RAV4 Hybrid (14)" at bounding box center [115, 316] width 172 height 22
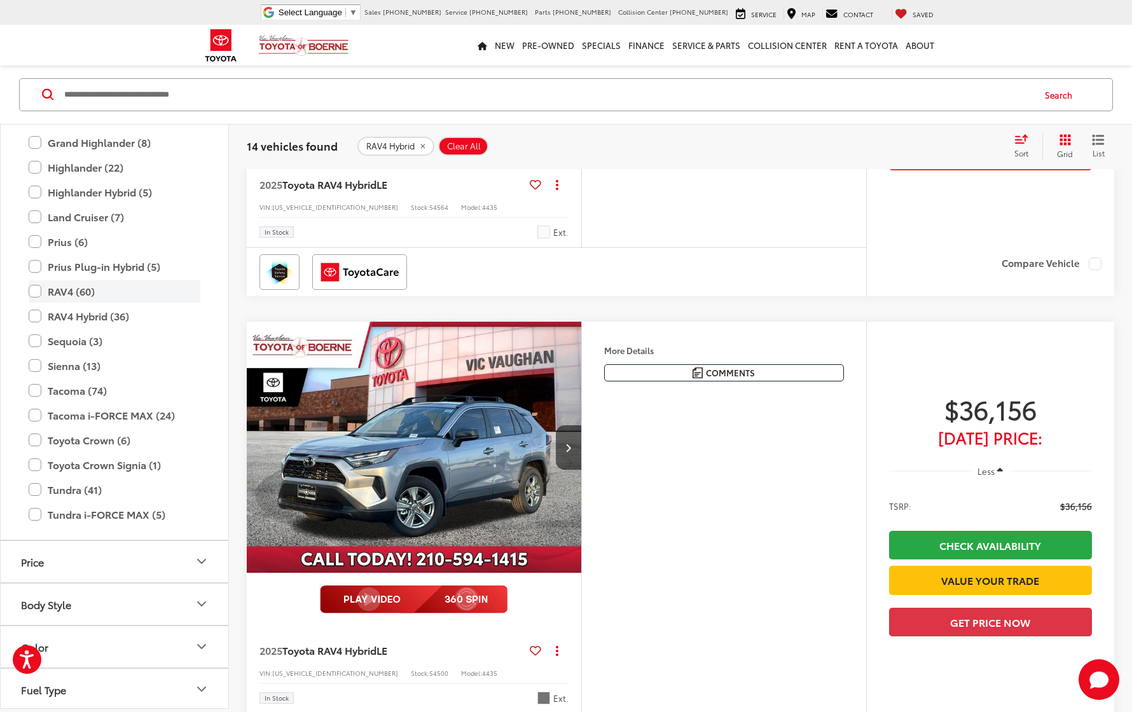
scroll to position [130, 0]
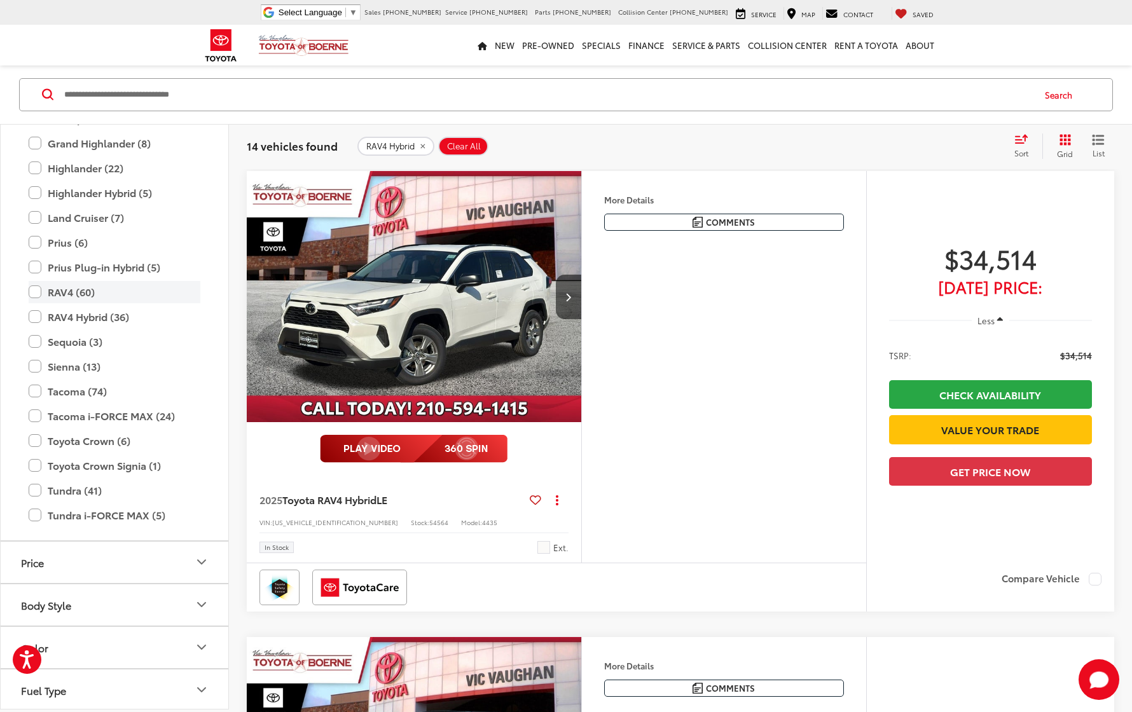
click at [32, 293] on label "RAV4 (60)" at bounding box center [115, 292] width 172 height 22
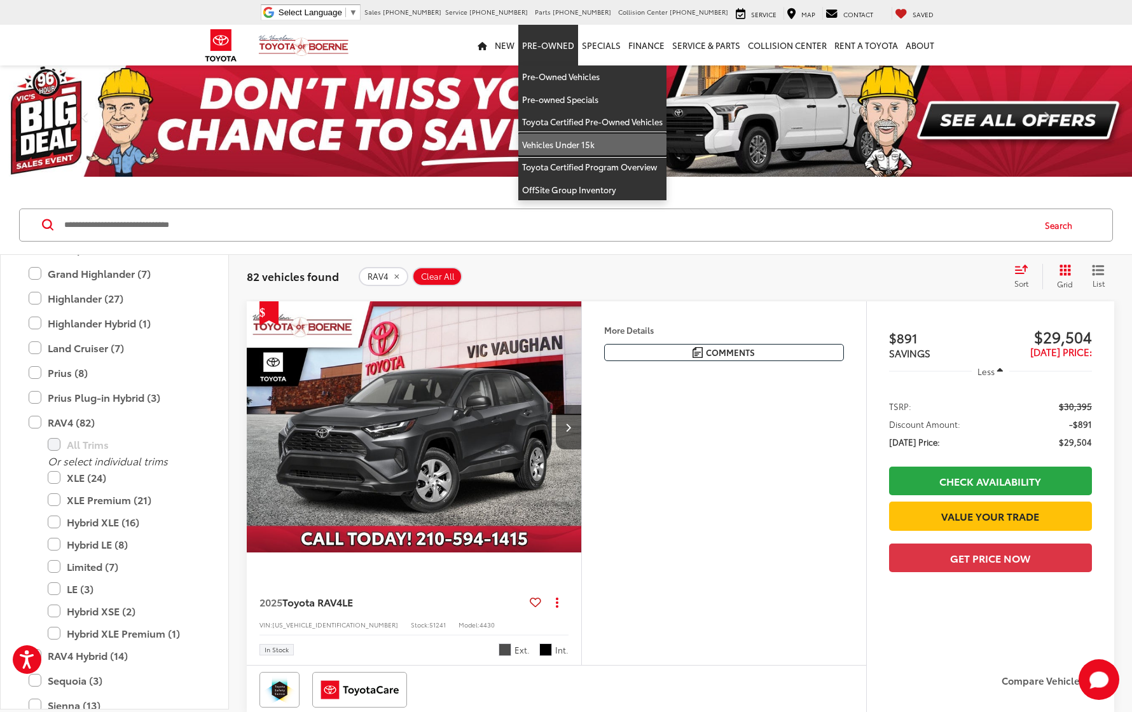
click at [580, 144] on link "Vehicles Under 15k" at bounding box center [592, 145] width 148 height 23
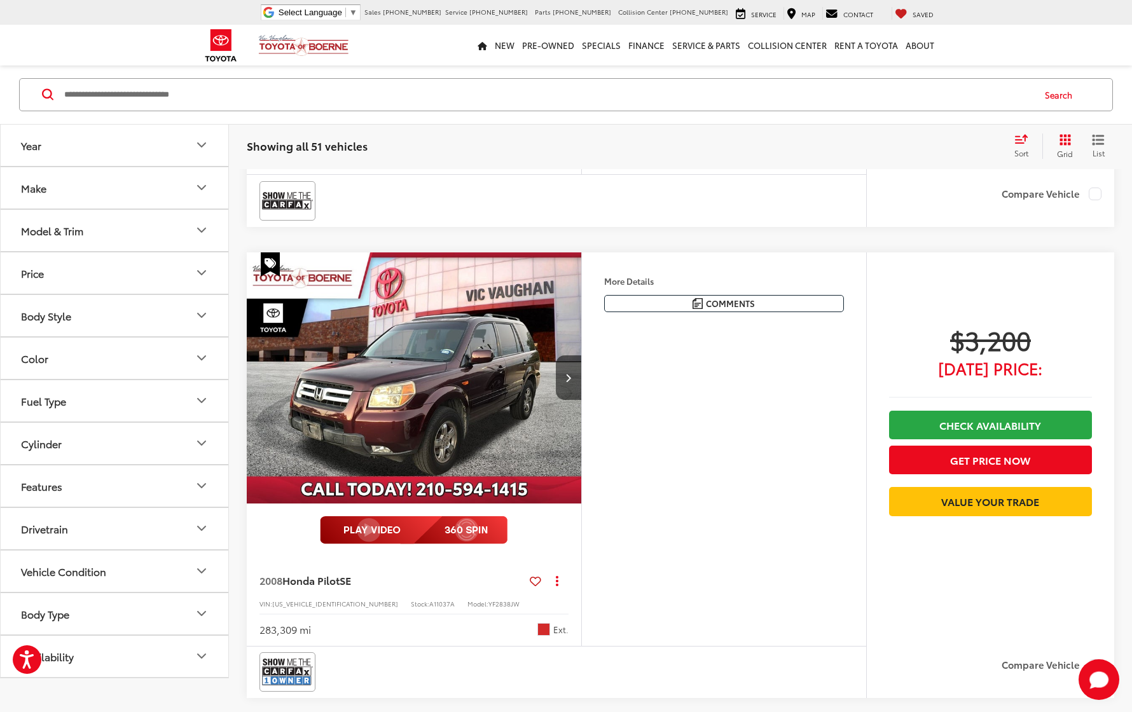
scroll to position [2780, 0]
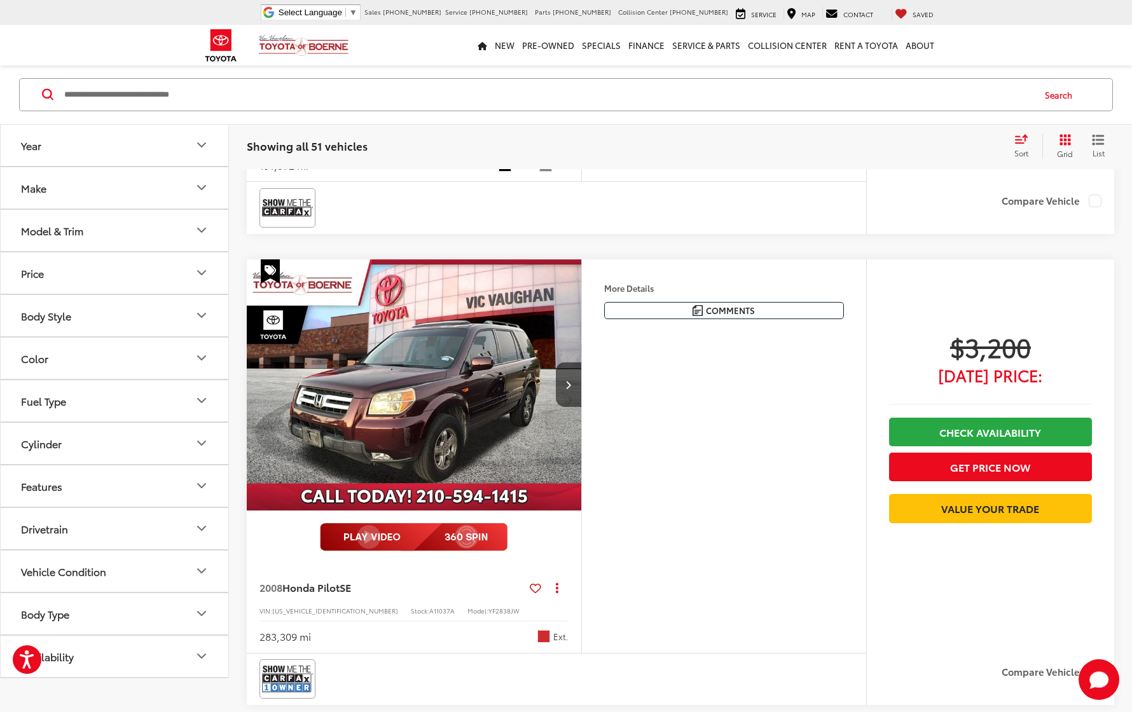
click at [1019, 145] on div "Sort" at bounding box center [1025, 146] width 34 height 25
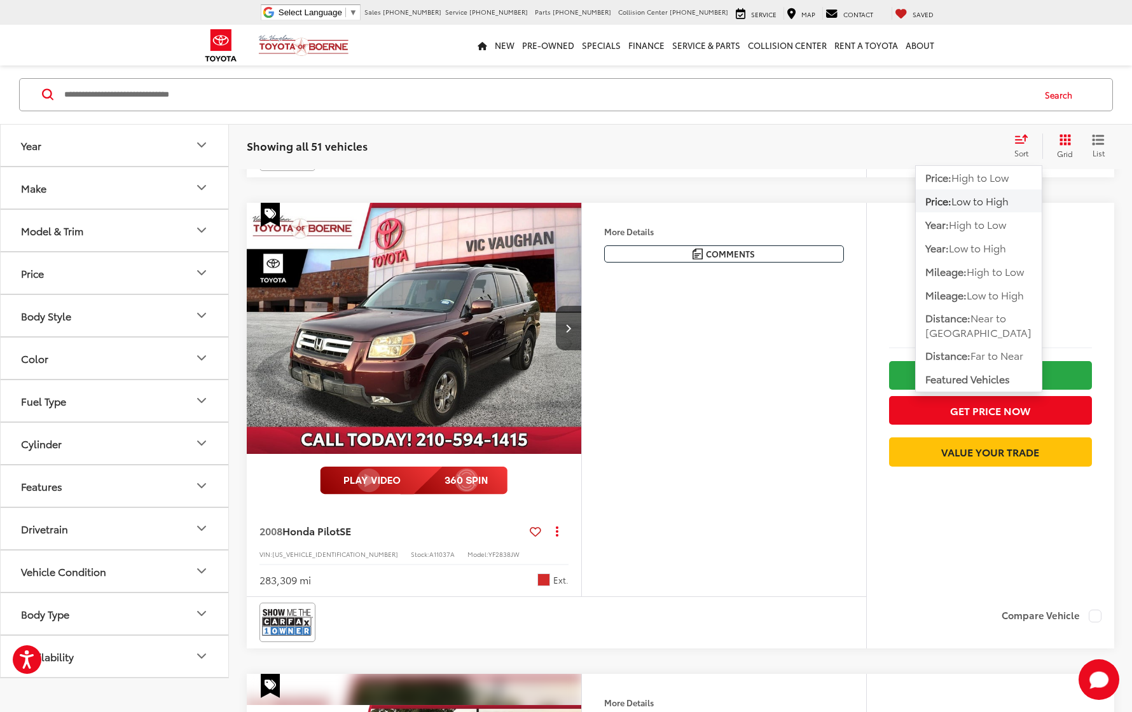
click at [836, 155] on div "Showing all 51 vehicles Clear All + 0 test Sort Price: High to Low Price: Low t…" at bounding box center [681, 146] width 868 height 25
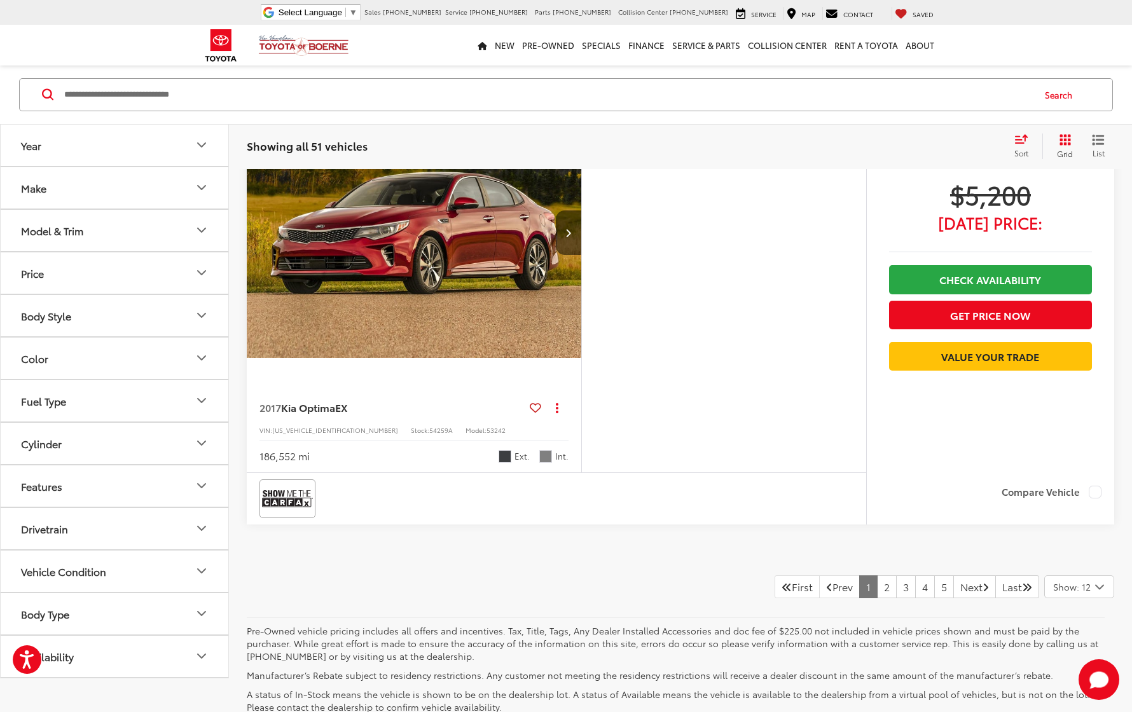
scroll to position [5344, 0]
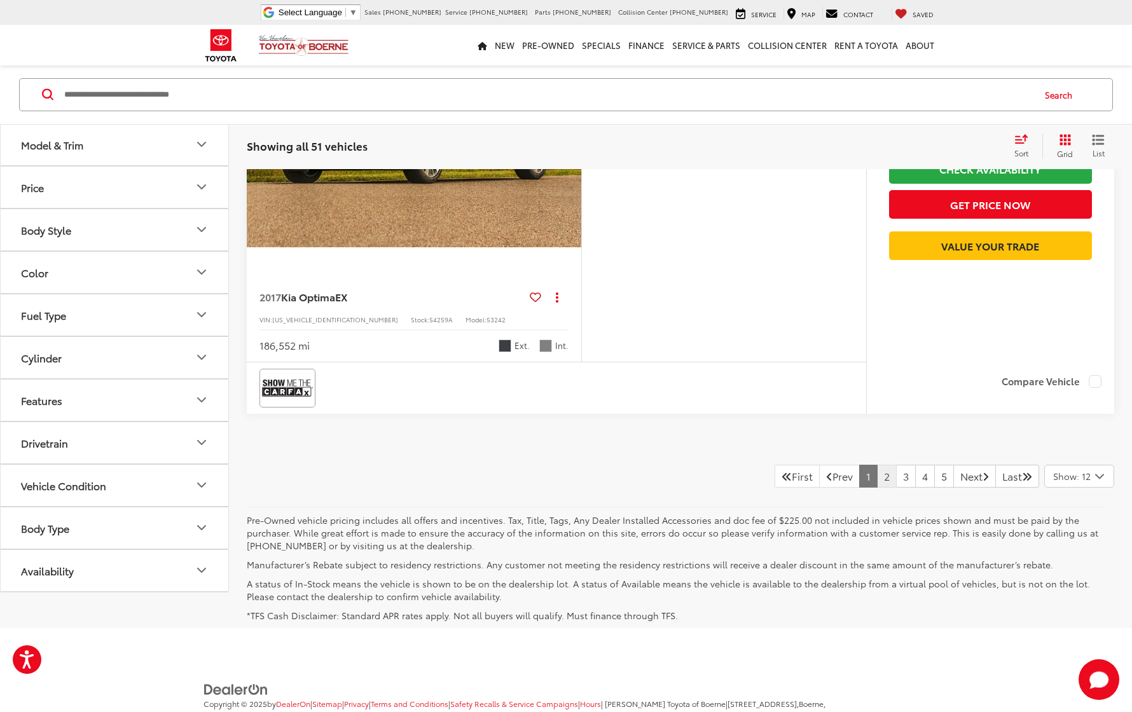
click at [877, 475] on link "2" at bounding box center [887, 476] width 20 height 23
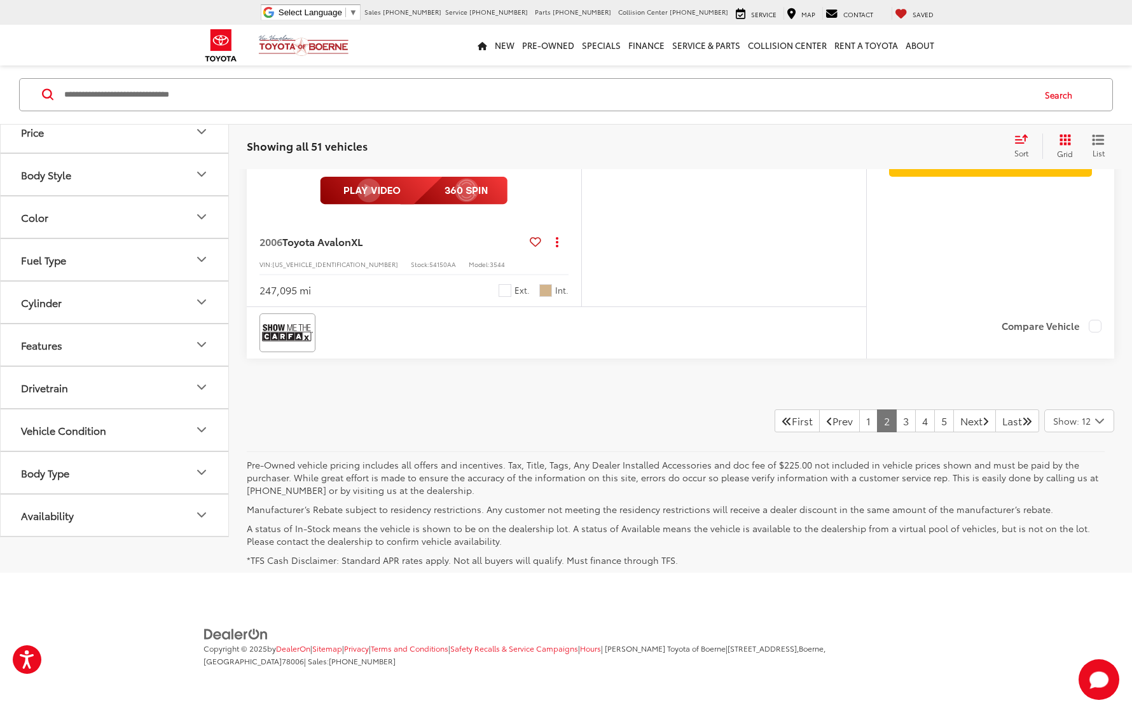
scroll to position [5539, 0]
click at [896, 416] on link "3" at bounding box center [906, 422] width 20 height 23
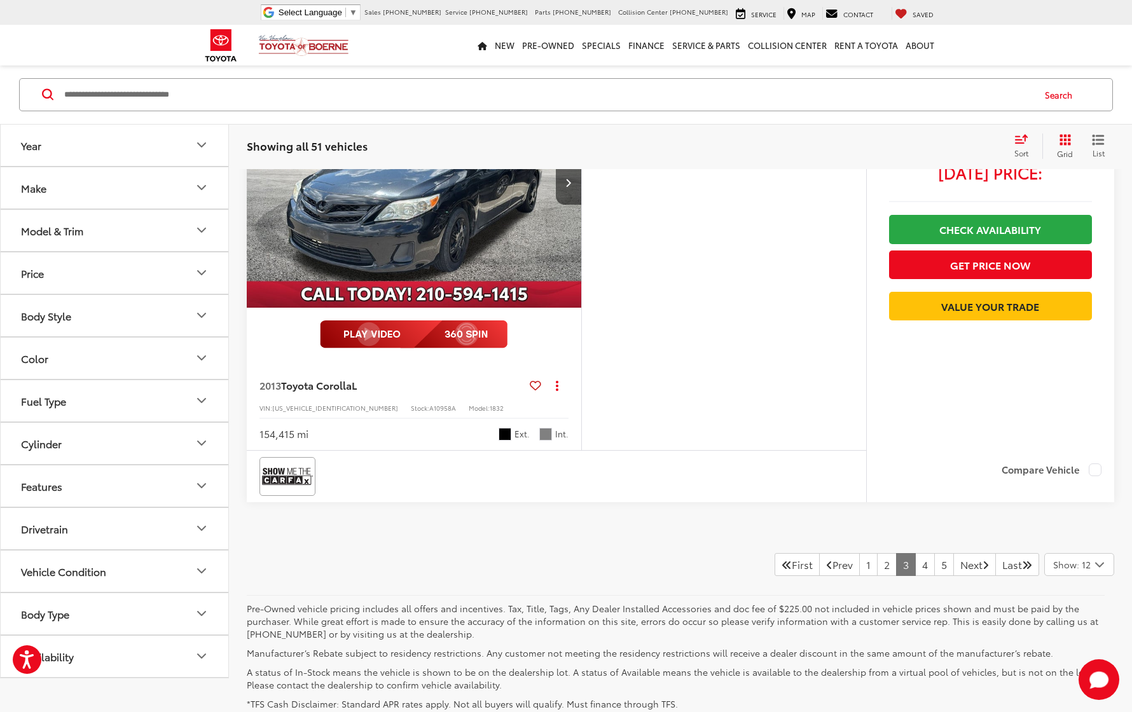
scroll to position [5414, 0]
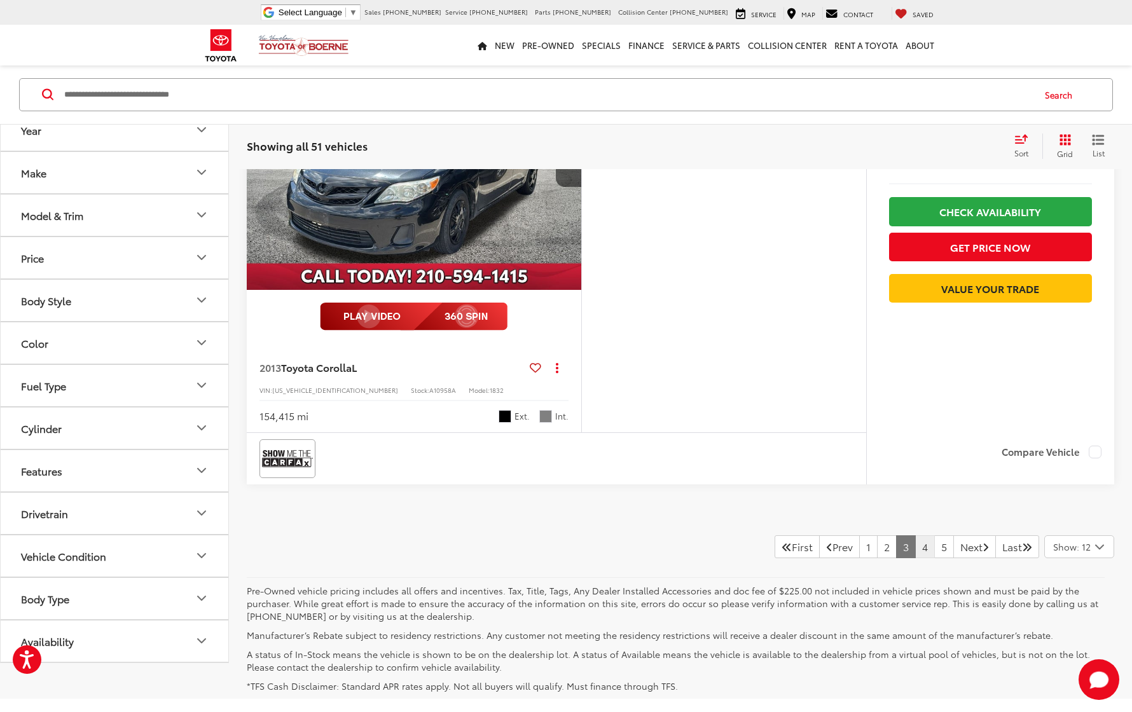
click at [915, 540] on link "4" at bounding box center [925, 547] width 20 height 23
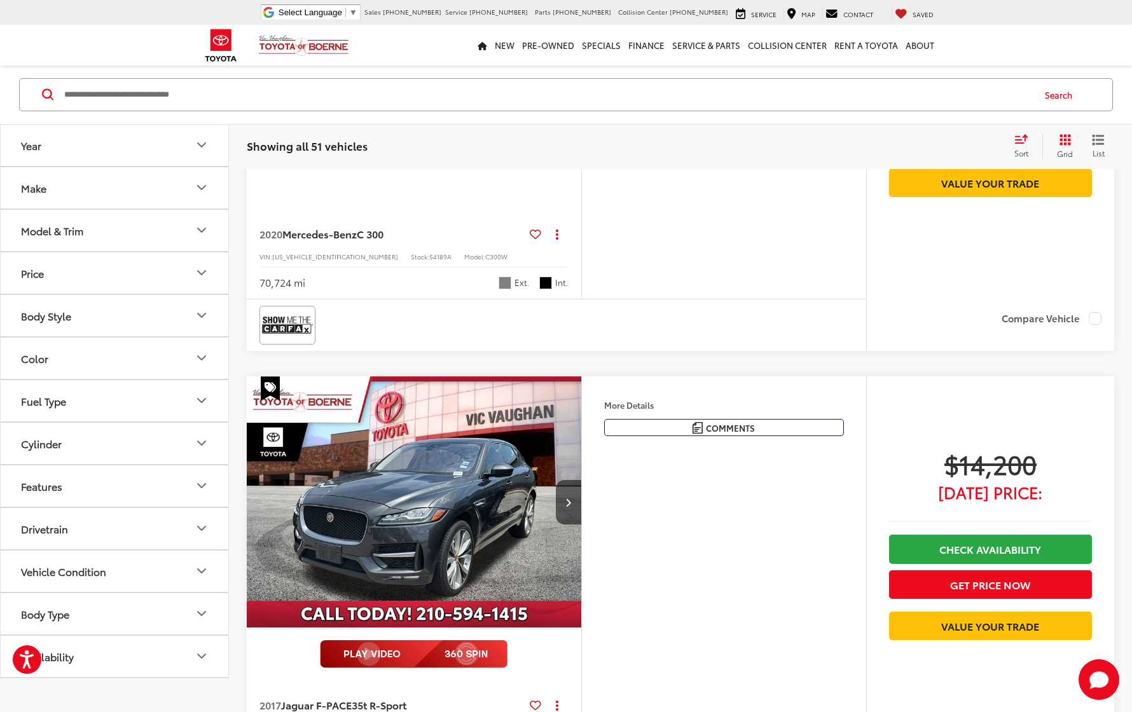
scroll to position [5270, 0]
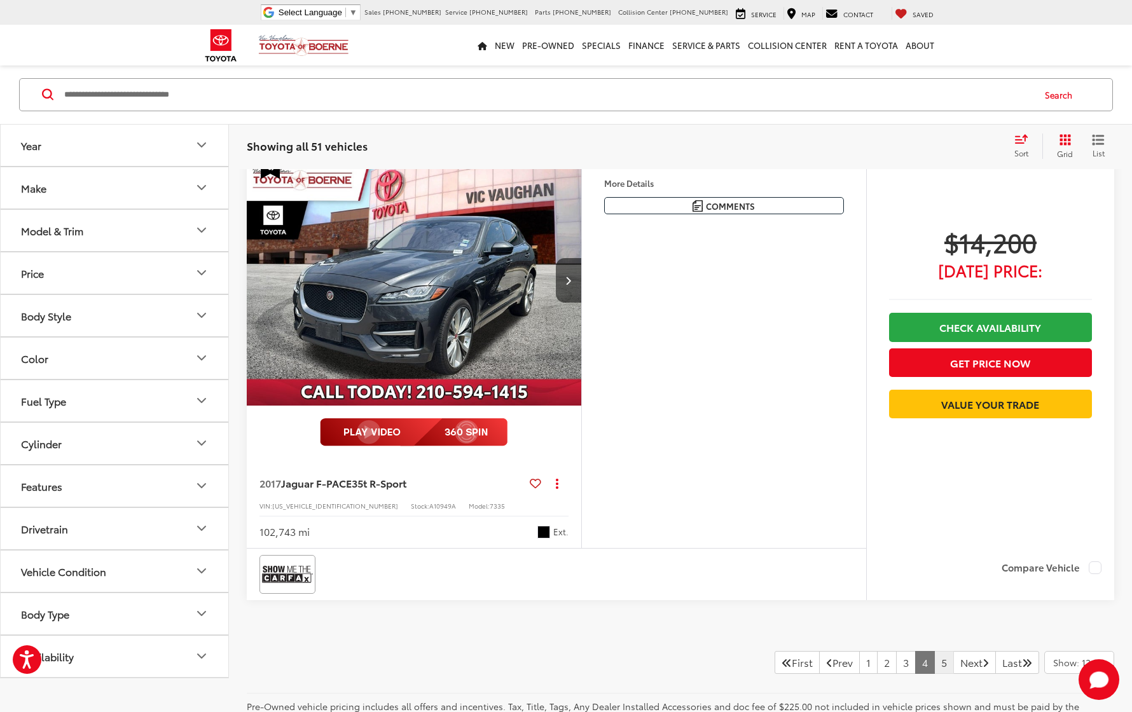
click at [934, 657] on link "5" at bounding box center [944, 662] width 20 height 23
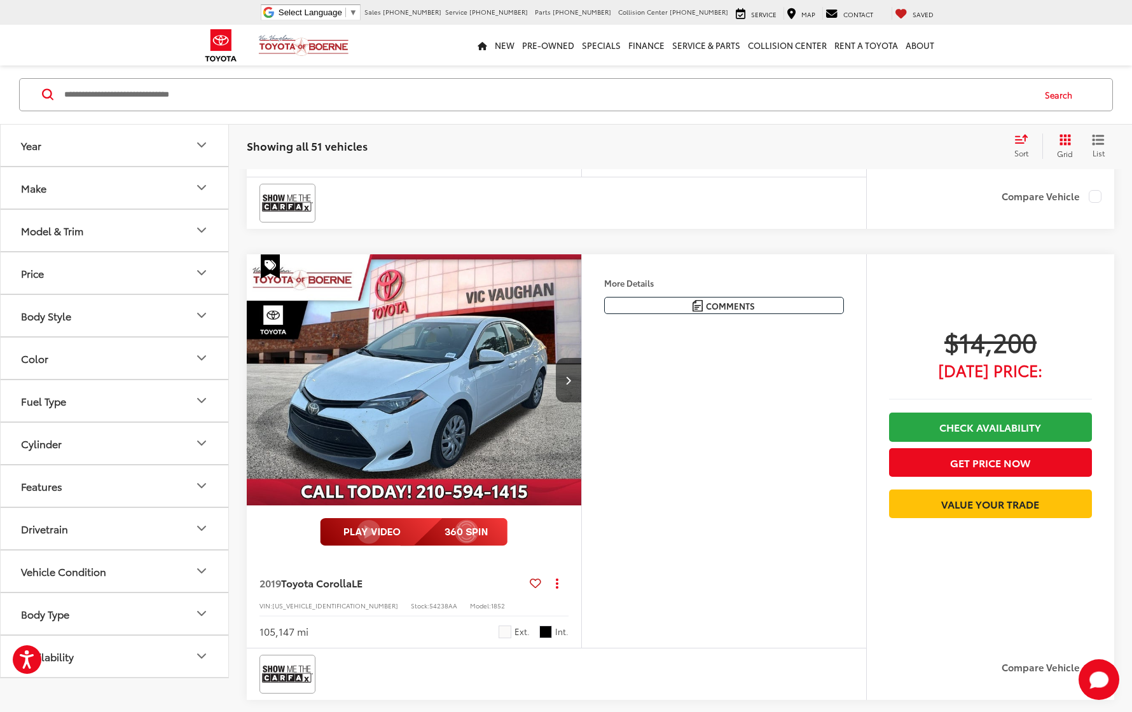
scroll to position [1072, 0]
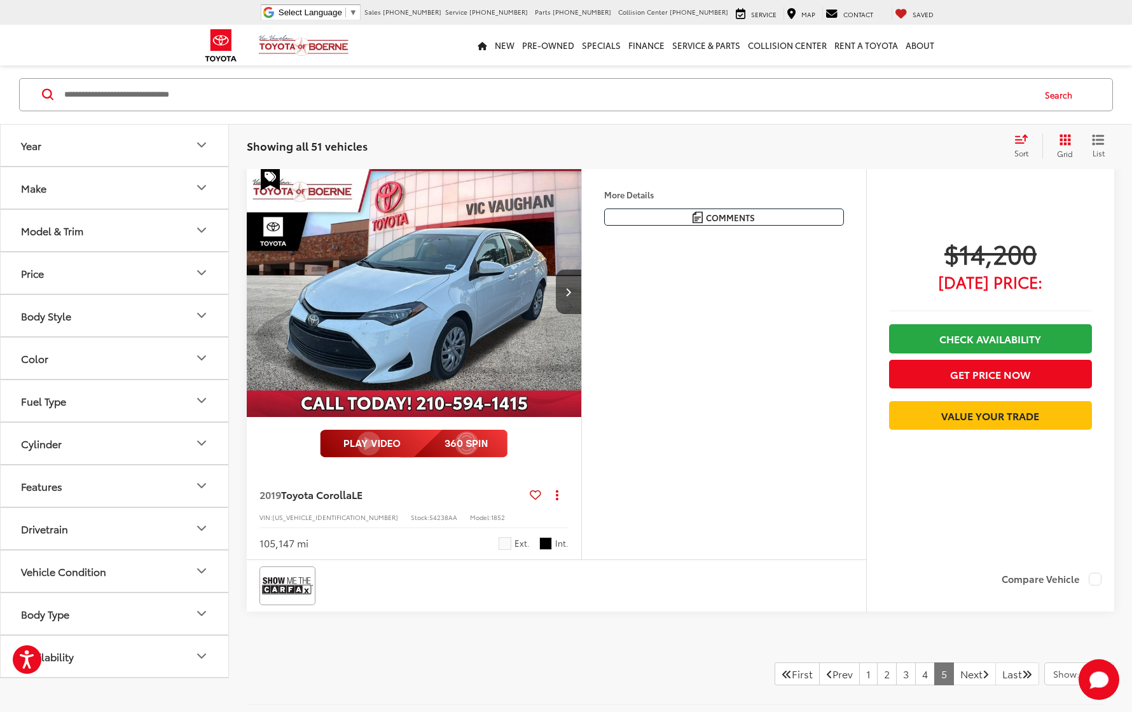
click at [414, 347] on img "2019 Toyota Corolla LE 0" at bounding box center [414, 292] width 337 height 253
